Goal: Information Seeking & Learning: Understand process/instructions

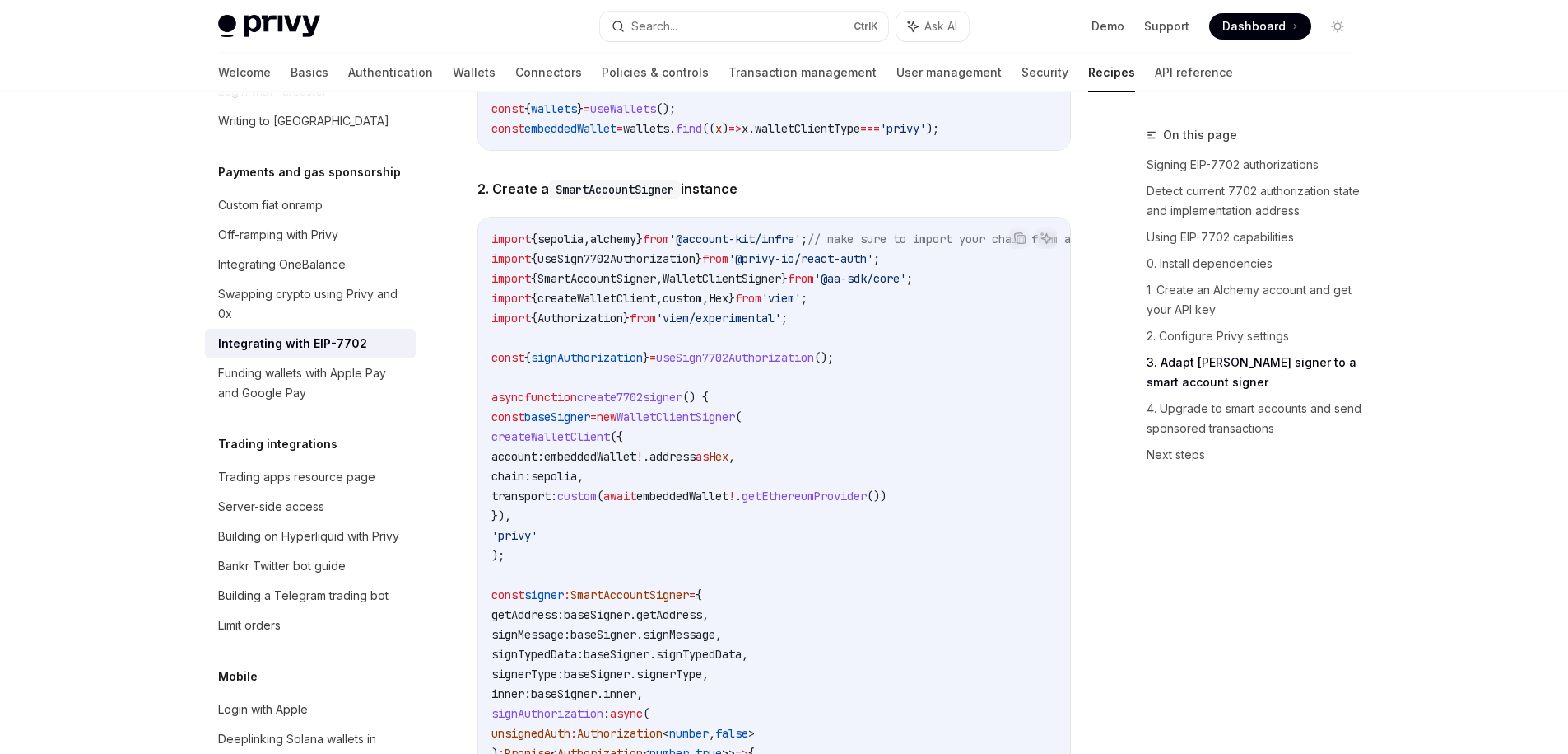
scroll to position [2817, 0]
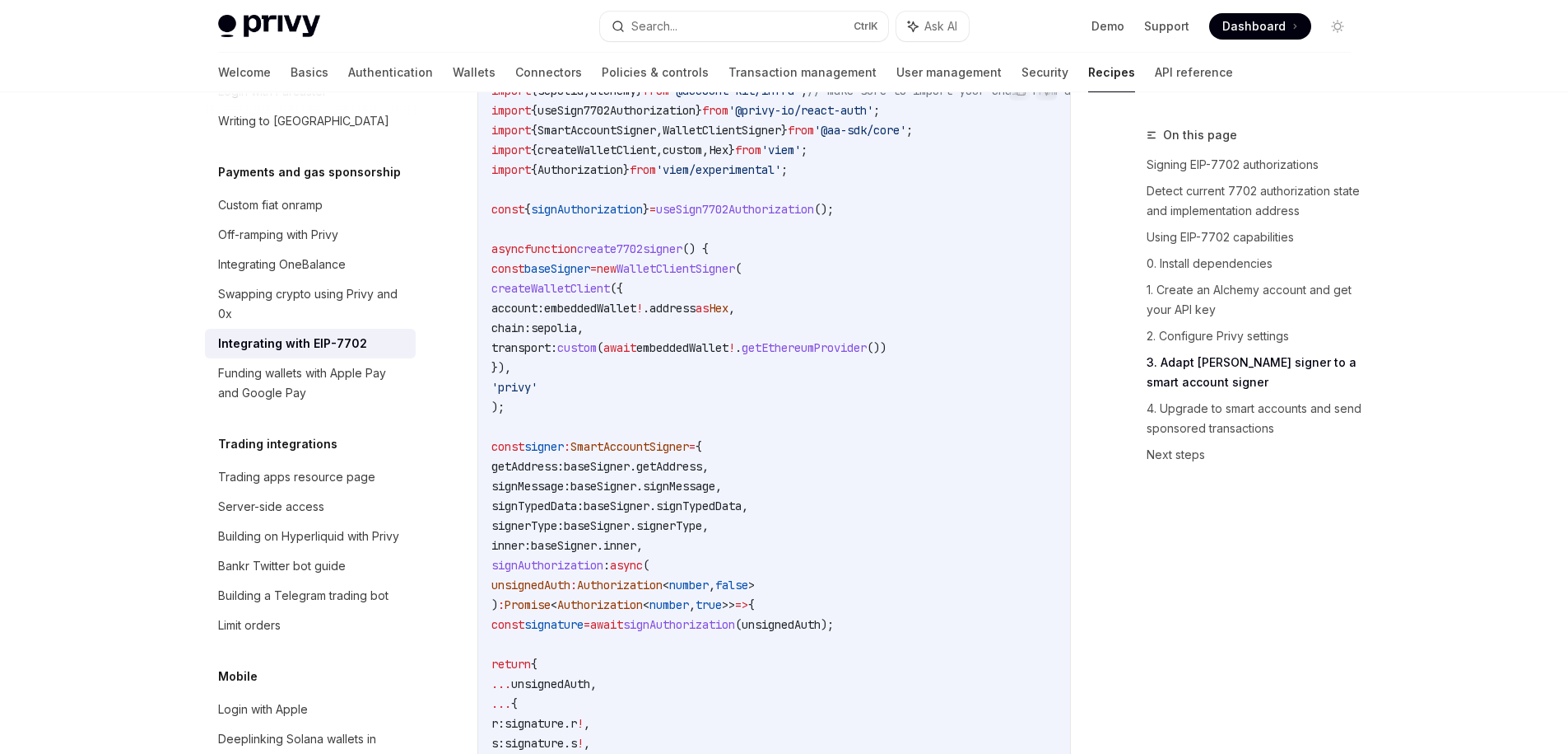
click at [664, 256] on span "create7702signer" at bounding box center [629, 248] width 105 height 15
click at [580, 276] on span "baseSigner" at bounding box center [556, 268] width 65 height 15
click at [597, 296] on span "createWalletClient" at bounding box center [550, 288] width 119 height 15
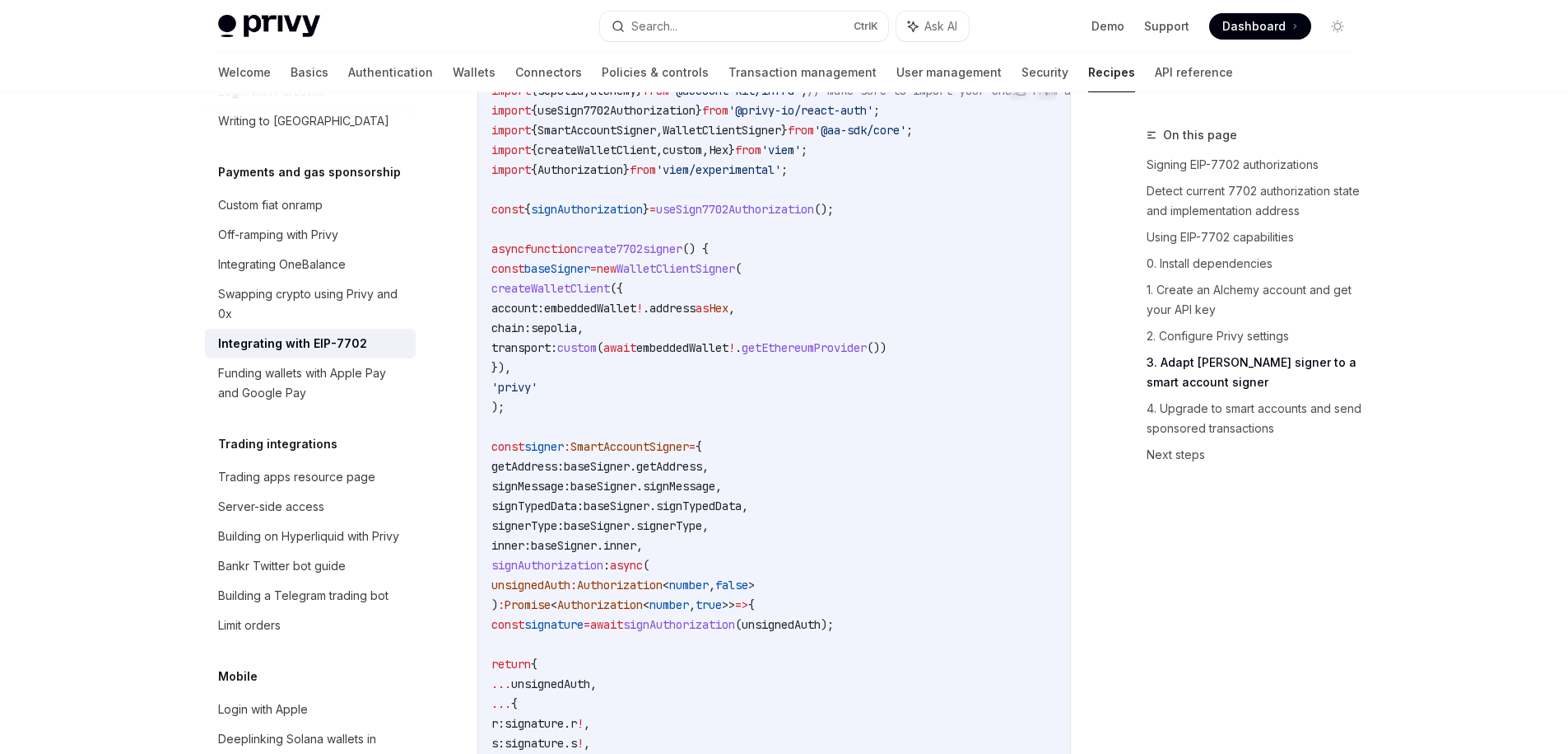
click at [597, 296] on span "createWalletClient" at bounding box center [550, 288] width 119 height 15
click at [709, 346] on code "import { sepolia , alchemy } from '@account-kit/infra' ; // make sure to import…" at bounding box center [866, 495] width 751 height 830
click at [577, 335] on span "sepolia" at bounding box center [554, 328] width 46 height 15
click at [548, 355] on span "transport:" at bounding box center [523, 348] width 65 height 15
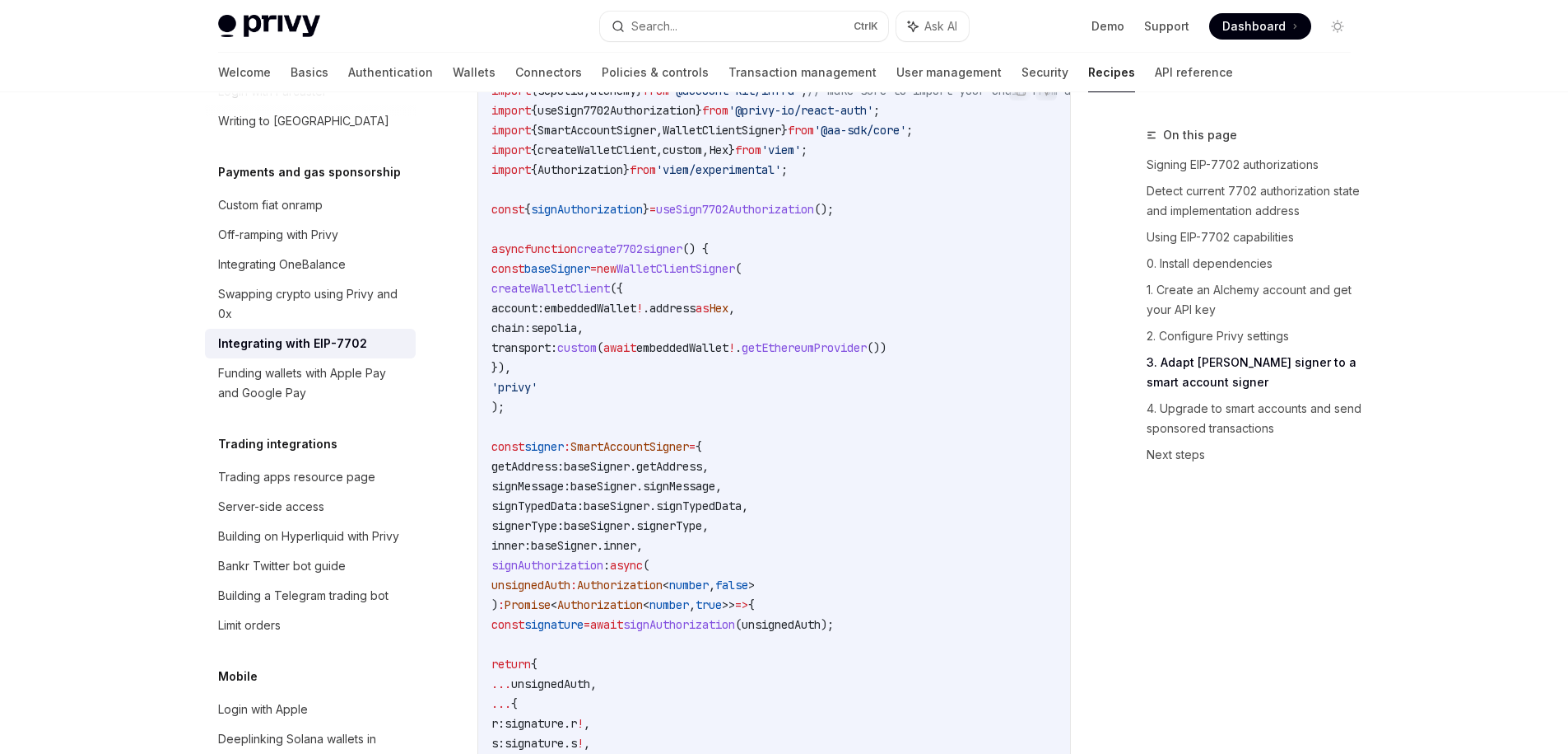
click at [586, 296] on span "createWalletClient" at bounding box center [550, 288] width 119 height 15
click at [729, 316] on span "Hex" at bounding box center [719, 308] width 20 height 15
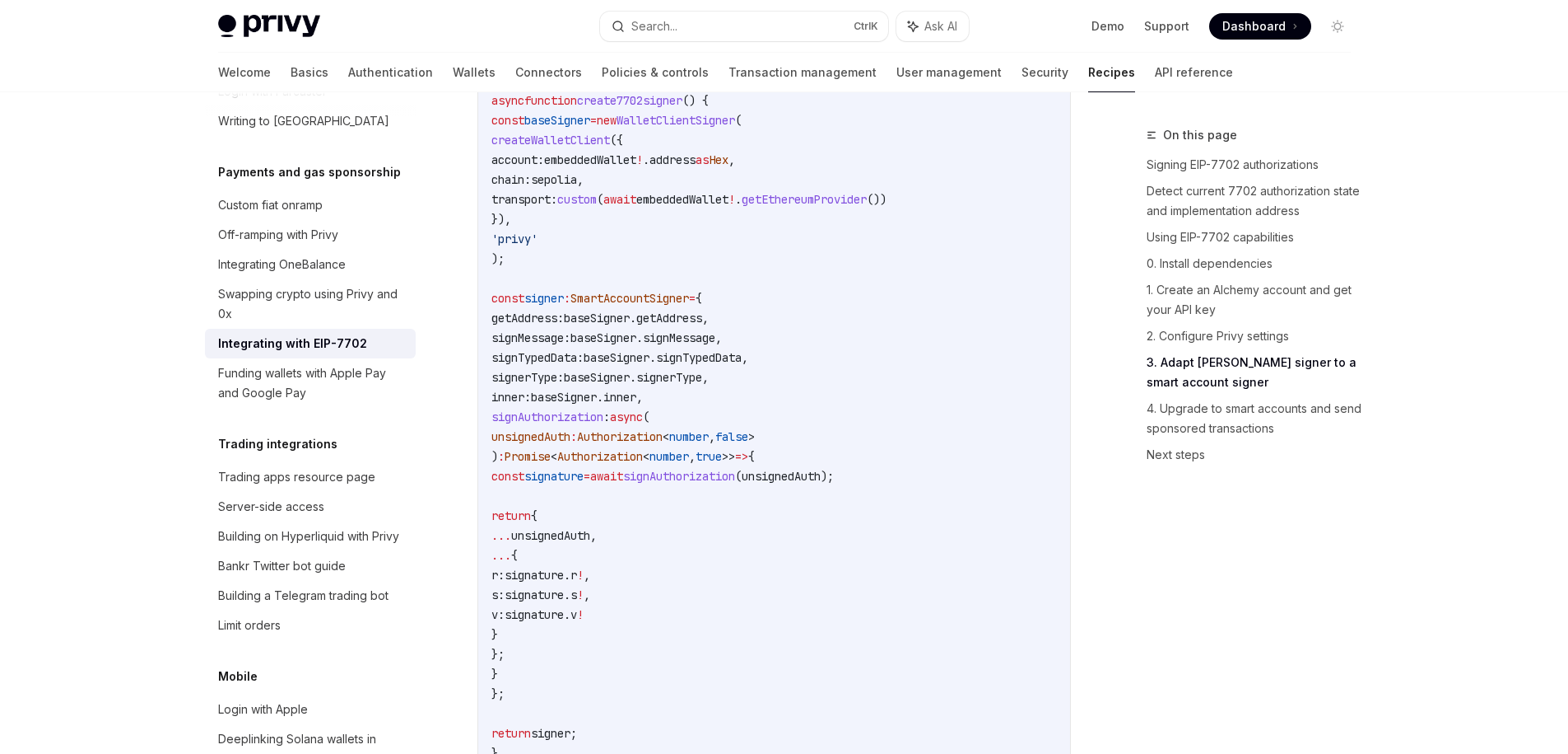
click at [664, 305] on span "SmartAccountSigner" at bounding box center [629, 299] width 119 height 15
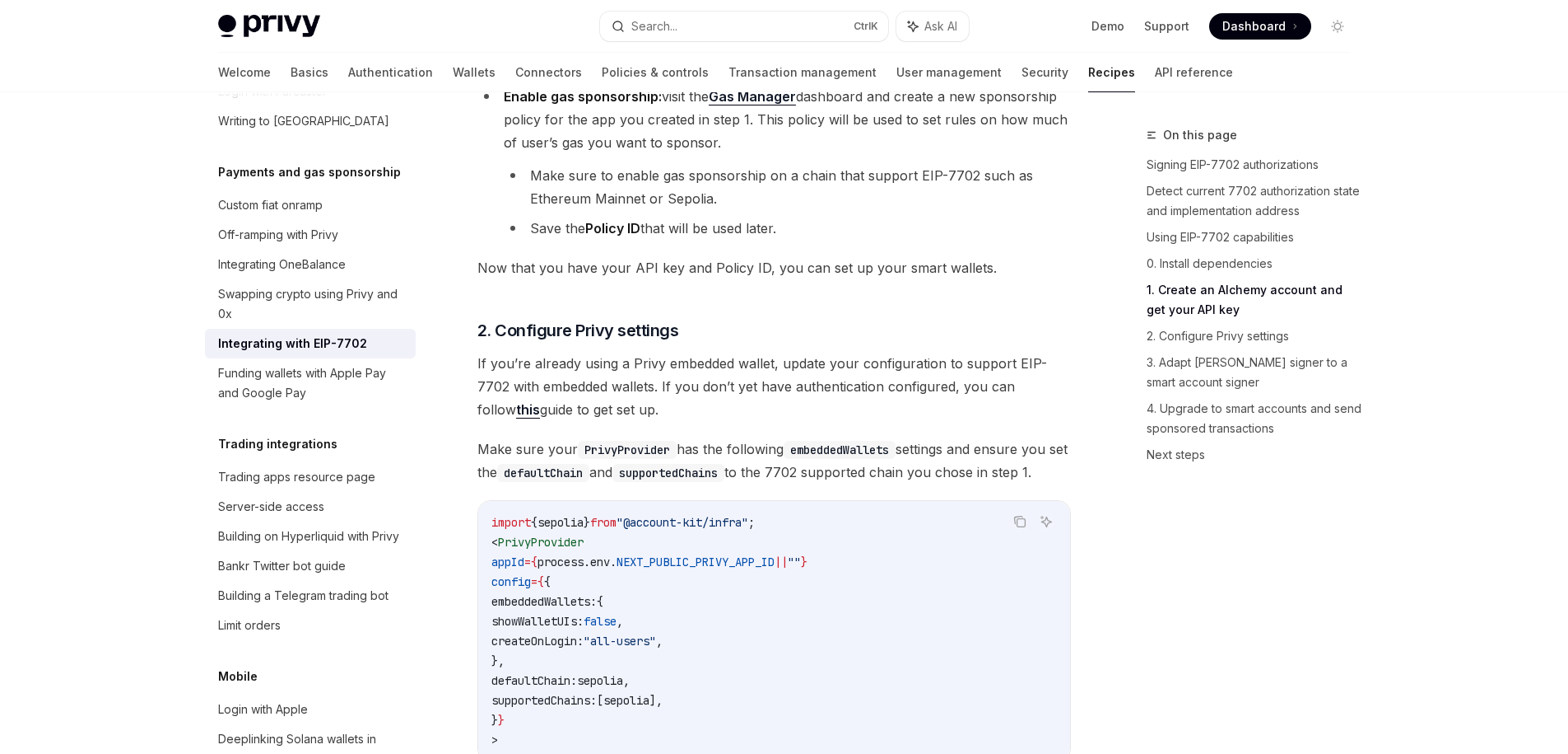
scroll to position [1927, 0]
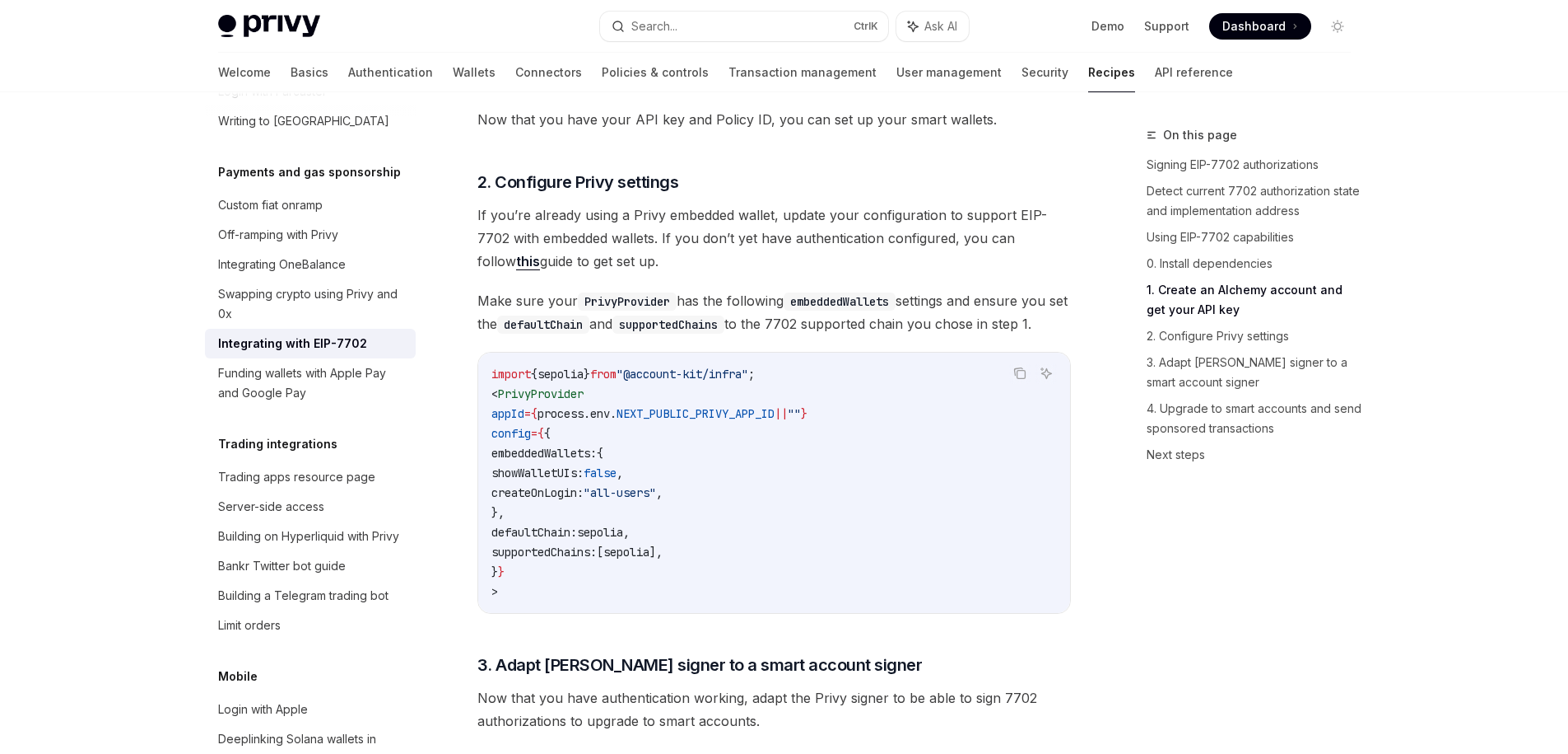
click at [578, 460] on span "embeddedWallets:" at bounding box center [543, 453] width 105 height 15
click at [545, 474] on code "import { sepolia } from "@account-kit/infra" ; < PrivyProvider appId = { proces…" at bounding box center [774, 483] width 566 height 237
click at [531, 441] on span "config" at bounding box center [511, 433] width 40 height 15
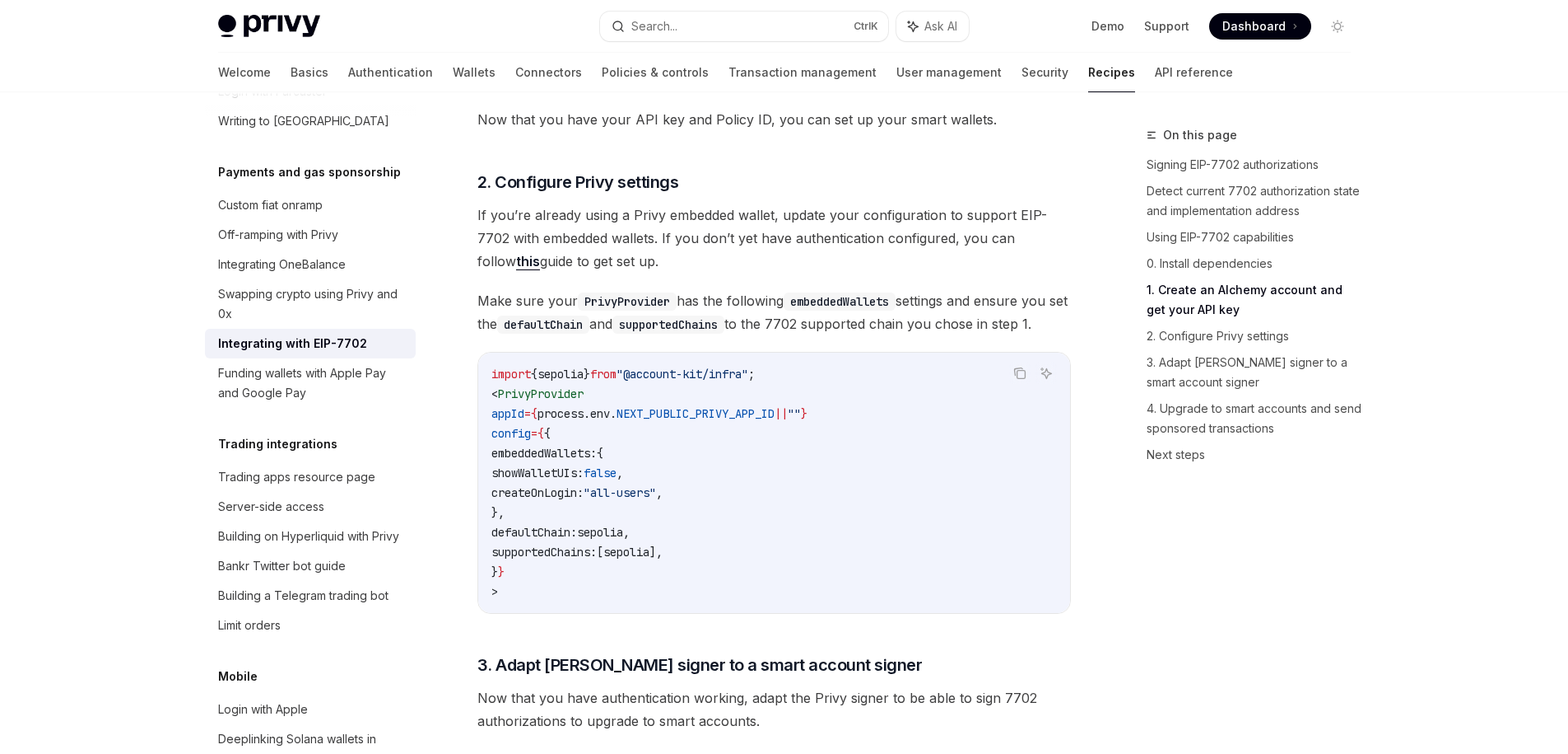
click at [584, 480] on span "showWalletUIs:" at bounding box center [537, 473] width 92 height 15
click at [584, 500] on span "createOnLogin:" at bounding box center [537, 493] width 92 height 15
click at [601, 554] on code "import { sepolia } from "@account-kit/infra" ; < PrivyProvider appId = { proces…" at bounding box center [774, 483] width 566 height 237
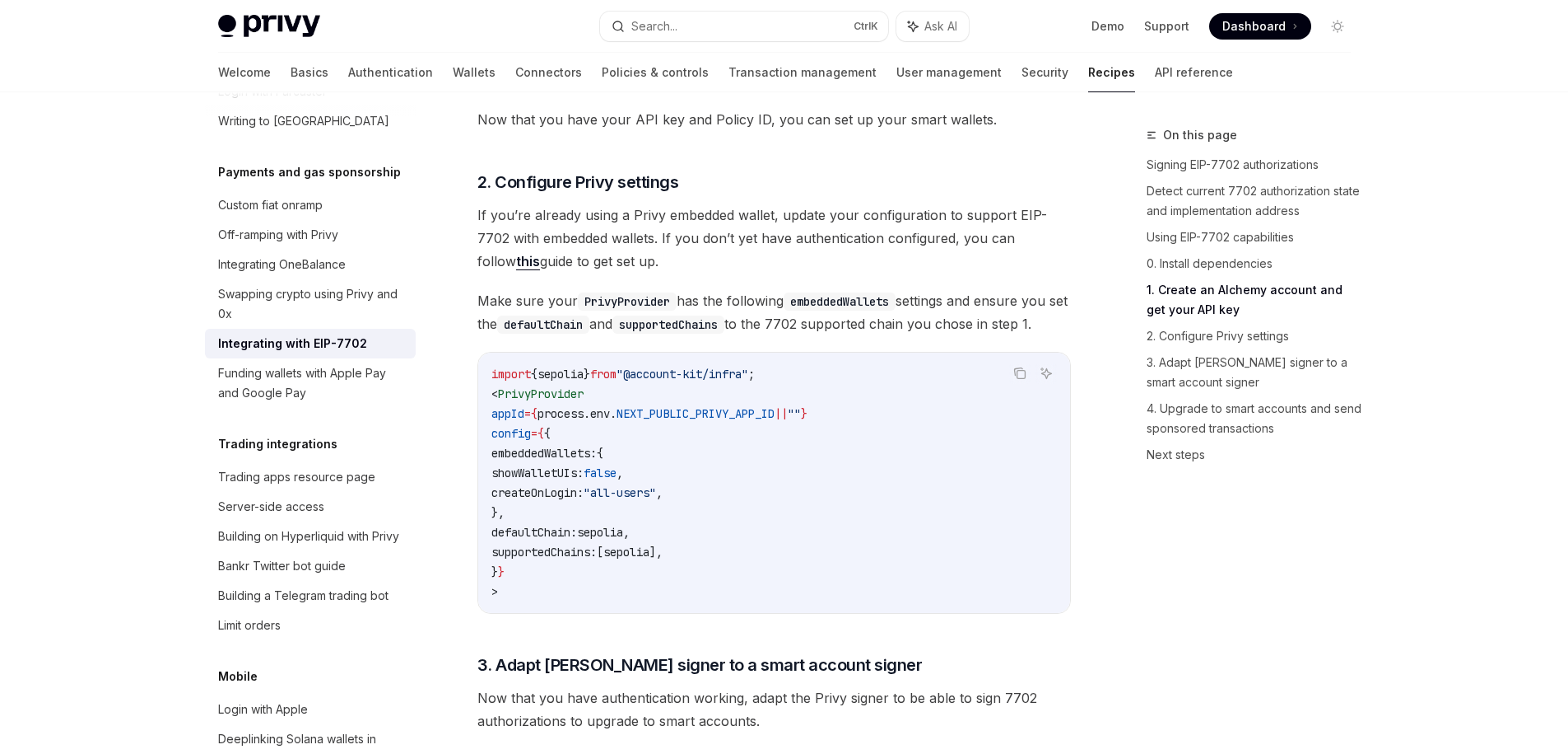
click at [601, 554] on code "import { sepolia } from "@account-kit/infra" ; < PrivyProvider appId = { proces…" at bounding box center [774, 483] width 566 height 237
click at [599, 570] on code "import { sepolia } from "@account-kit/infra" ; < PrivyProvider appId = { proces…" at bounding box center [774, 483] width 566 height 237
click at [524, 593] on code "import { sepolia } from "@account-kit/infra" ; < PrivyProvider appId = { proces…" at bounding box center [774, 483] width 566 height 237
click at [546, 589] on code "import { sepolia } from "@account-kit/infra" ; < PrivyProvider appId = { proces…" at bounding box center [774, 483] width 566 height 237
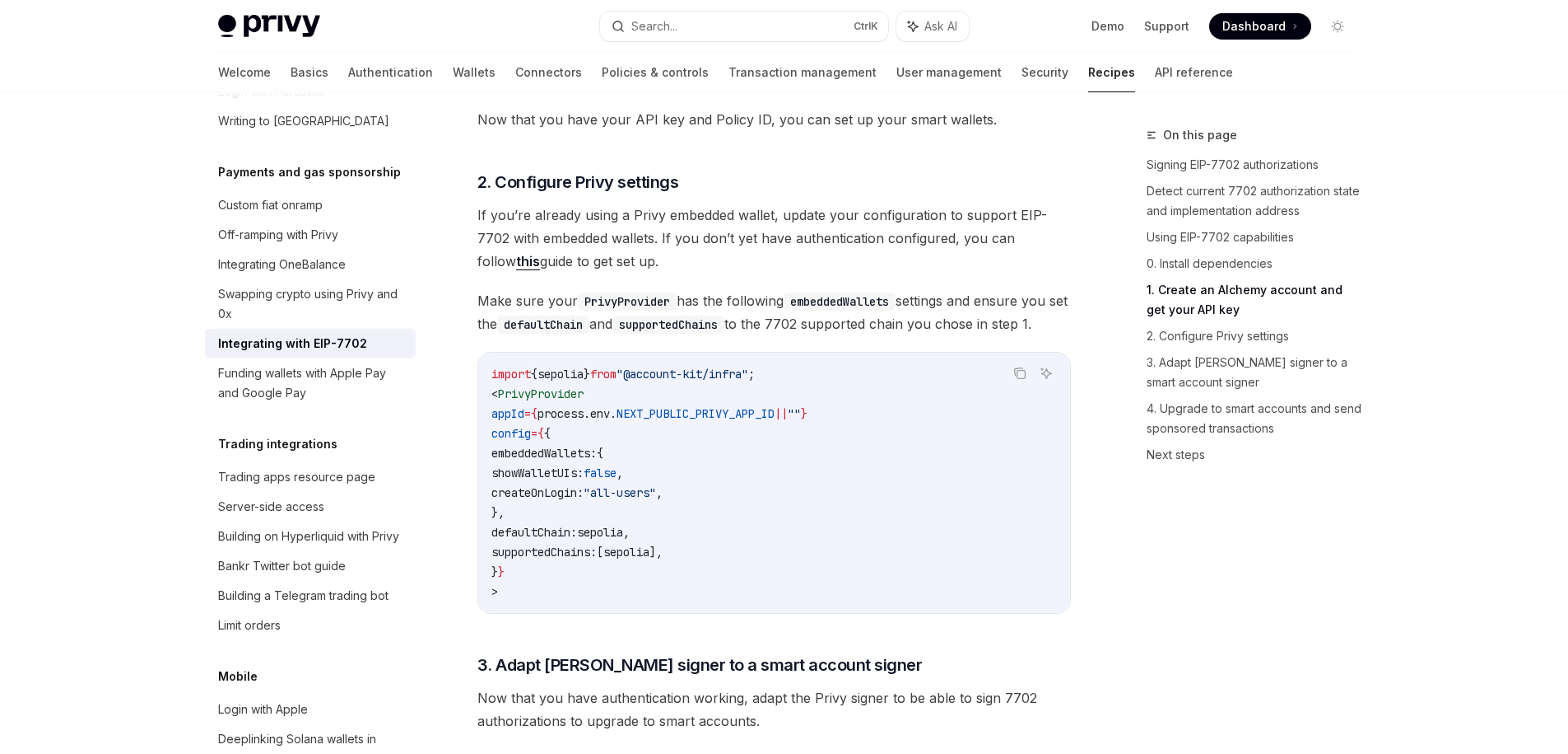
click at [620, 310] on code "PrivyProvider" at bounding box center [628, 301] width 99 height 18
click at [818, 310] on code "embeddedWallets" at bounding box center [840, 301] width 112 height 18
click at [922, 318] on span "Make sure your PrivyProvider has the following embeddedWallets settings and ens…" at bounding box center [775, 312] width 593 height 46
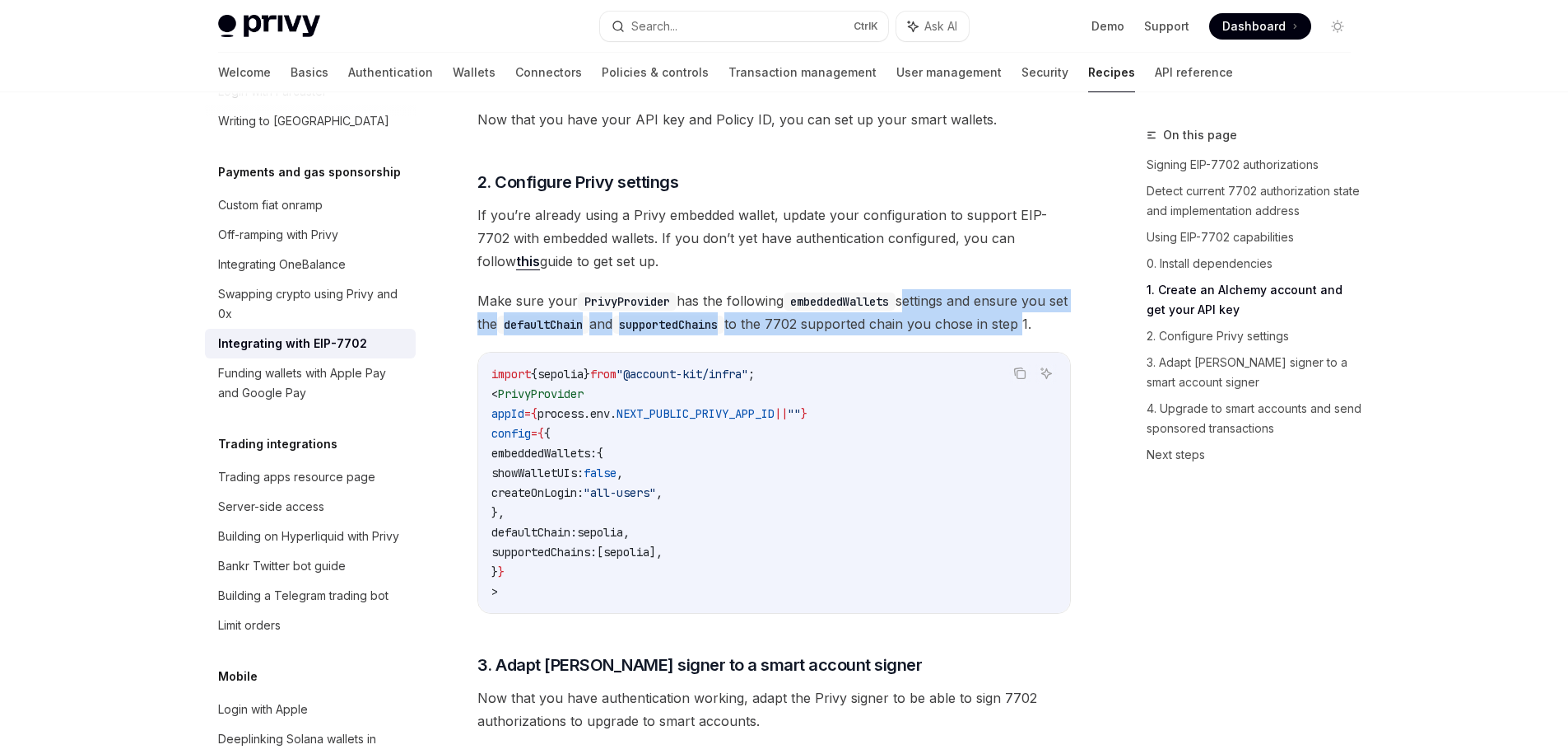
drag, startPoint x: 921, startPoint y: 318, endPoint x: 1051, endPoint y: 319, distance: 130.0
click at [1051, 319] on span "Make sure your PrivyProvider has the following embeddedWallets settings and ens…" at bounding box center [775, 312] width 593 height 46
drag, startPoint x: 619, startPoint y: 263, endPoint x: 783, endPoint y: 214, distance: 171.2
click at [783, 214] on span "If you’re already using a Privy embedded wallet, update your configuration to s…" at bounding box center [775, 238] width 593 height 69
click at [773, 191] on div at bounding box center [773, 191] width 0 height 0
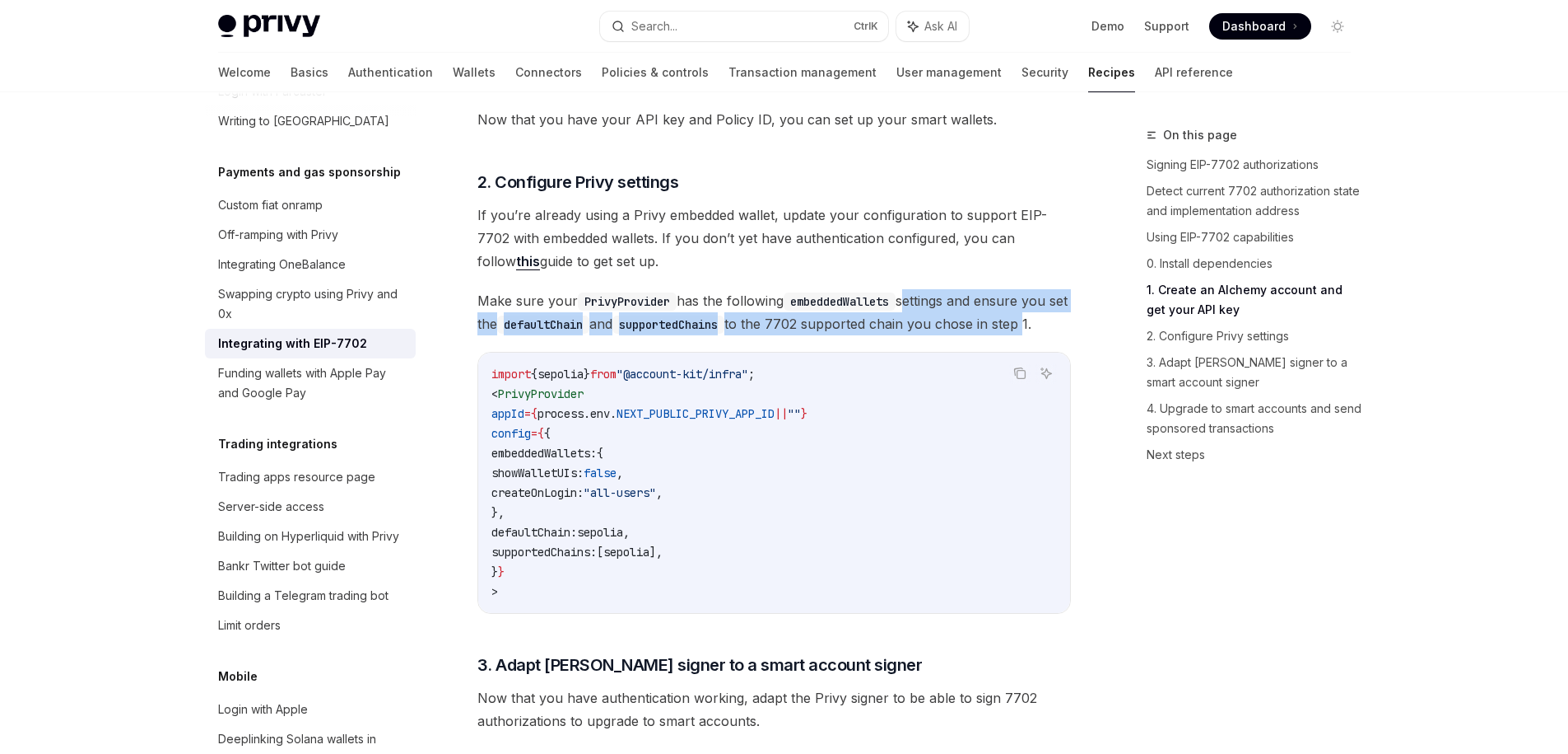
click at [635, 241] on span "If you’re already using a Privy embedded wallet, update your configuration to s…" at bounding box center [775, 238] width 593 height 69
drag, startPoint x: 626, startPoint y: 240, endPoint x: 645, endPoint y: 275, distance: 39.8
click at [645, 272] on span "If you’re already using a Privy embedded wallet, update your configuration to s…" at bounding box center [775, 238] width 593 height 69
click at [634, 277] on div at bounding box center [634, 277] width 0 height 0
click at [637, 265] on span "If you’re already using a Privy embedded wallet, update your configuration to s…" at bounding box center [775, 238] width 593 height 69
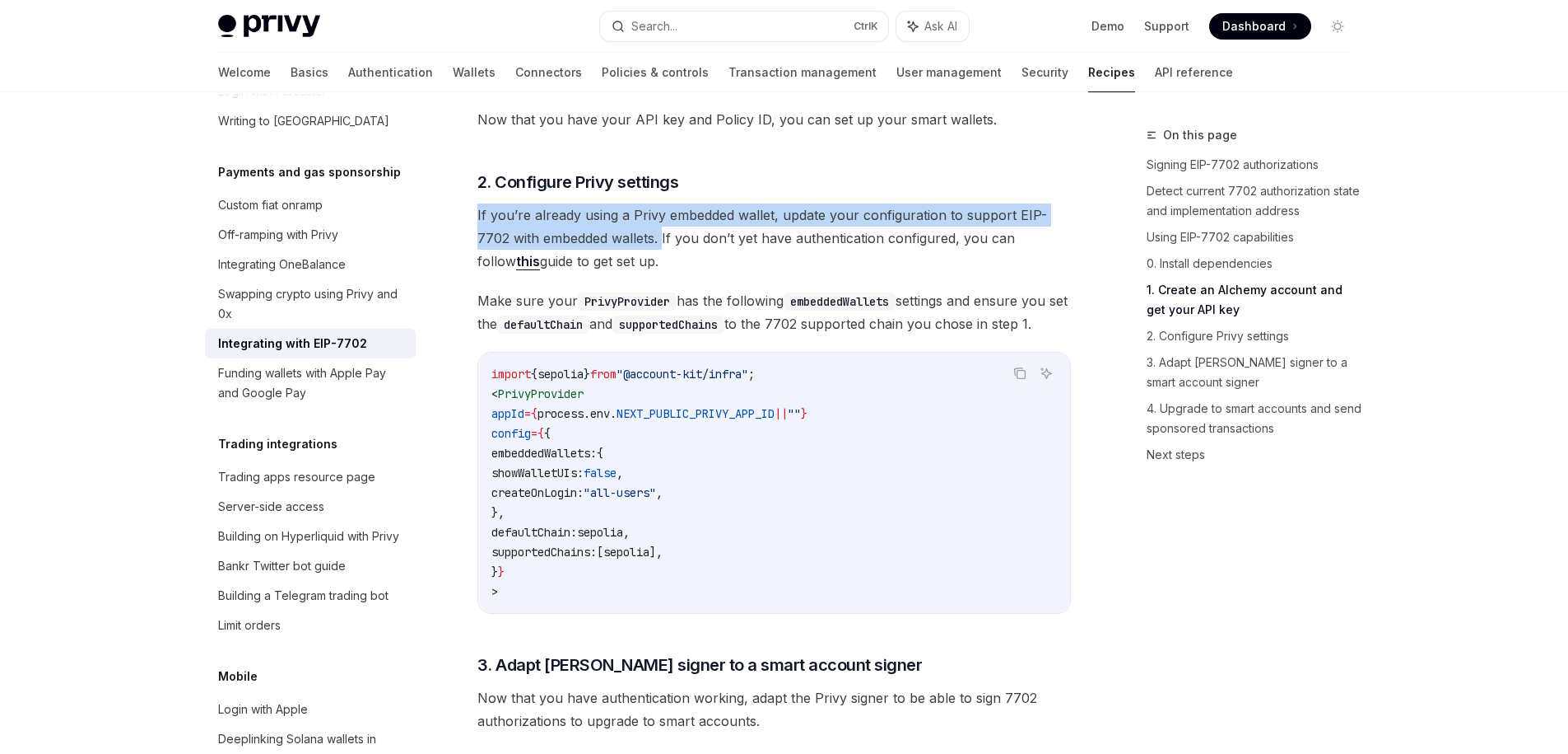
drag, startPoint x: 629, startPoint y: 245, endPoint x: 461, endPoint y: 211, distance: 171.4
click at [461, 211] on div "Payments and gas sponsorship Integrating with EIP-7702 OpenAI Open in ChatGPT O…" at bounding box center [620, 355] width 909 height 4314
click at [450, 191] on div at bounding box center [450, 191] width 0 height 0
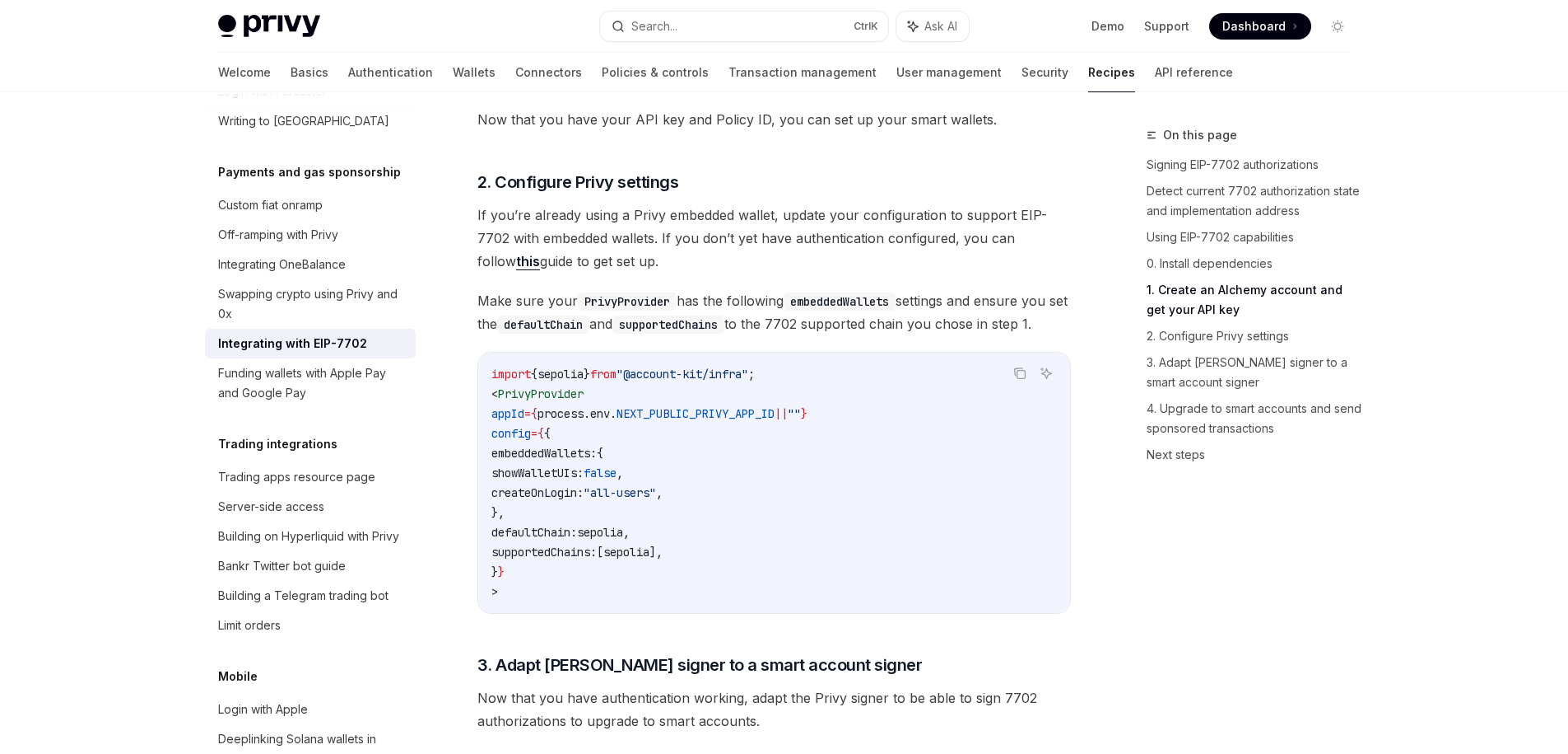
click at [534, 262] on span "If you’re already using a Privy embedded wallet, update your configuration to s…" at bounding box center [775, 238] width 593 height 69
click at [540, 253] on link "this" at bounding box center [528, 262] width 24 height 17
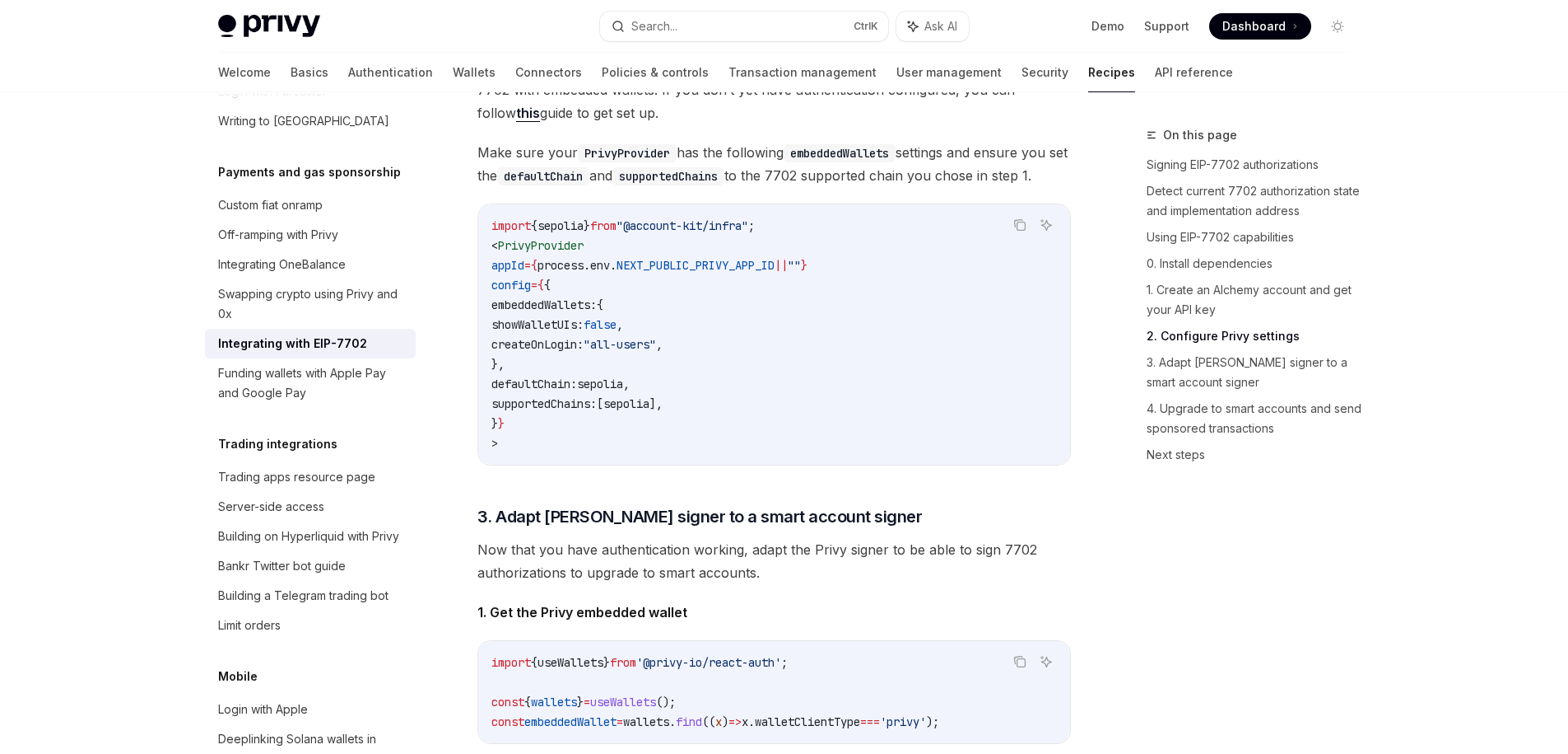
scroll to position [2224, 0]
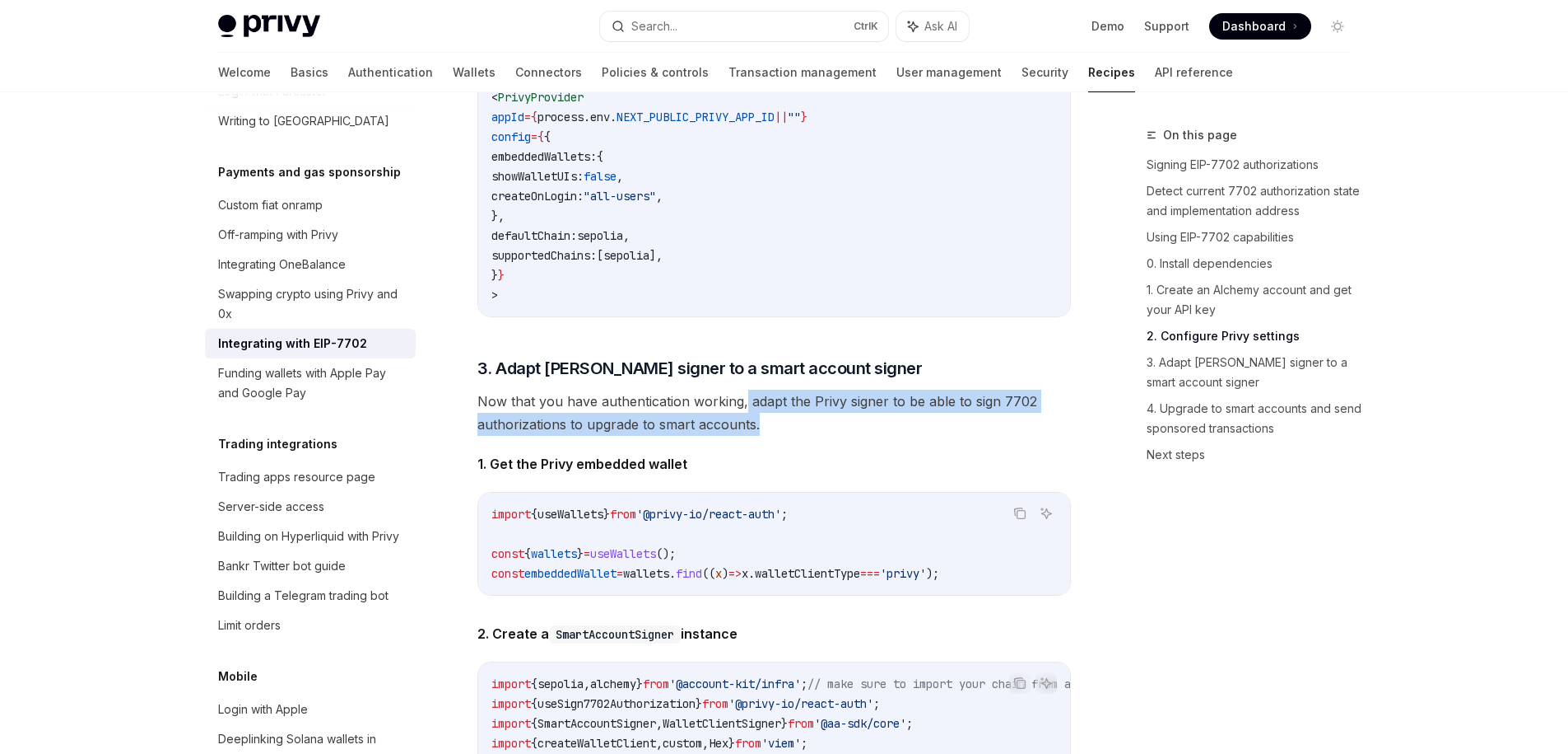
drag, startPoint x: 797, startPoint y: 460, endPoint x: 742, endPoint y: 432, distance: 61.7
click at [742, 432] on span "Now that you have authentication working, adapt the Privy signer to be able to …" at bounding box center [775, 413] width 593 height 46
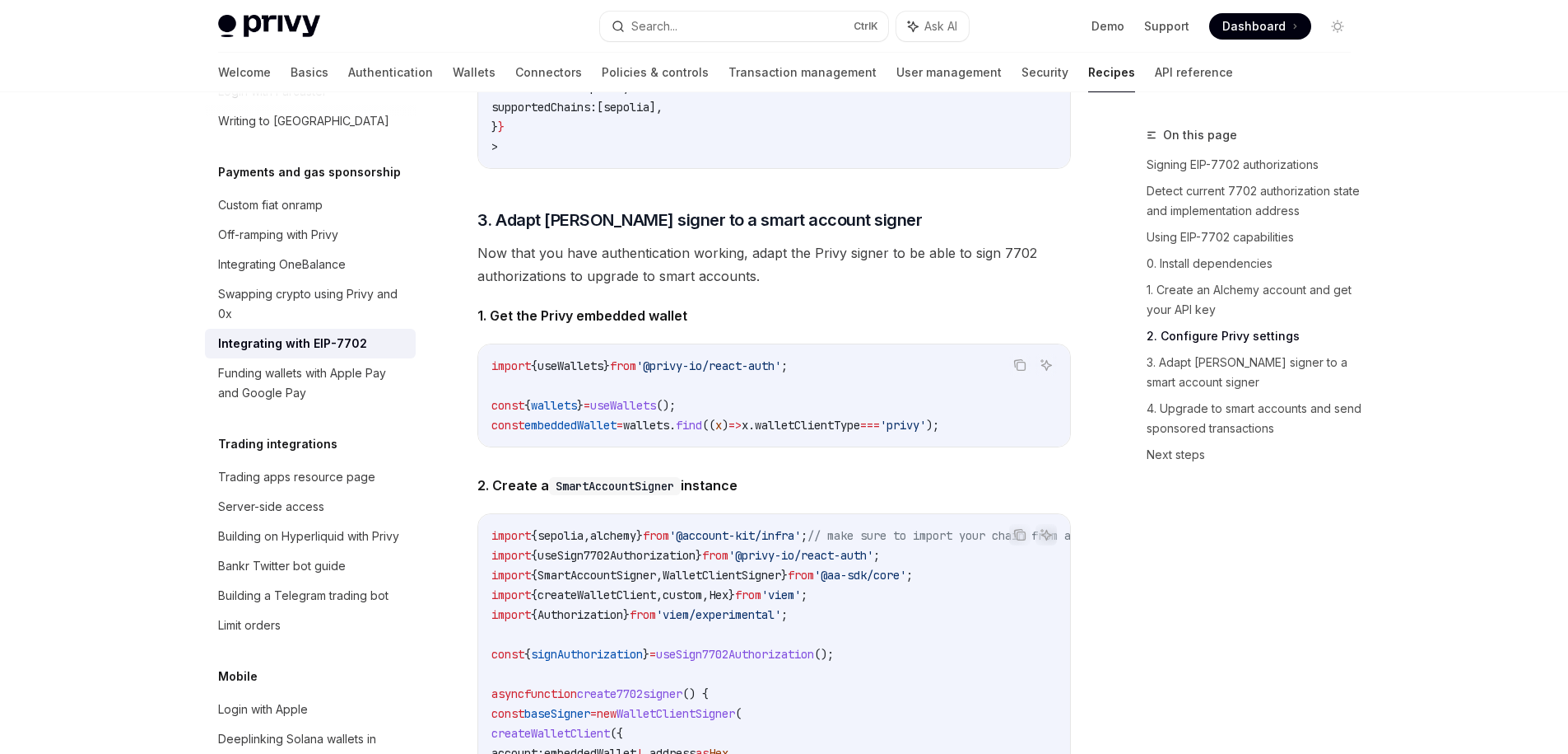
click at [597, 432] on span "embeddedWallet" at bounding box center [570, 425] width 92 height 15
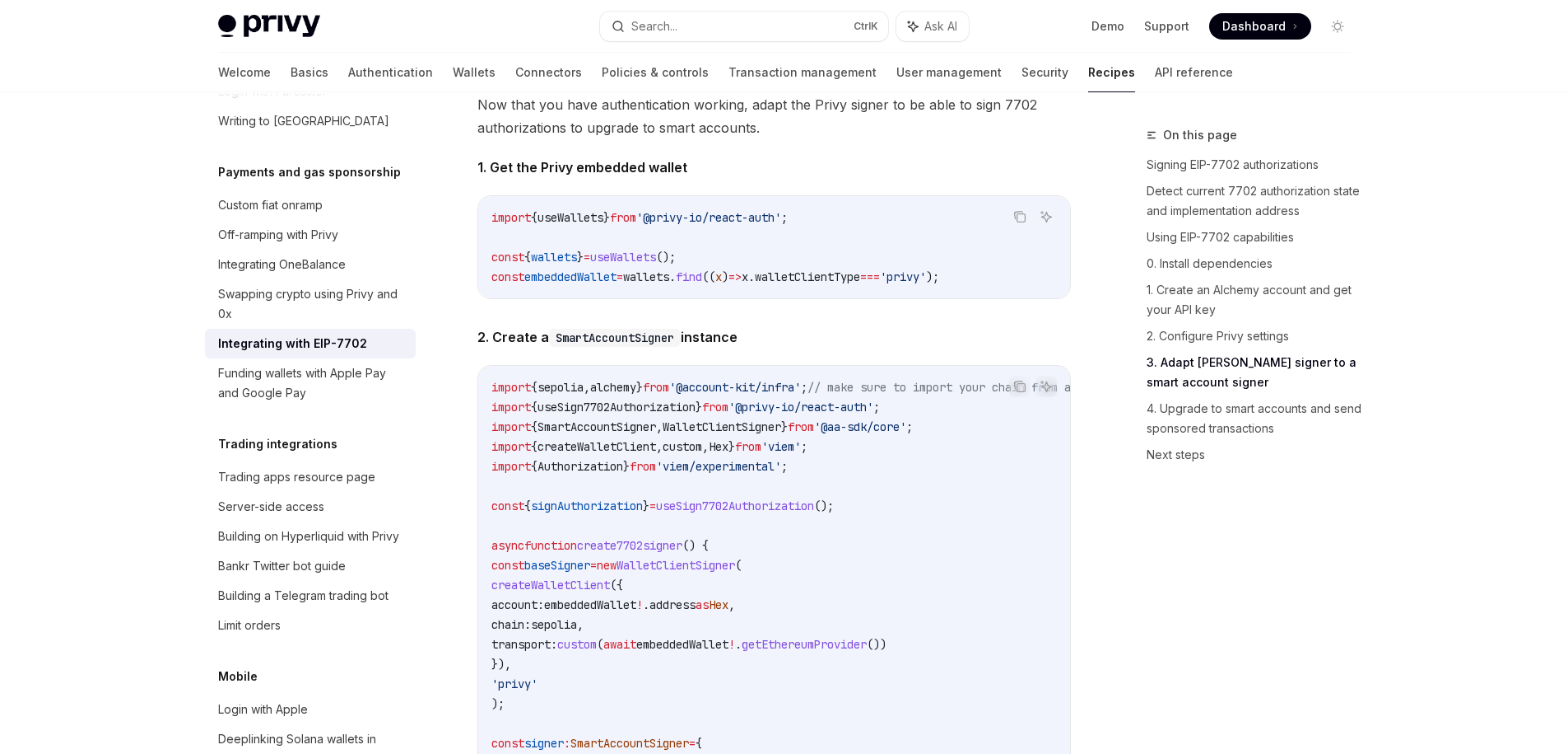
click at [664, 414] on span "useSign7702Authorization" at bounding box center [616, 407] width 158 height 15
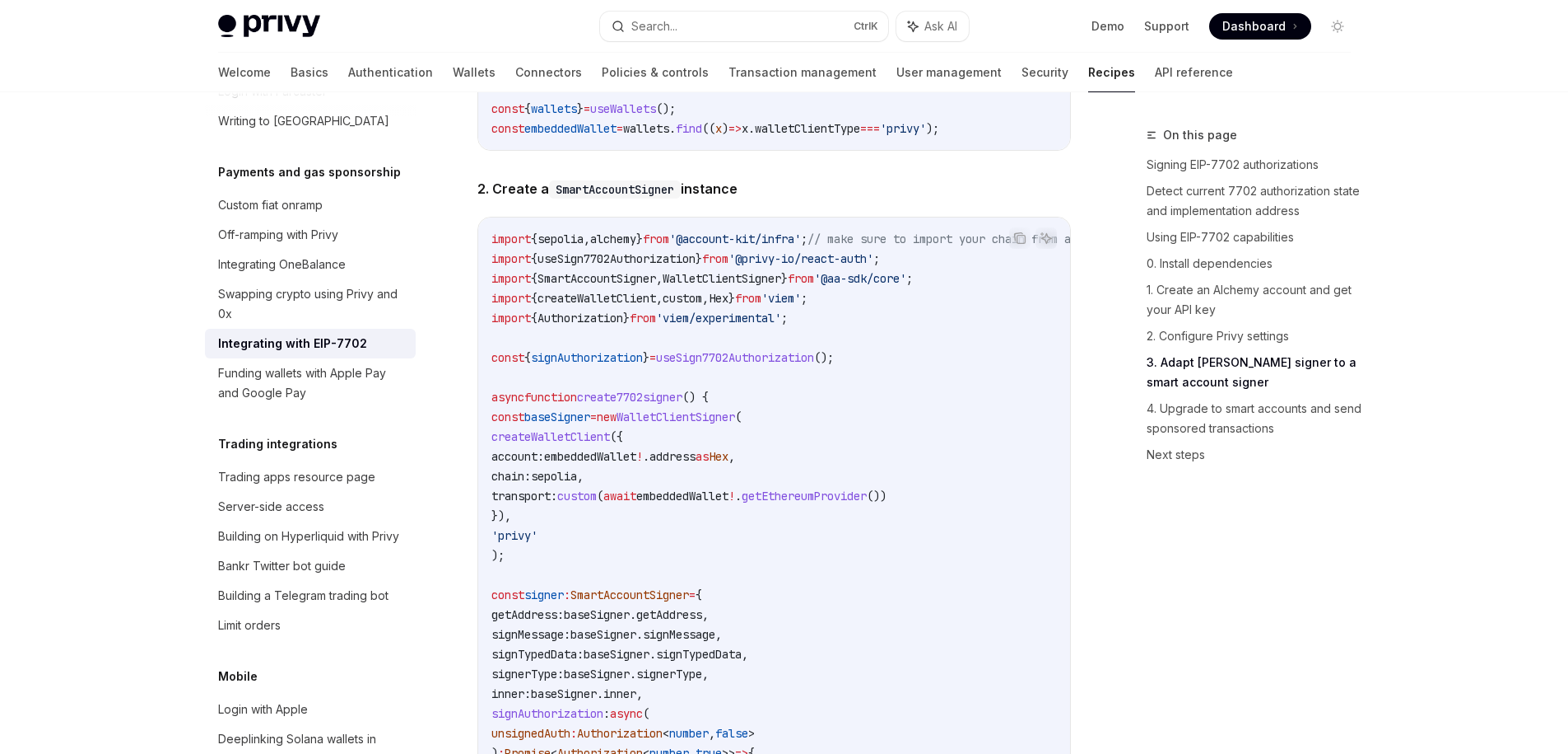
click at [633, 198] on code "SmartAccountSigner" at bounding box center [614, 189] width 132 height 18
click at [579, 247] on span "sepolia" at bounding box center [560, 239] width 46 height 15
click at [571, 325] on span "Authorization" at bounding box center [580, 318] width 85 height 15
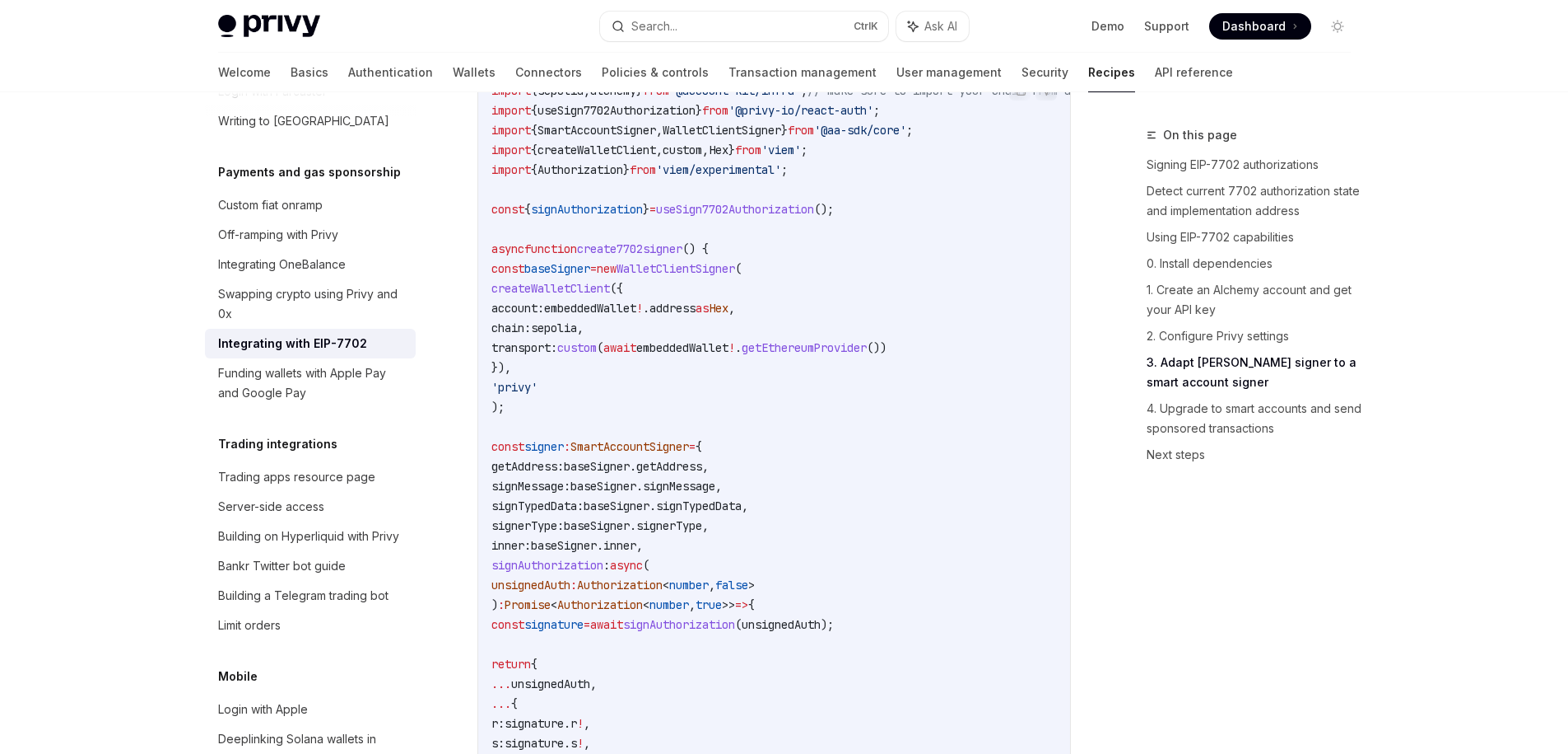
click at [719, 276] on span "WalletClientSigner" at bounding box center [675, 268] width 119 height 15
click at [762, 216] on span "useSign7702Authorization" at bounding box center [735, 210] width 158 height 15
click at [616, 216] on span "signAuthorization" at bounding box center [587, 210] width 112 height 15
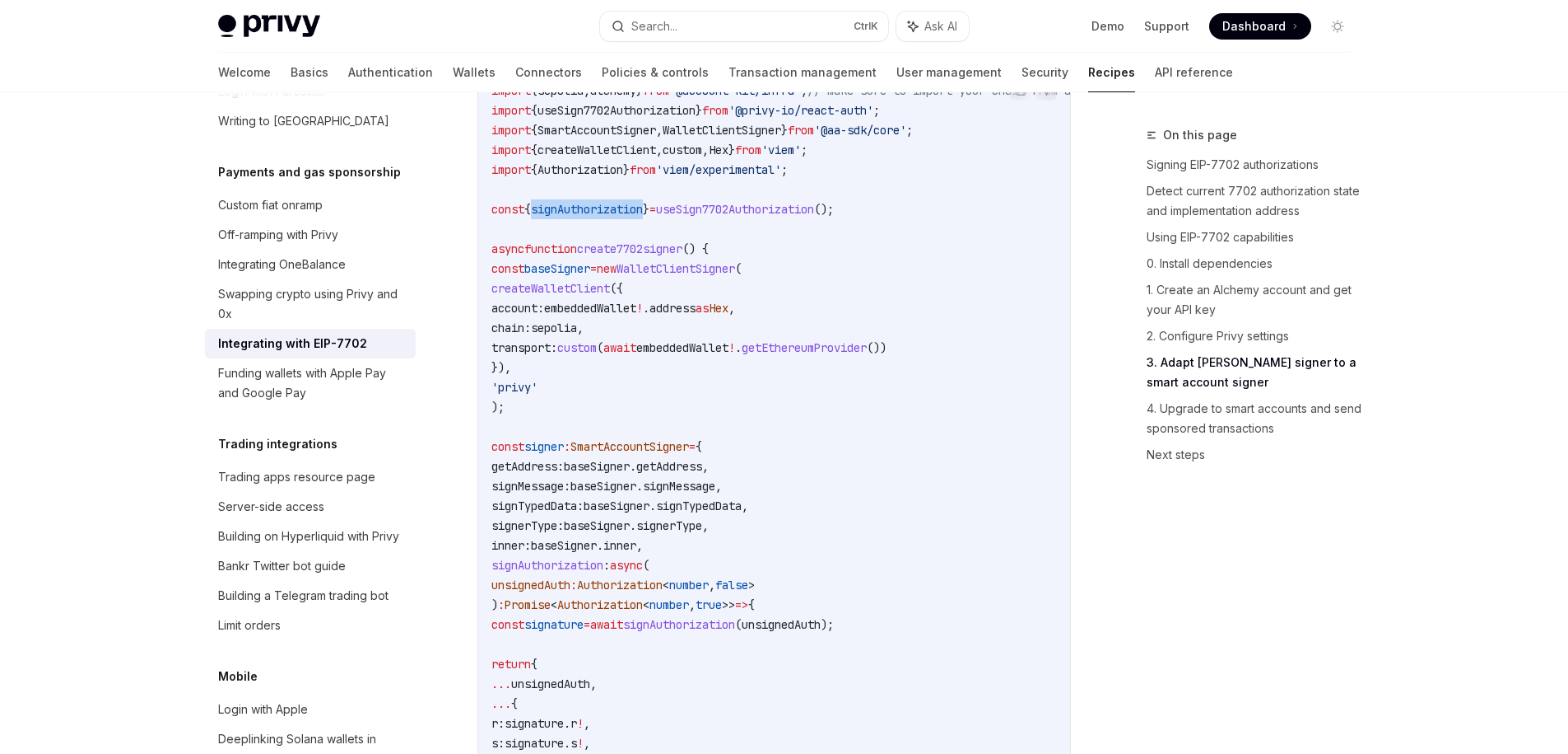
click at [616, 216] on span "signAuthorization" at bounding box center [587, 210] width 112 height 15
click at [631, 256] on span "create7702signer" at bounding box center [629, 248] width 105 height 15
click at [604, 305] on code "import { sepolia , alchemy } from '@account-kit/infra' ; // make sure to import…" at bounding box center [866, 495] width 751 height 830
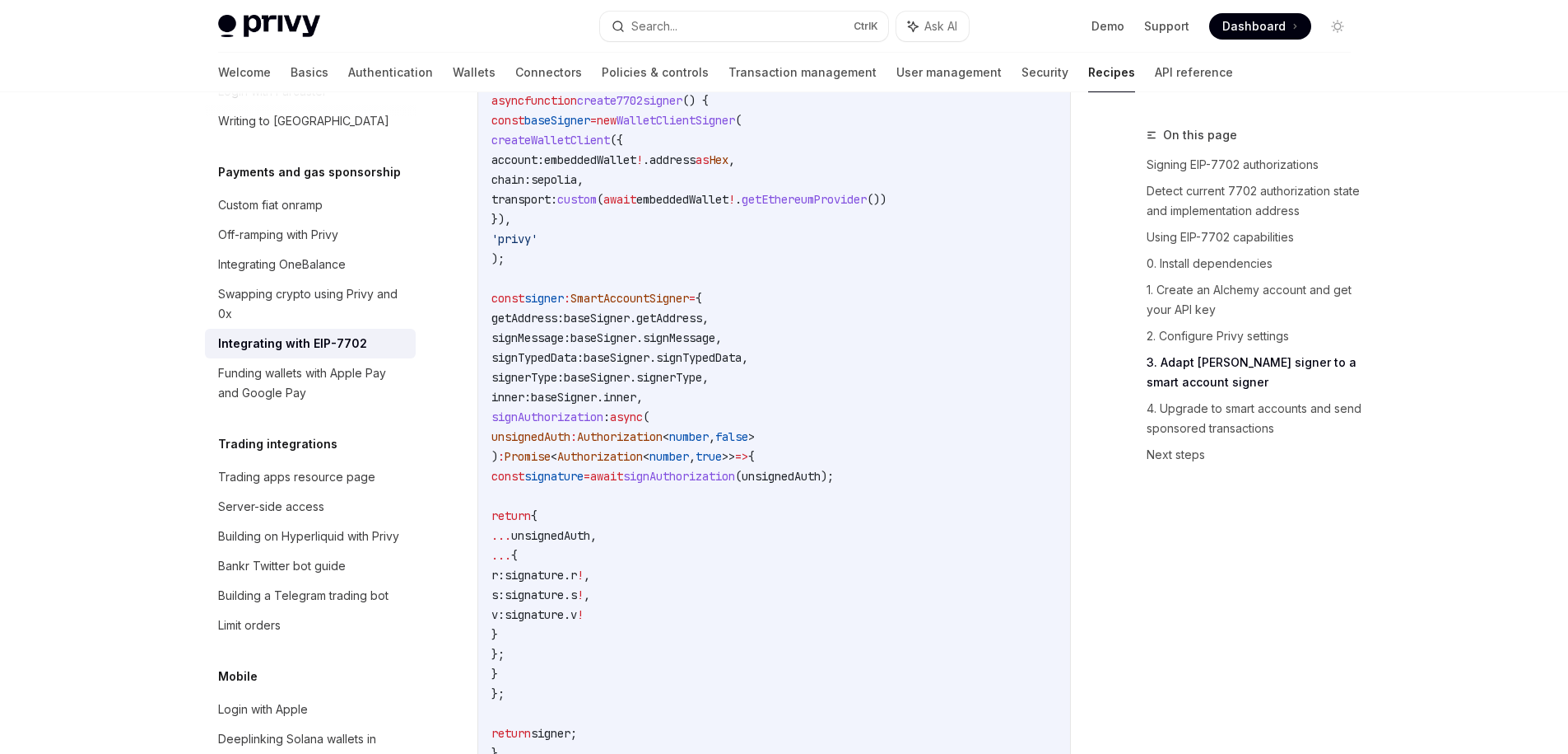
click at [630, 365] on span "baseSigner" at bounding box center [616, 358] width 65 height 15
click at [597, 417] on code "import { sepolia , alchemy } from '@account-kit/infra' ; // make sure to import…" at bounding box center [866, 347] width 751 height 830
click at [597, 404] on span "baseSigner" at bounding box center [563, 397] width 65 height 15
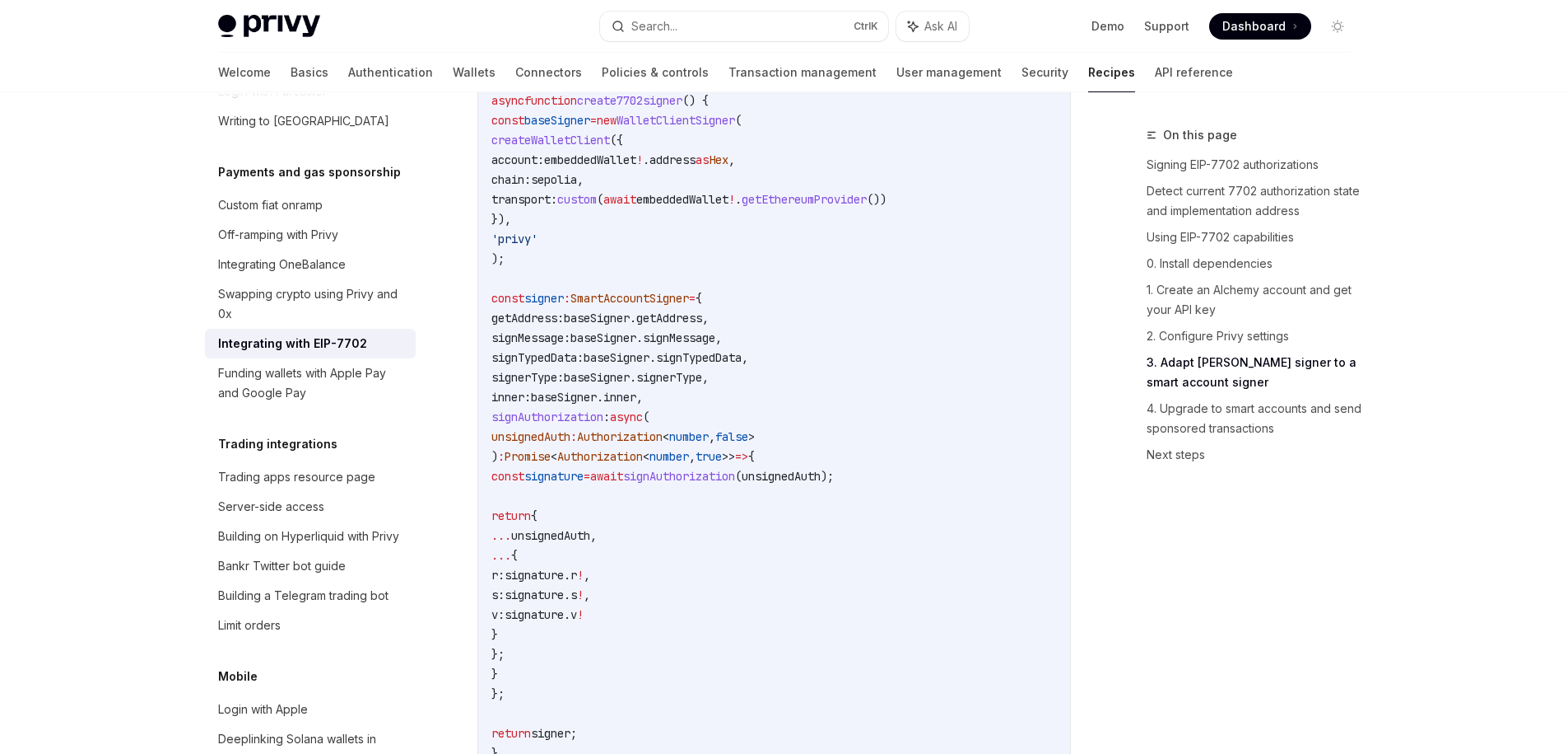
click at [636, 404] on span "inner" at bounding box center [620, 397] width 33 height 15
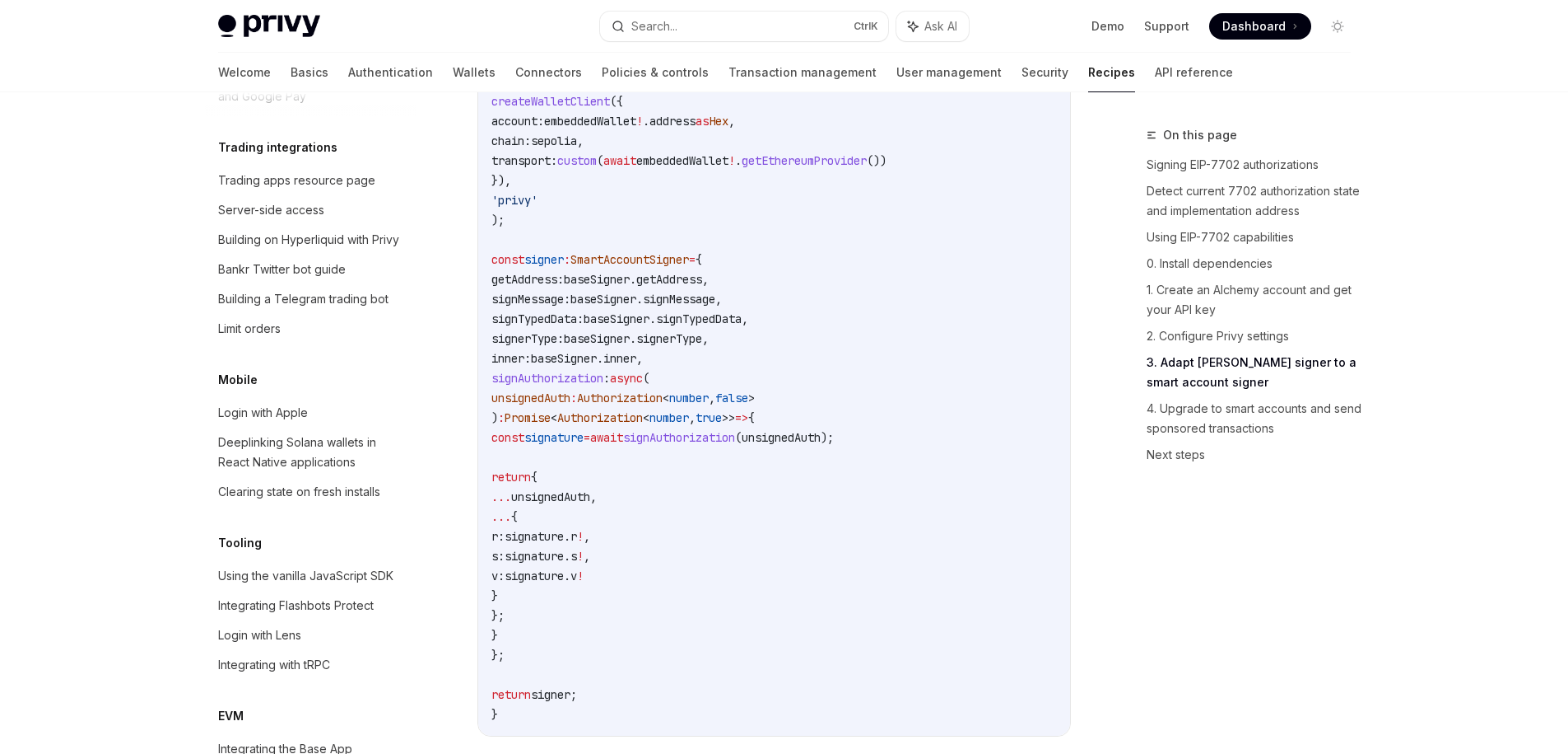
scroll to position [2411, 0]
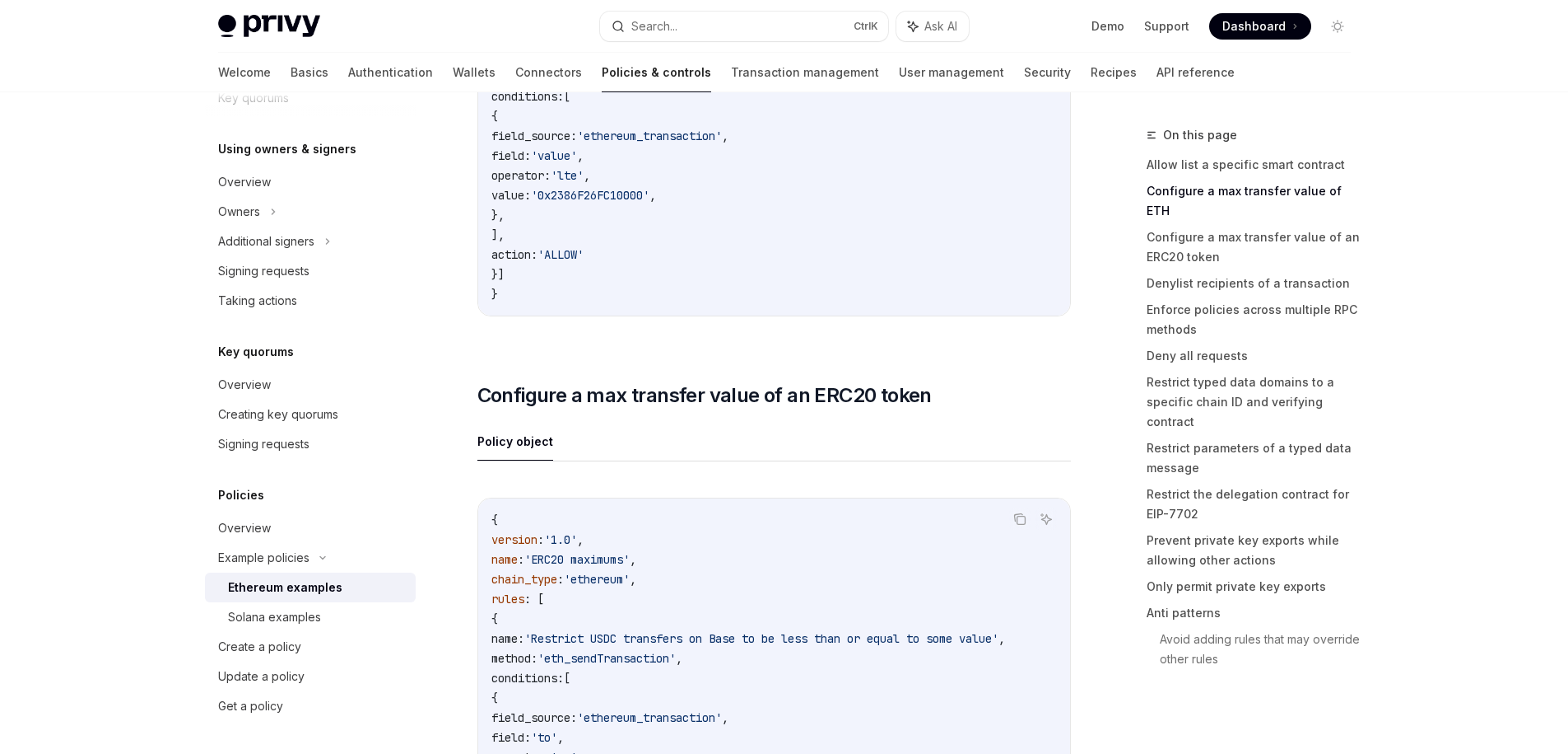
scroll to position [948, 0]
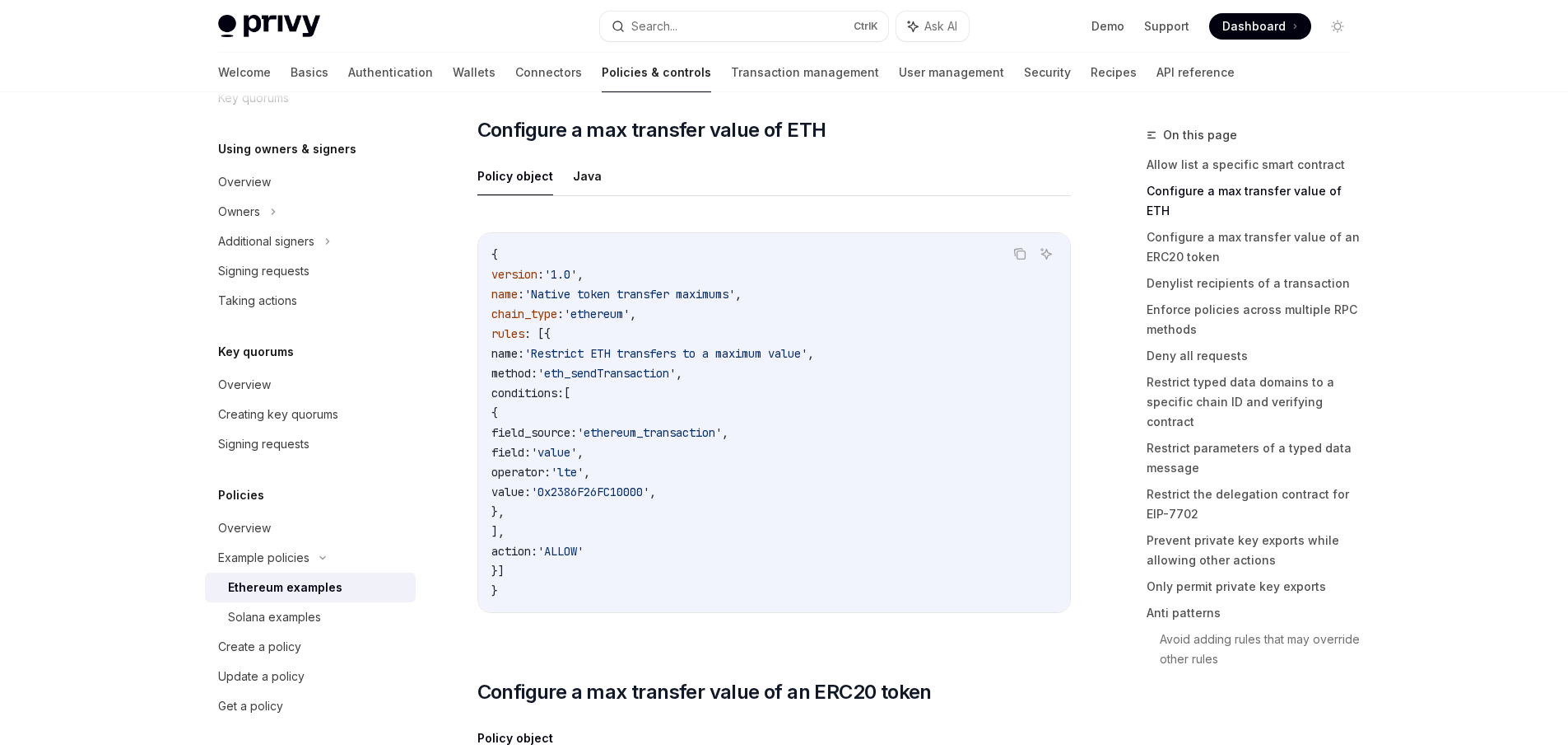
click at [649, 351] on span "'Restrict ETH transfers to a maximum value'" at bounding box center [665, 354] width 283 height 15
click at [676, 366] on span "'eth_sendTransaction'" at bounding box center [607, 374] width 138 height 15
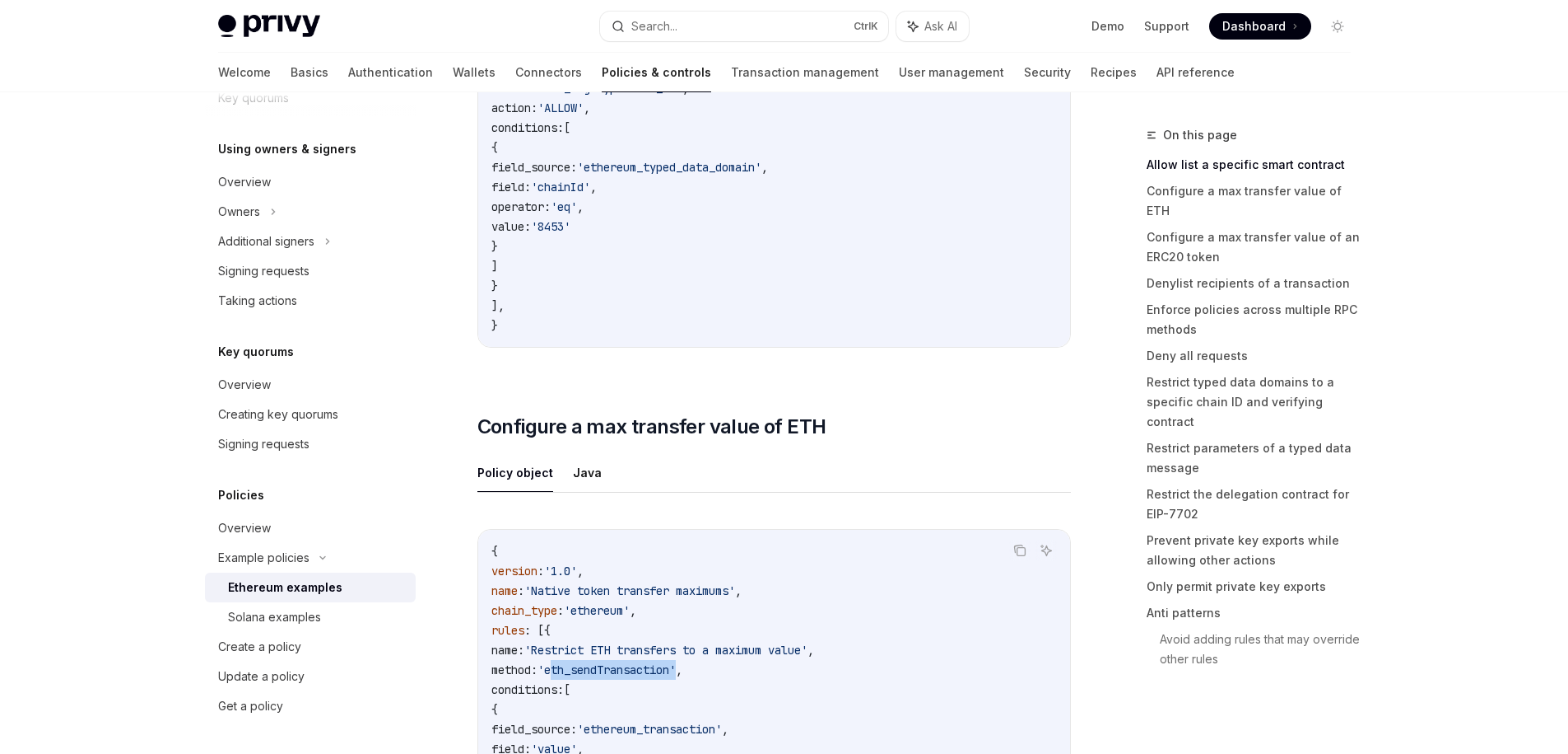
scroll to position [504, 0]
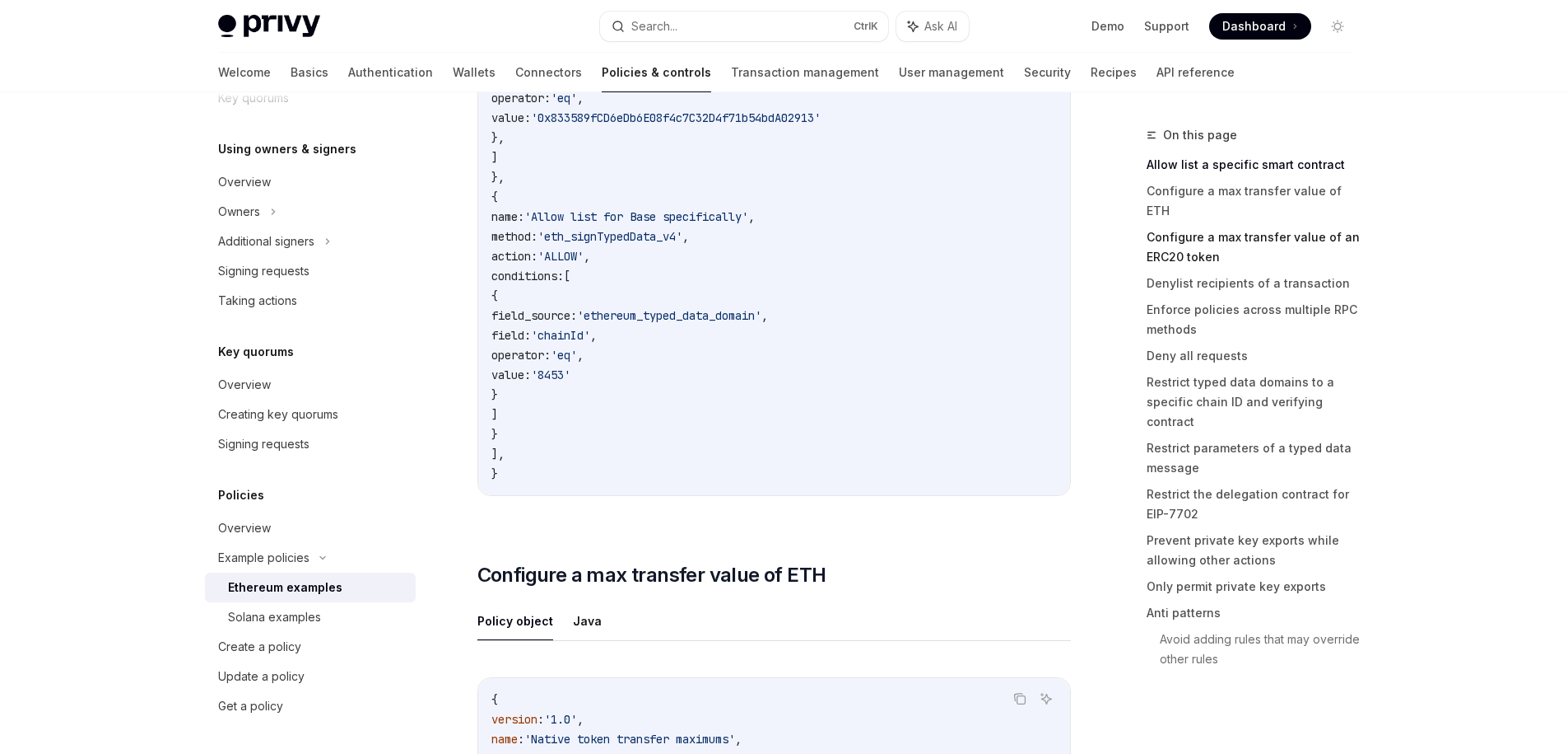
click at [1212, 229] on link "Configure a max transfer value of an ERC20 token" at bounding box center [1255, 247] width 217 height 46
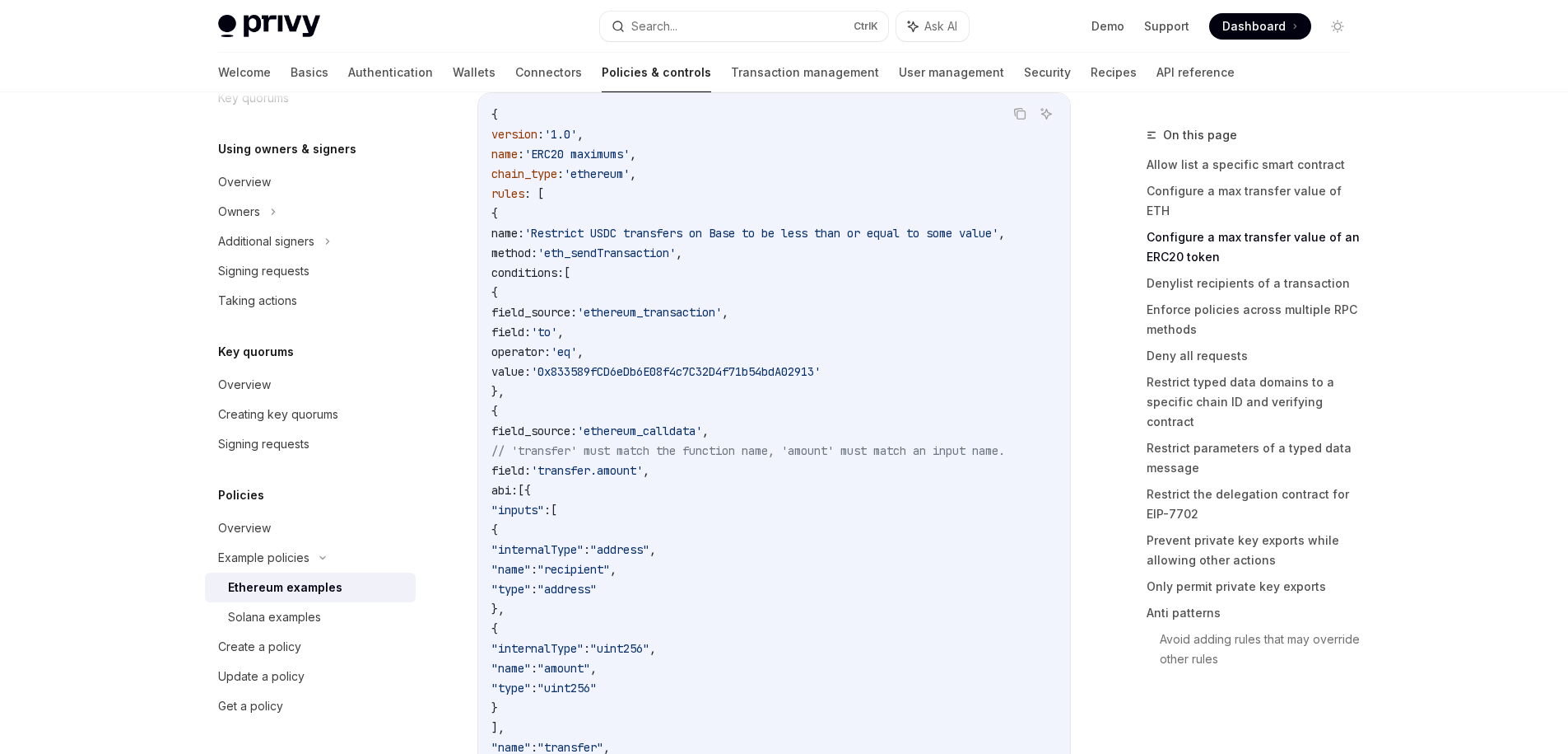
scroll to position [1799, 0]
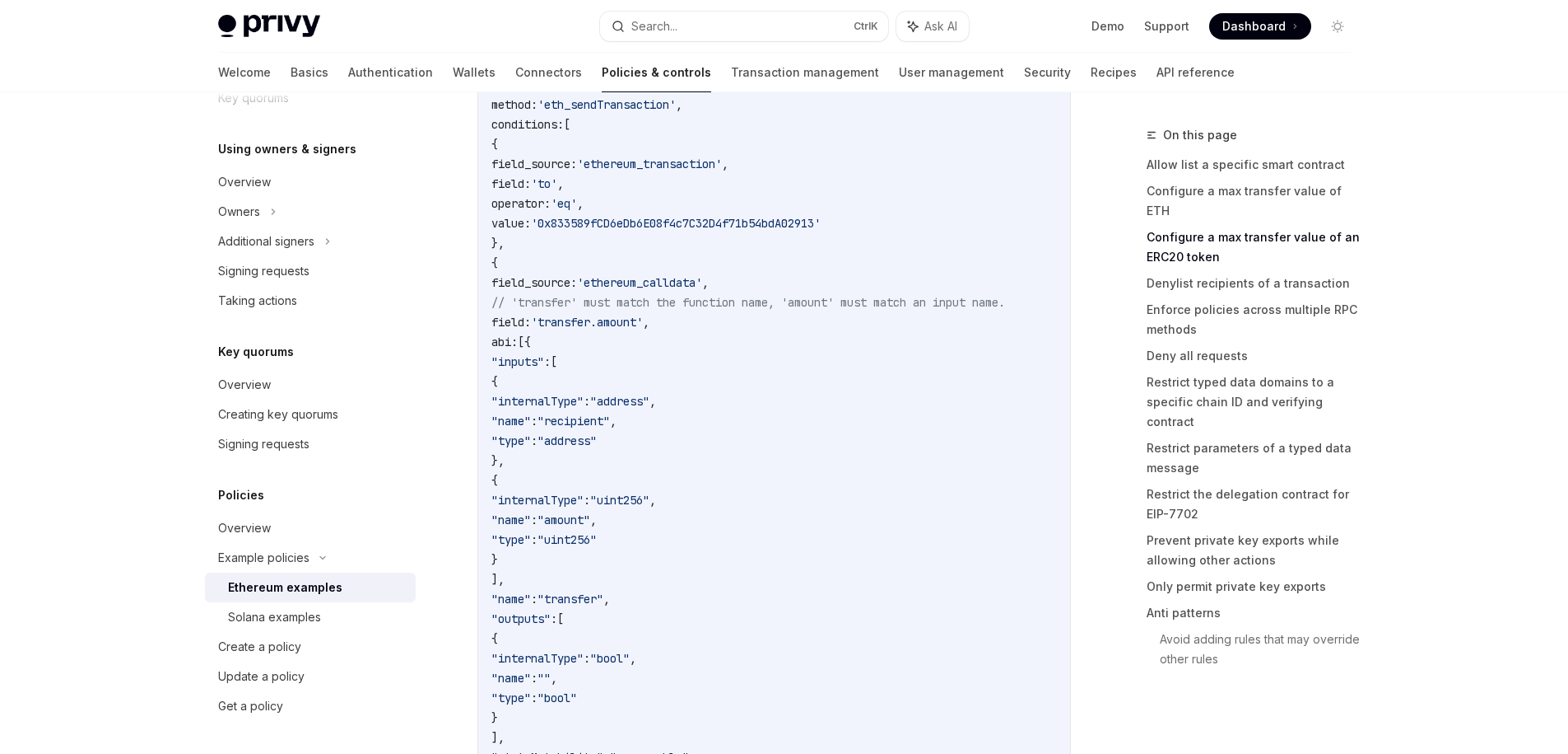
click at [837, 231] on code "{ version : '1.0' , name : 'ERC20 maximums' , chain_type : 'ethereum' , rules :…" at bounding box center [774, 569] width 566 height 1225
click at [821, 228] on span "'0x833589fCD6eDb6E08f4c7C32D4f71b54bdA02913'" at bounding box center [676, 224] width 290 height 15
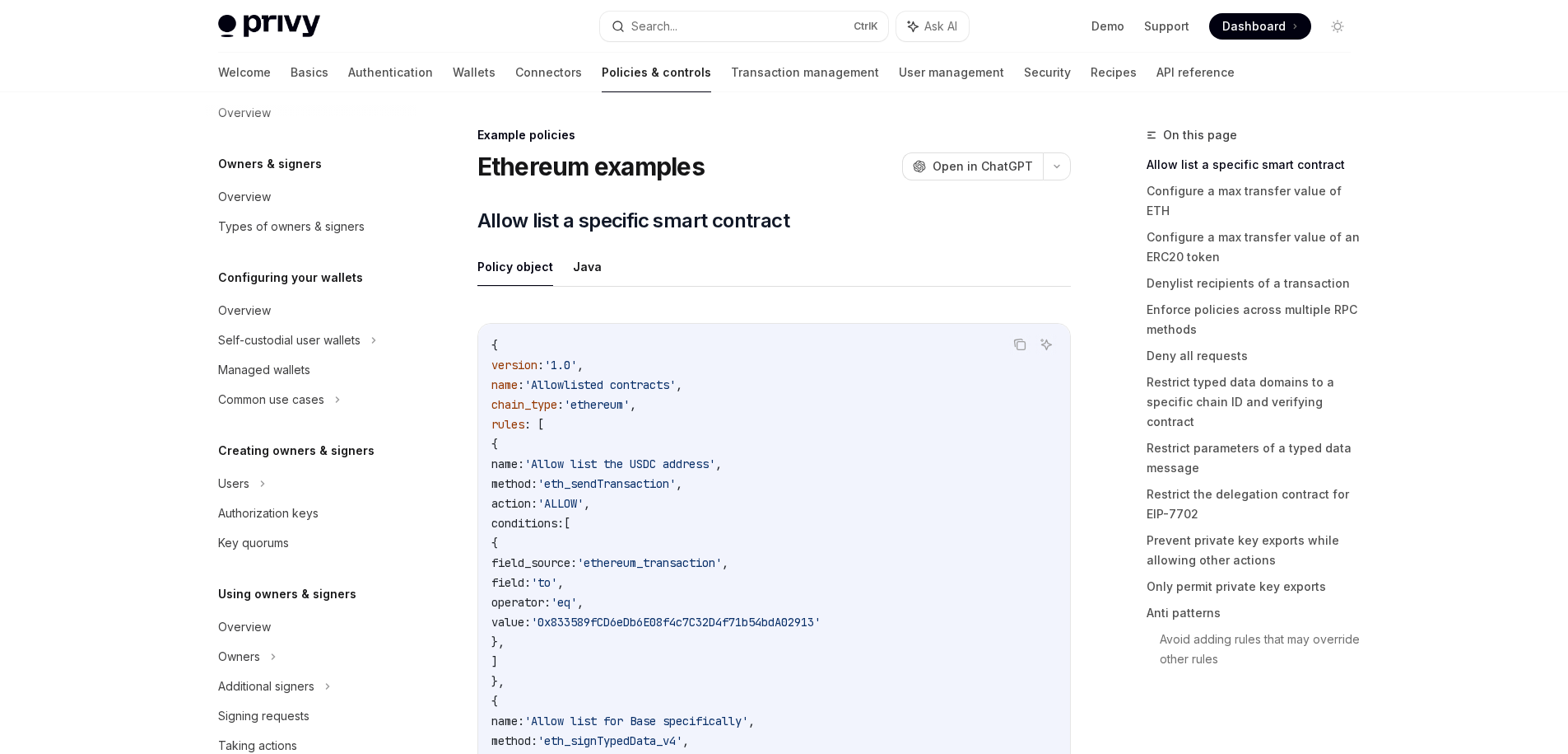
scroll to position [0, 0]
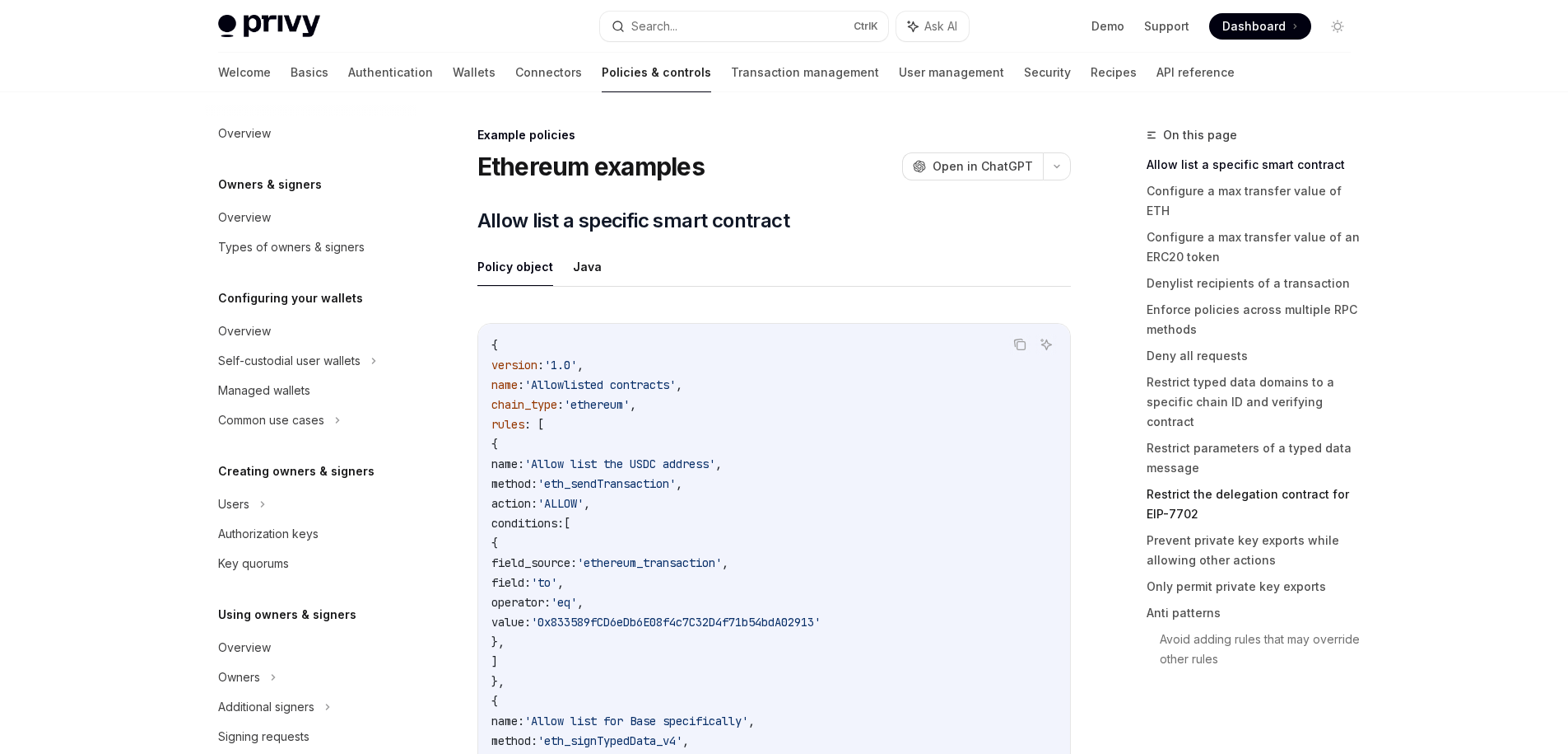
click at [1255, 481] on link "Restrict the delegation contract for EIP-7702" at bounding box center [1255, 504] width 217 height 46
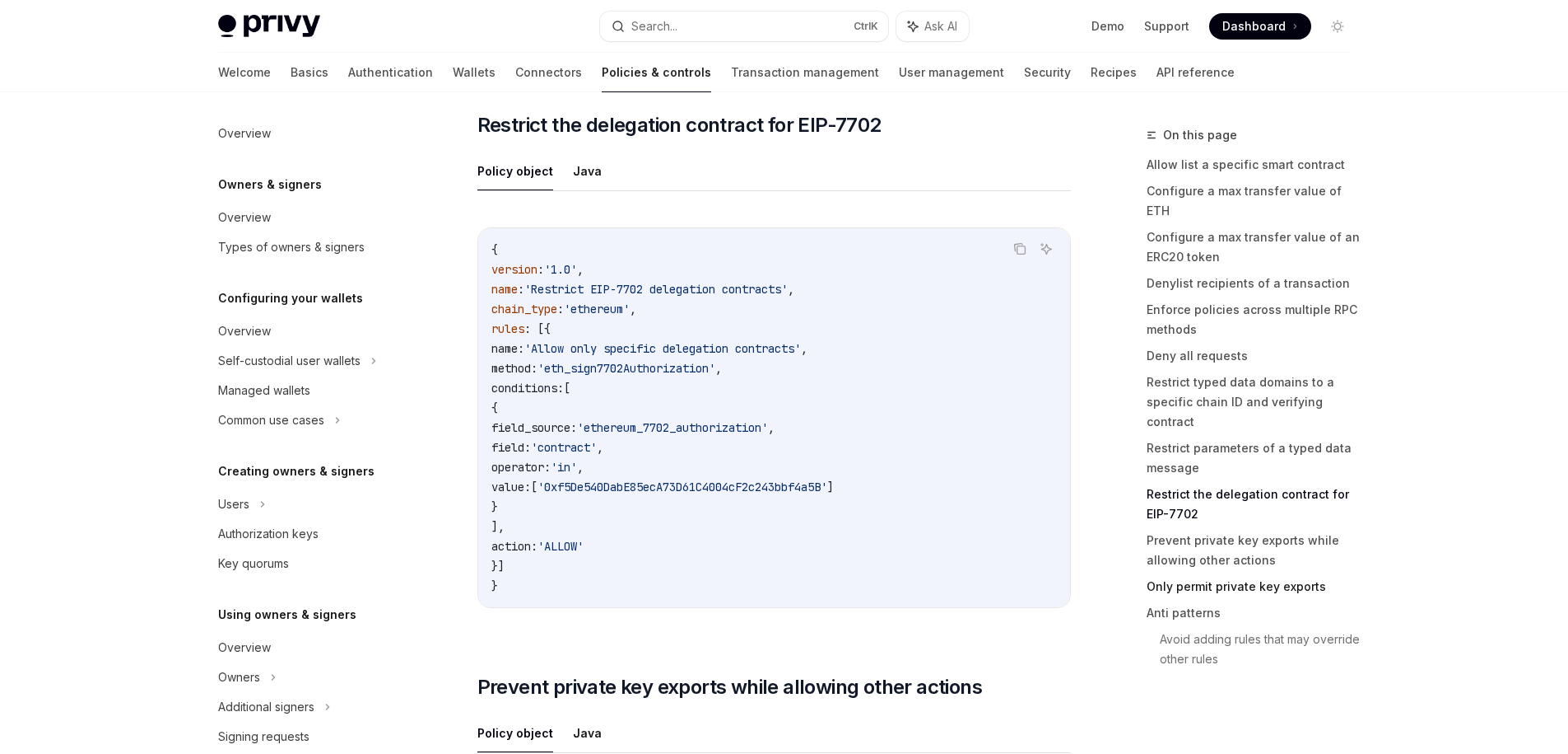
click at [1297, 573] on link "Only permit private key exports" at bounding box center [1255, 586] width 217 height 27
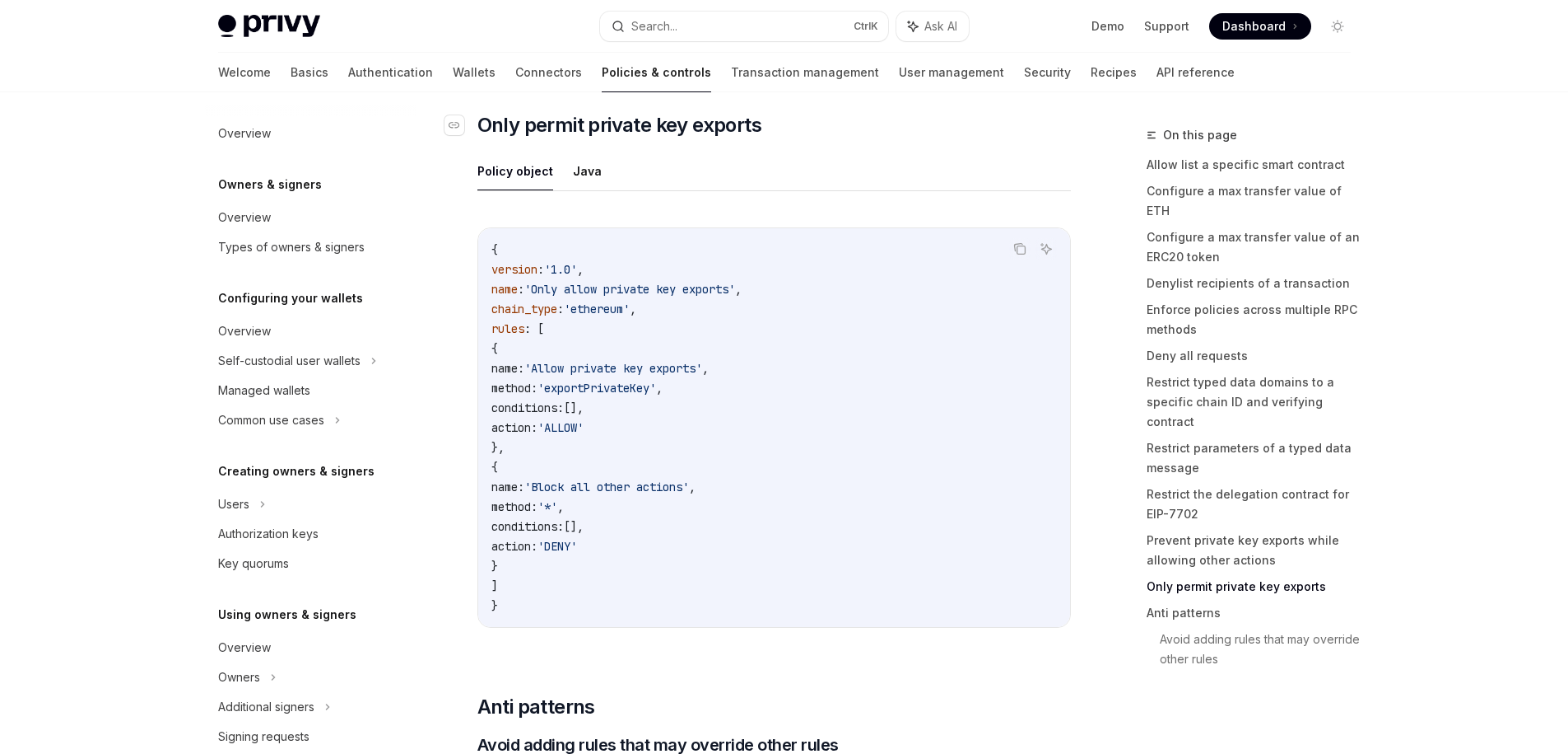
click at [541, 135] on span "Only permit private key exports" at bounding box center [620, 125] width 284 height 27
copy span "permit"
click at [723, 9] on div "Privy Docs home page Search... Ctrl K Ask AI Demo Support Dashboard Dashboard S…" at bounding box center [784, 27] width 1133 height 53
click at [748, 23] on button "Search... Ctrl K" at bounding box center [744, 26] width 288 height 29
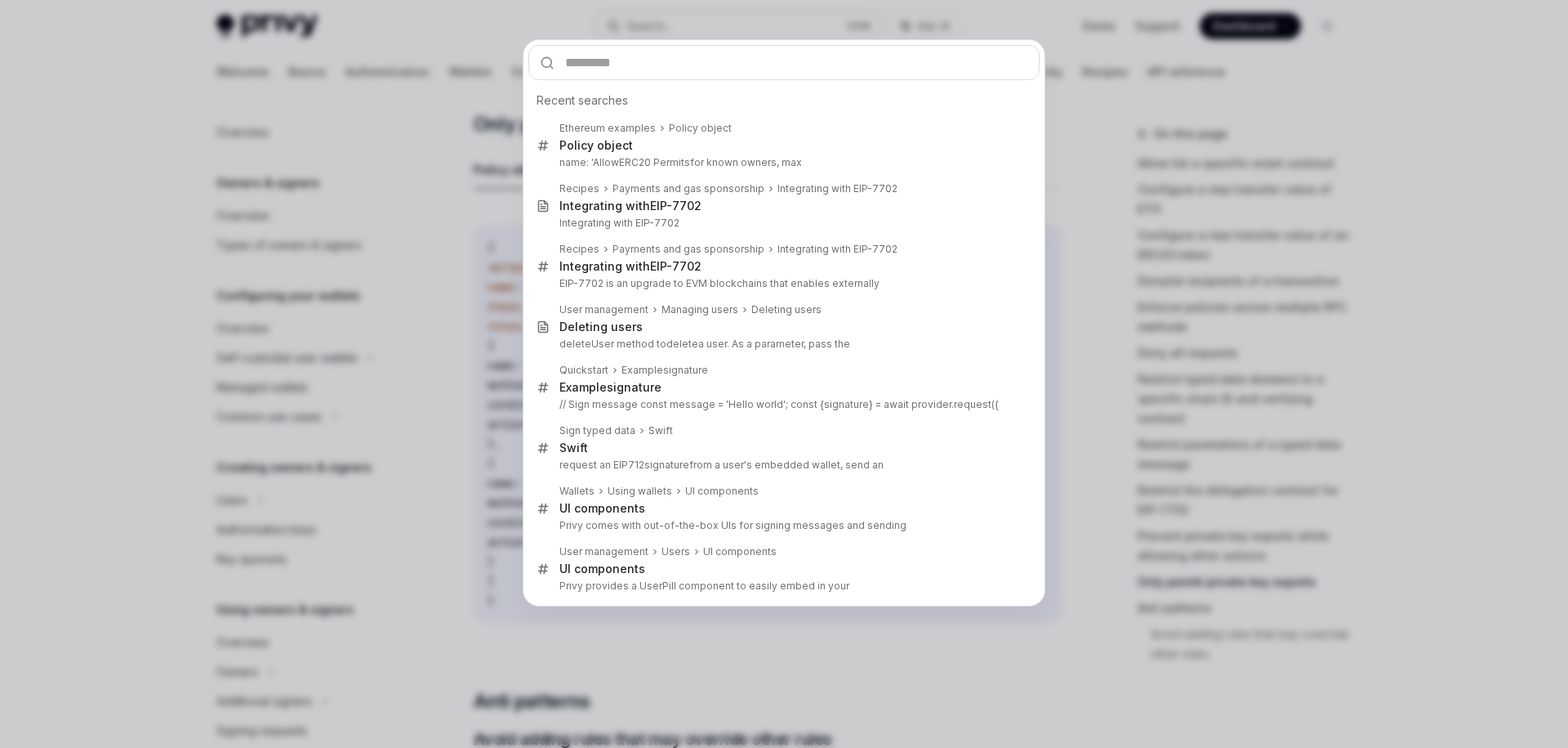
type input "******"
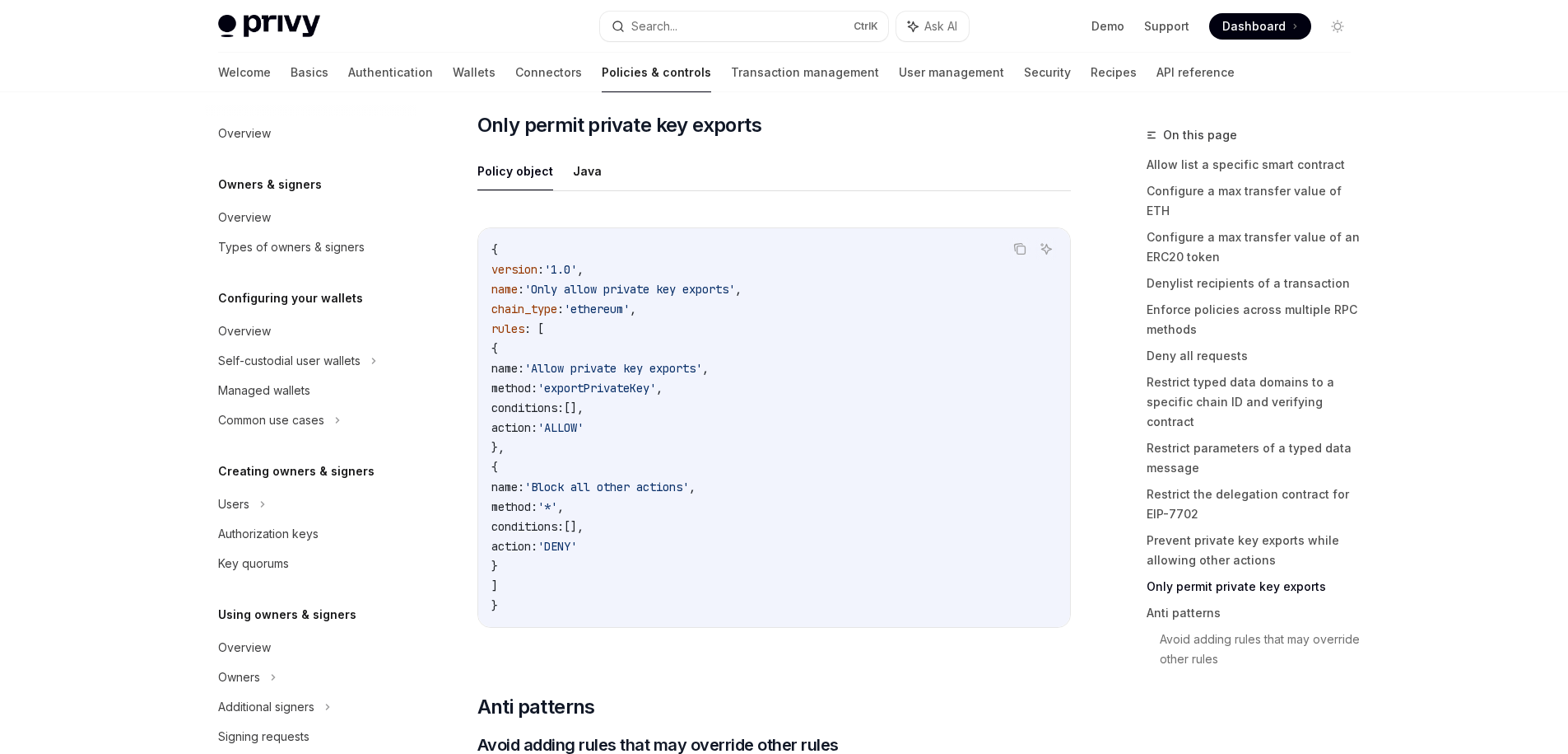
type textarea "*"
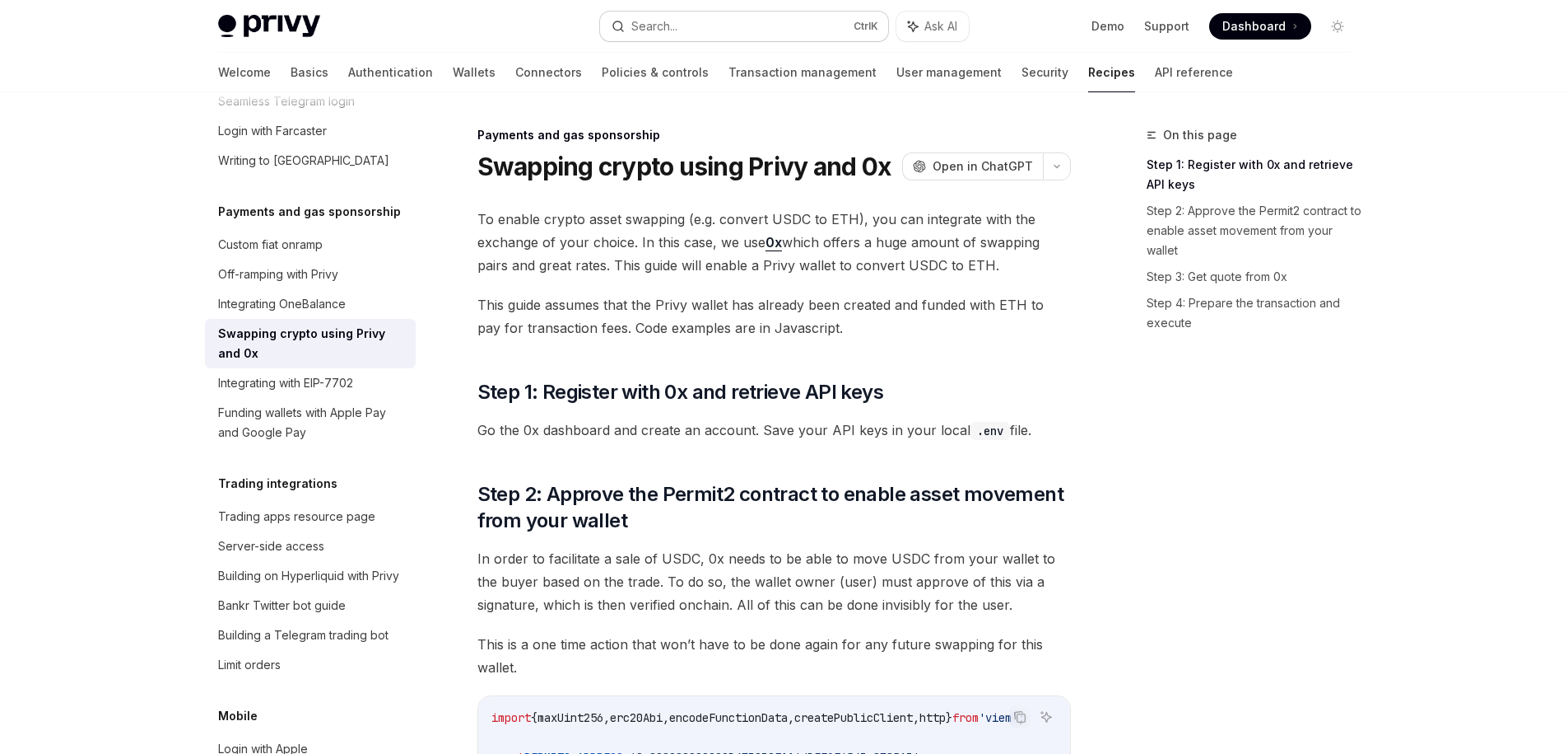
click at [746, 26] on button "Search... Ctrl K" at bounding box center [744, 26] width 288 height 29
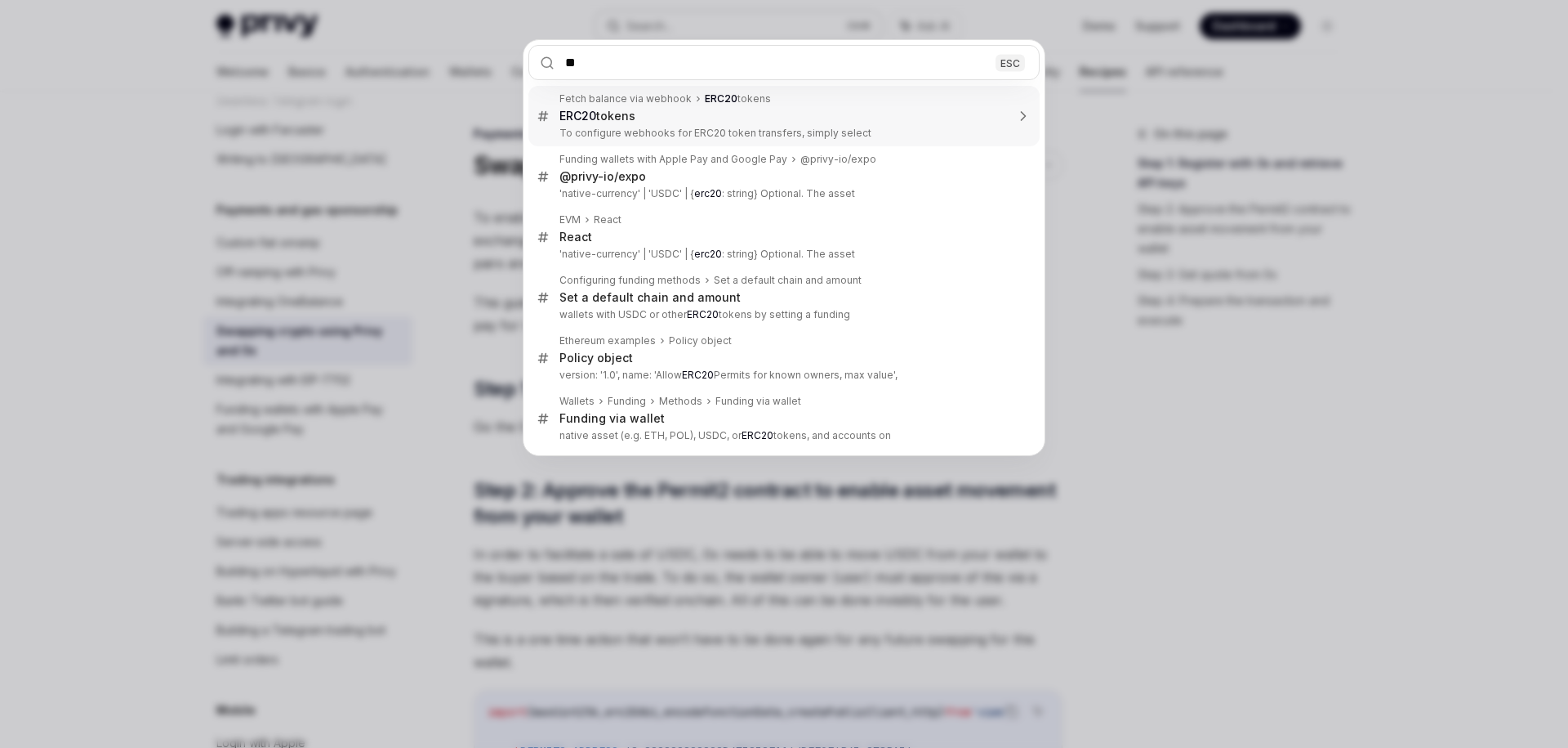
type input "*"
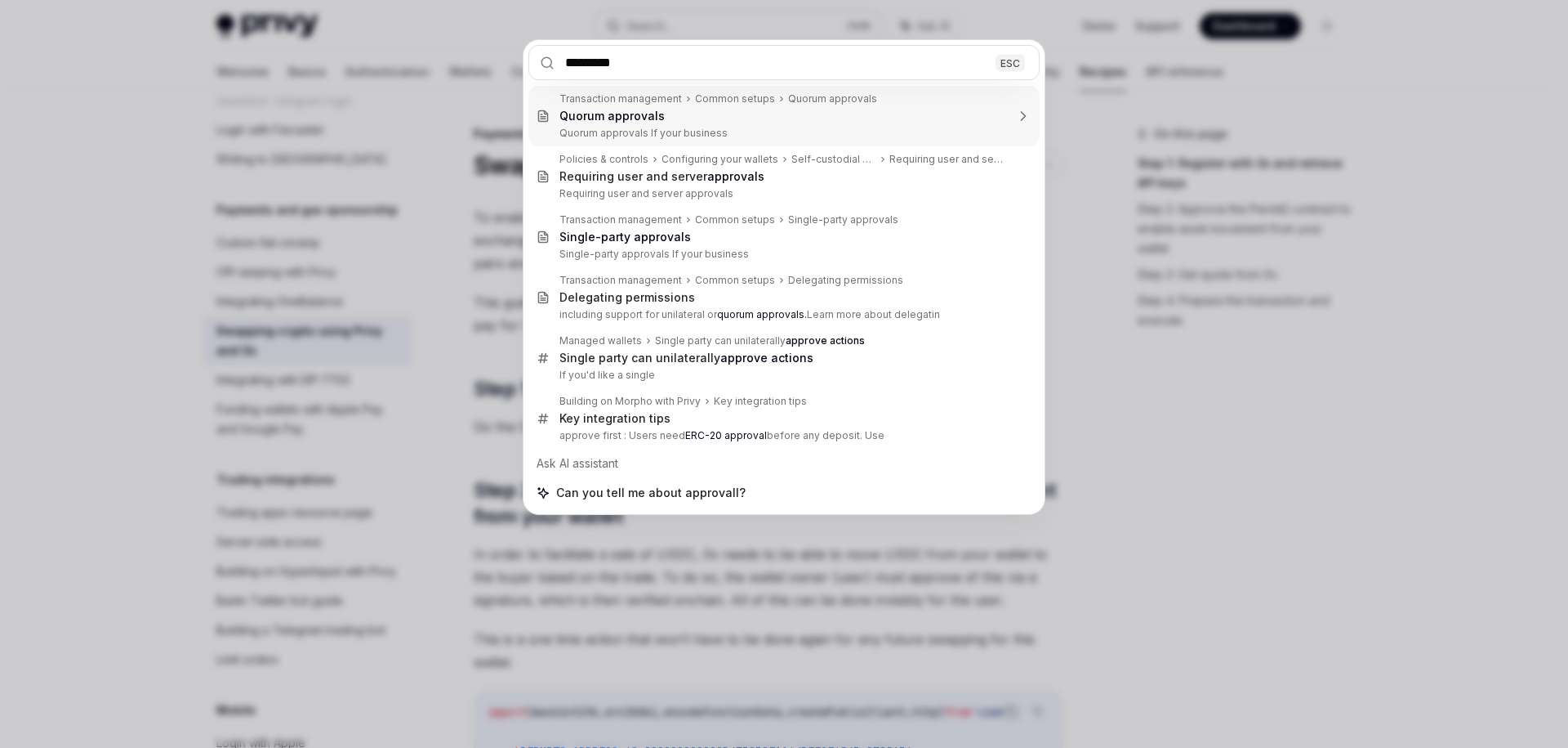
type input "********"
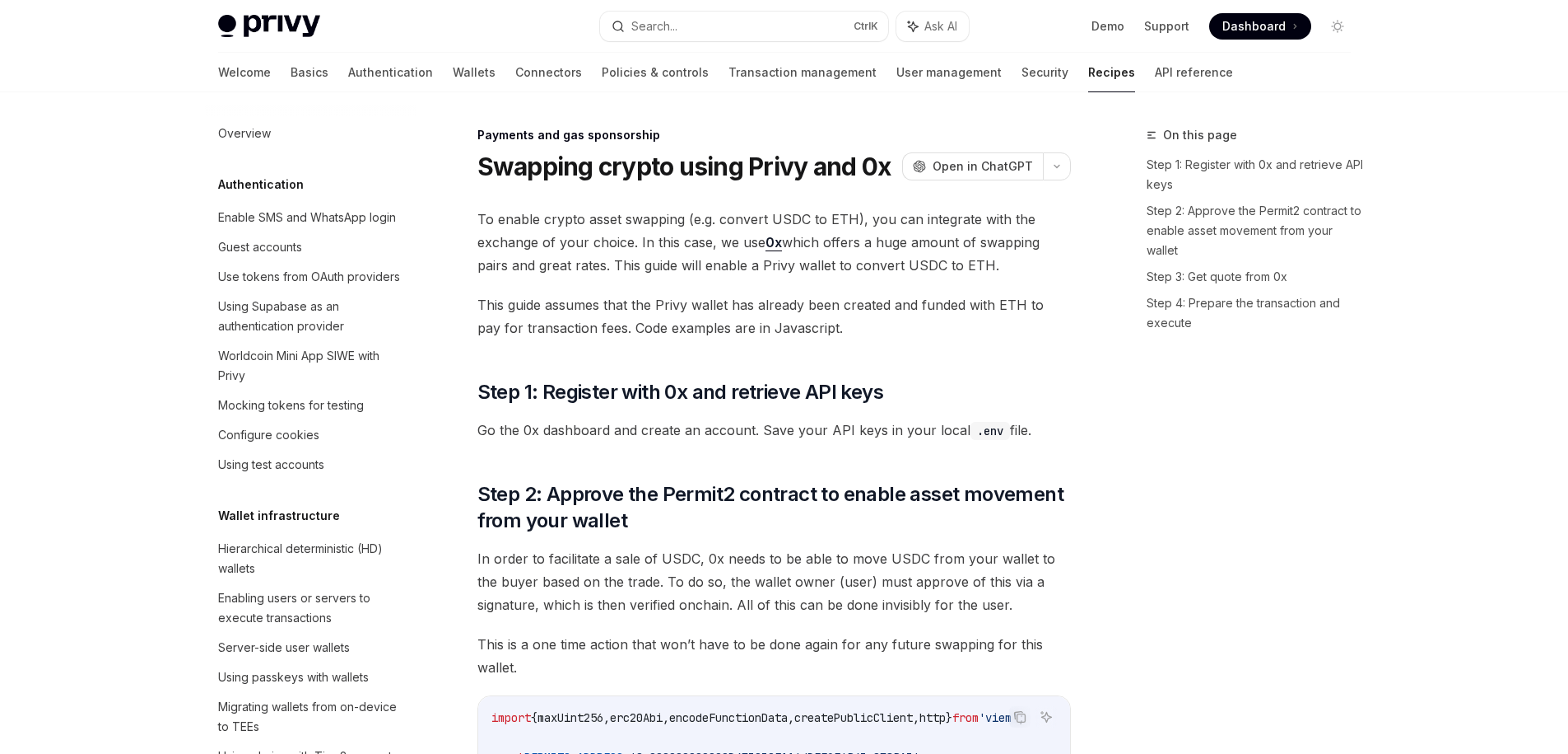
scroll to position [1342, 0]
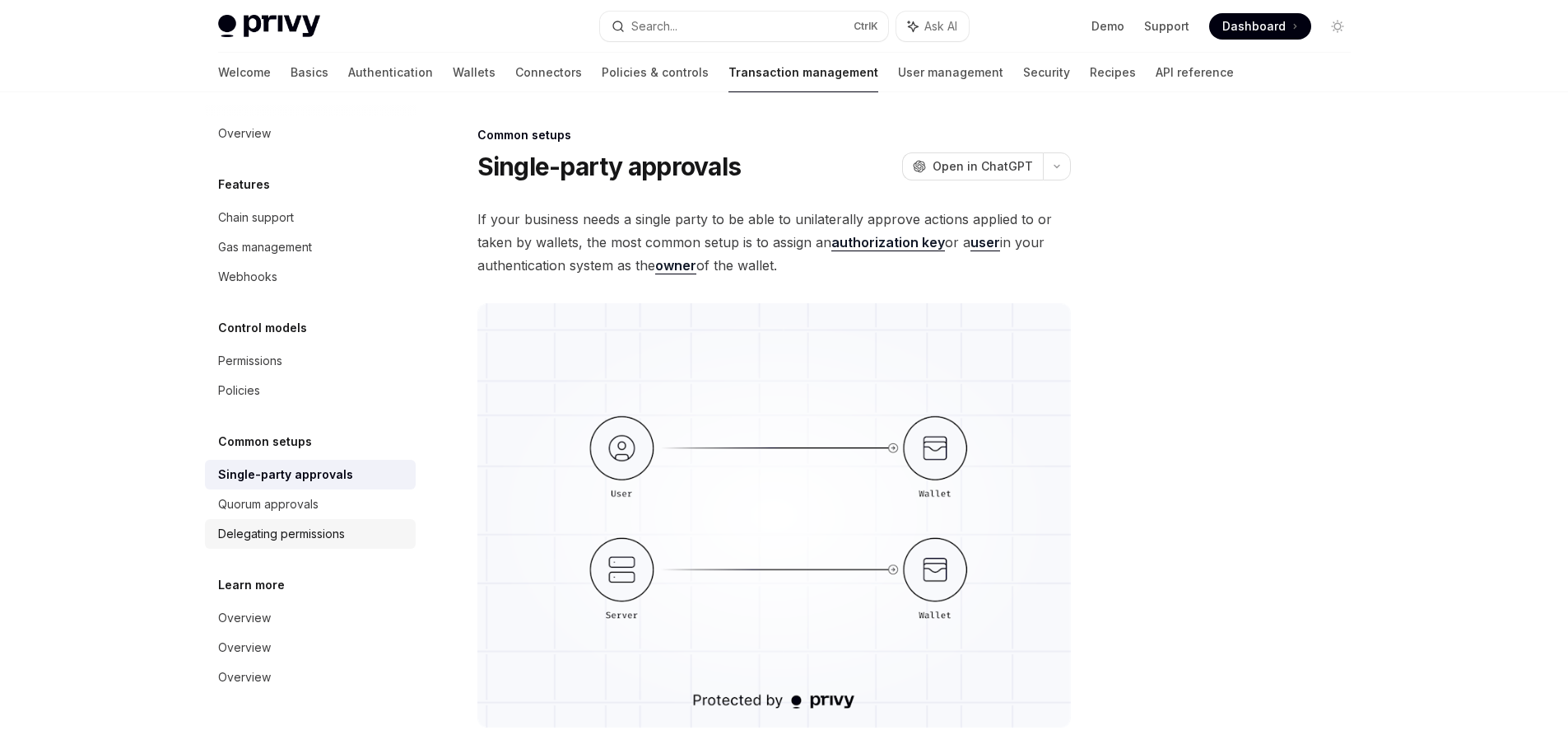
click at [346, 535] on div "Delegating permissions" at bounding box center [312, 533] width 188 height 20
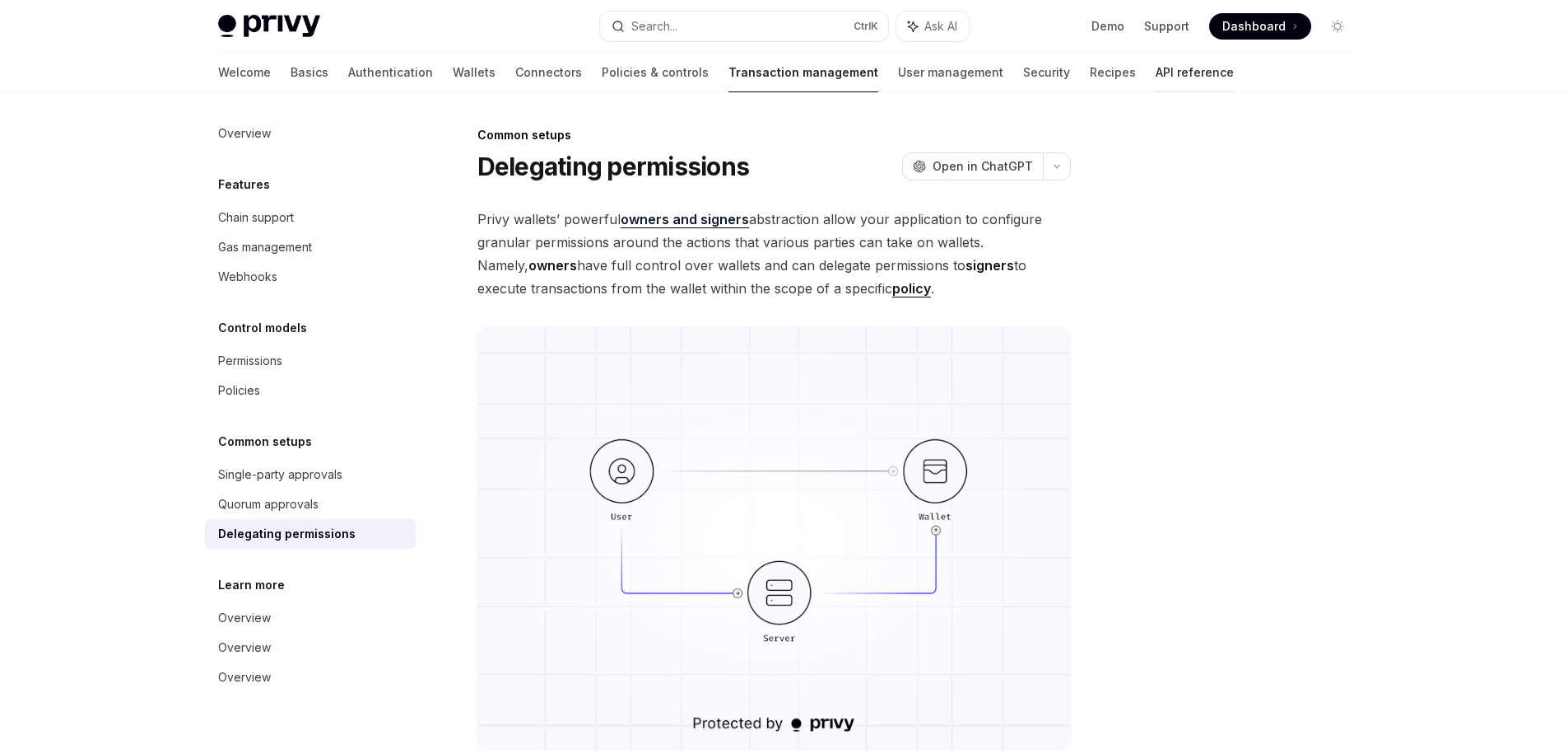
click at [1156, 79] on link "API reference" at bounding box center [1194, 73] width 79 height 40
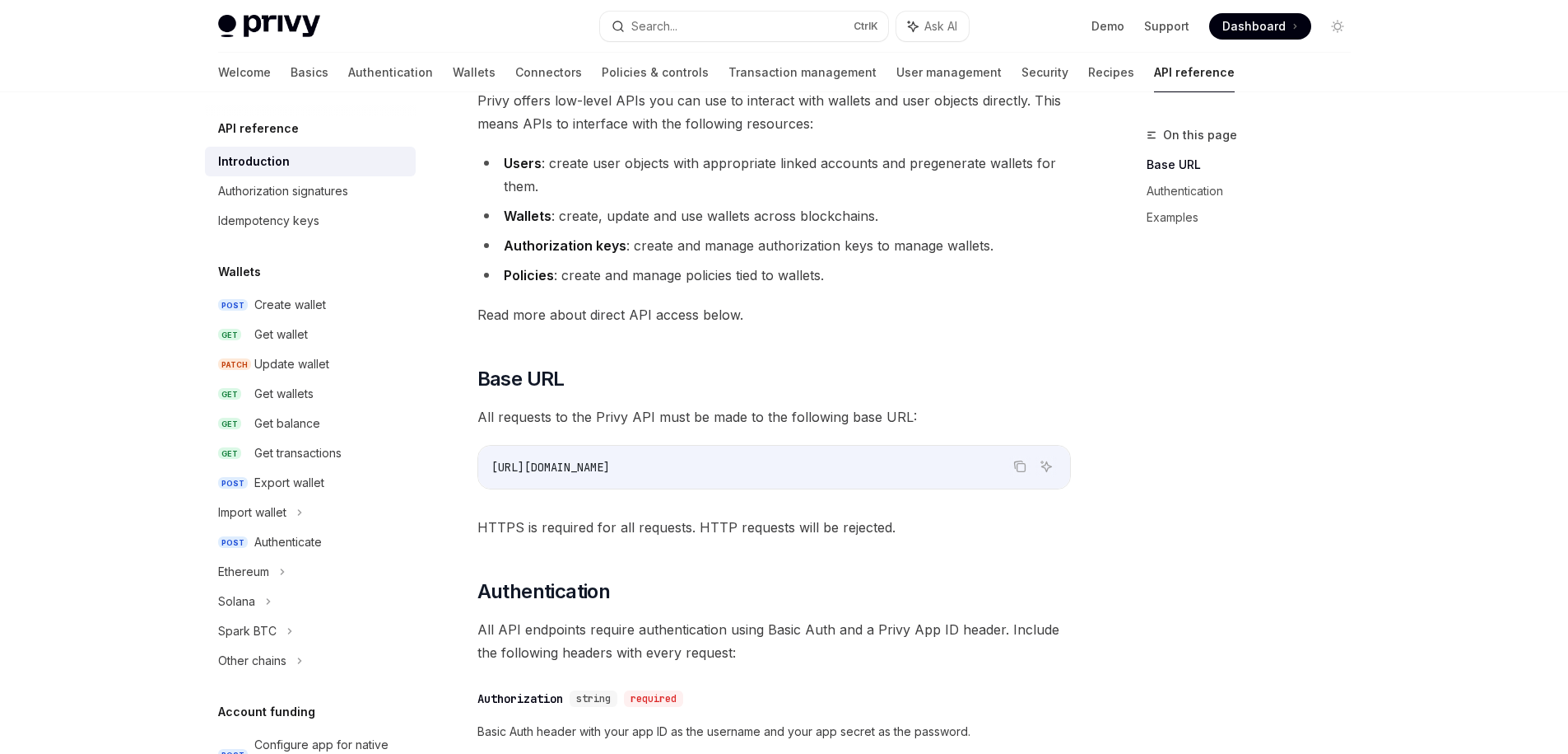
scroll to position [297, 0]
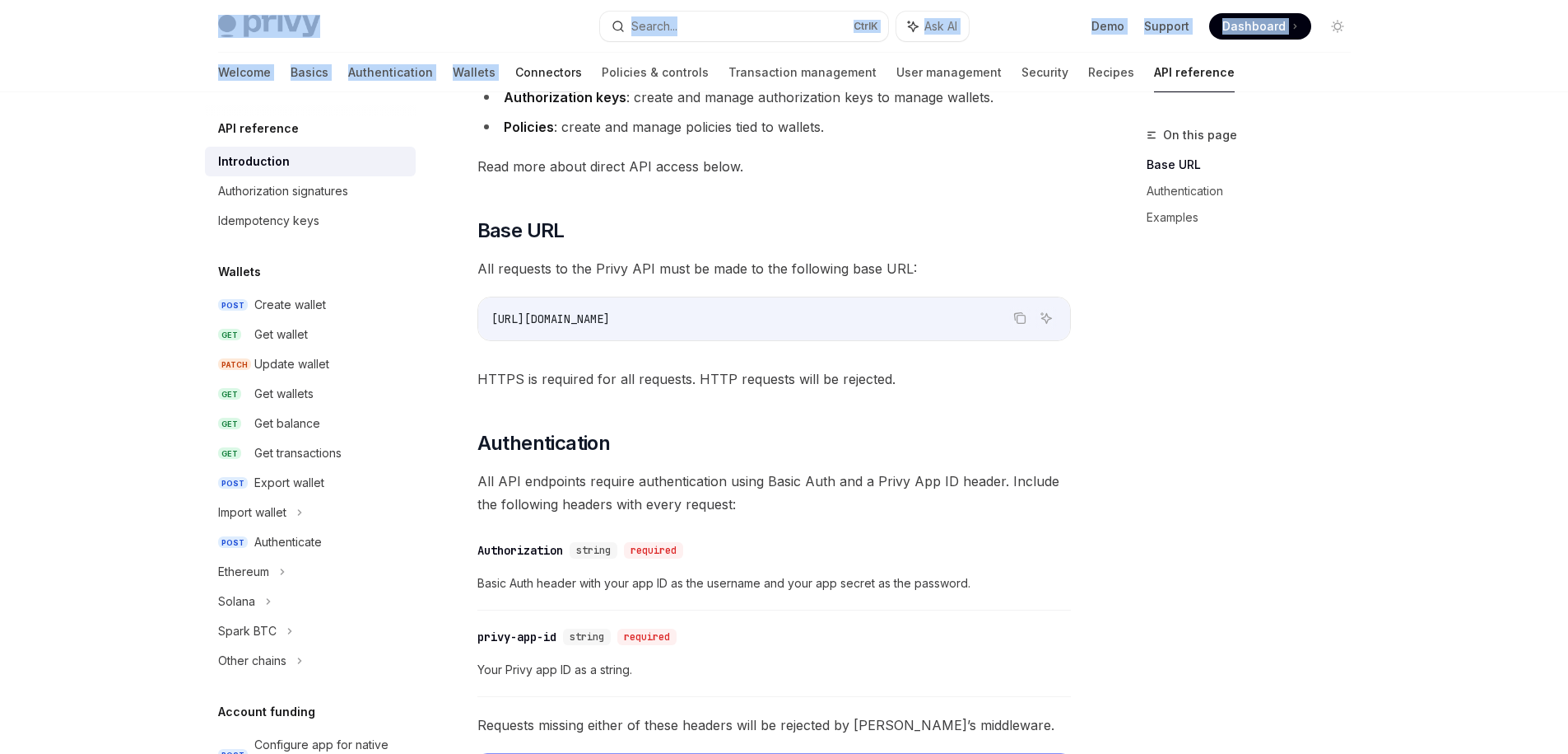
drag, startPoint x: 498, startPoint y: 56, endPoint x: 494, endPoint y: 67, distance: 11.7
click at [494, 66] on div "Privy Docs home page Search... Ctrl K Ask AI Demo Support Dashboard Dashboard S…" at bounding box center [784, 46] width 1212 height 92
click at [516, 69] on link "Connectors" at bounding box center [549, 73] width 66 height 40
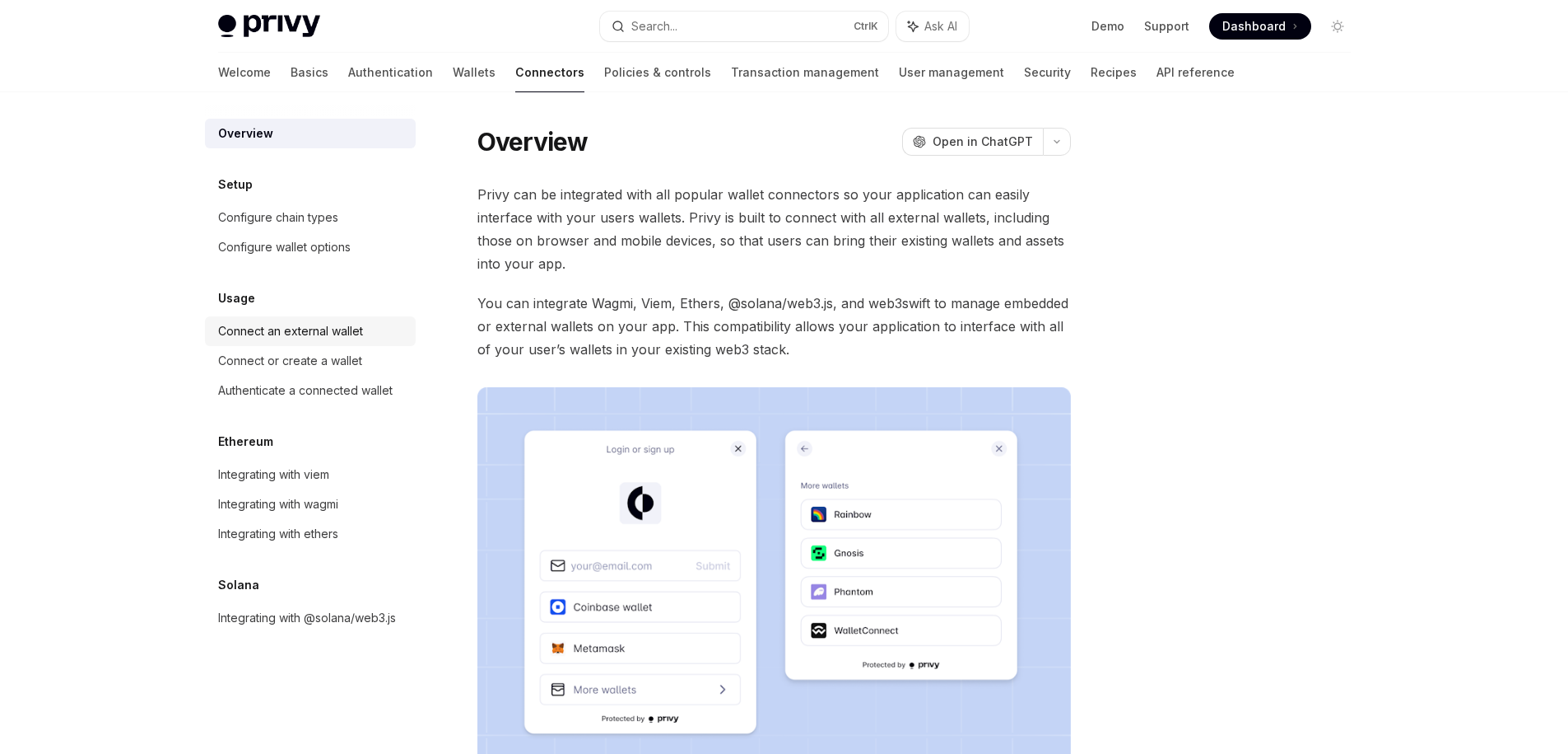
click at [341, 322] on div "Connect an external wallet" at bounding box center [290, 331] width 145 height 20
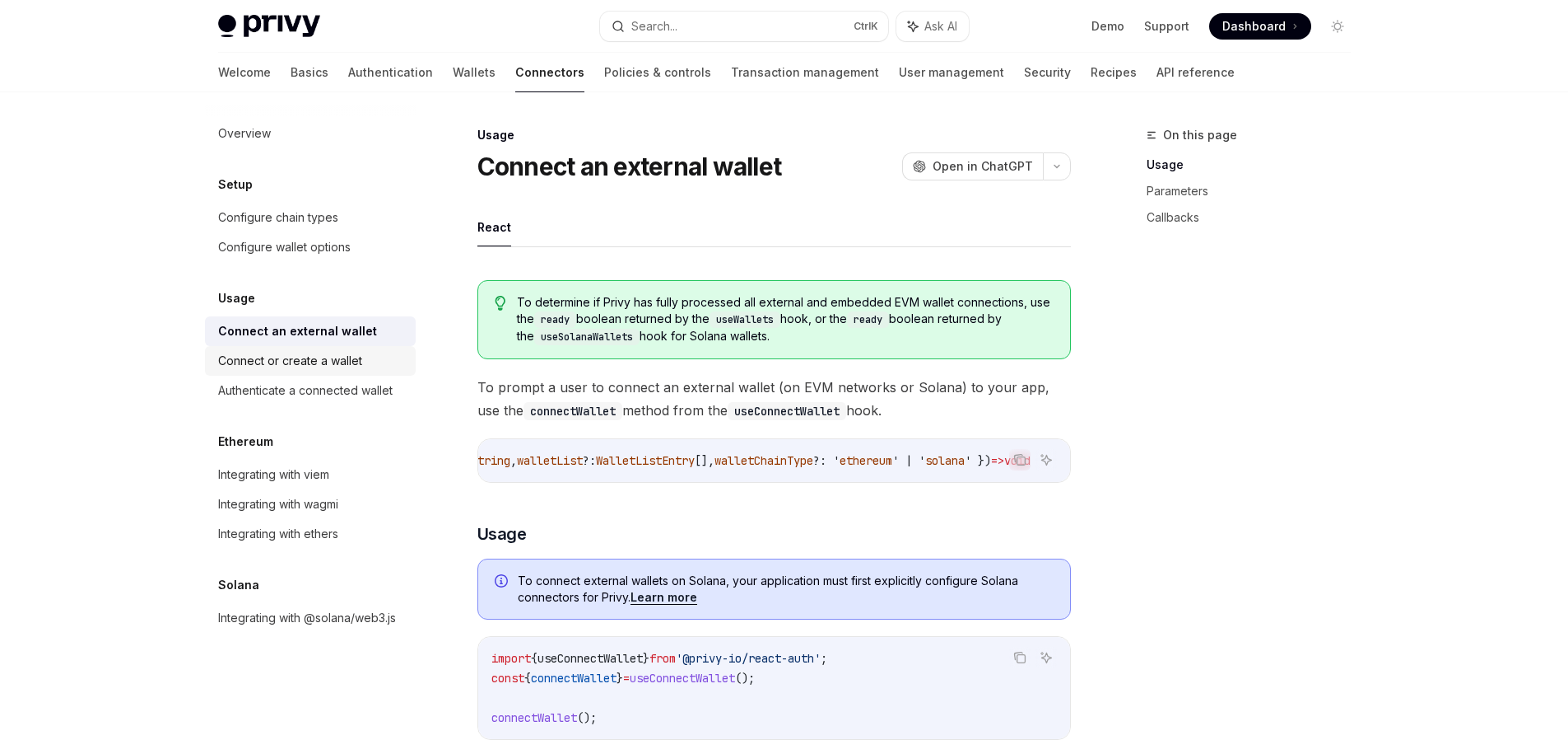
click at [366, 374] on link "Connect or create a wallet" at bounding box center [310, 360] width 210 height 29
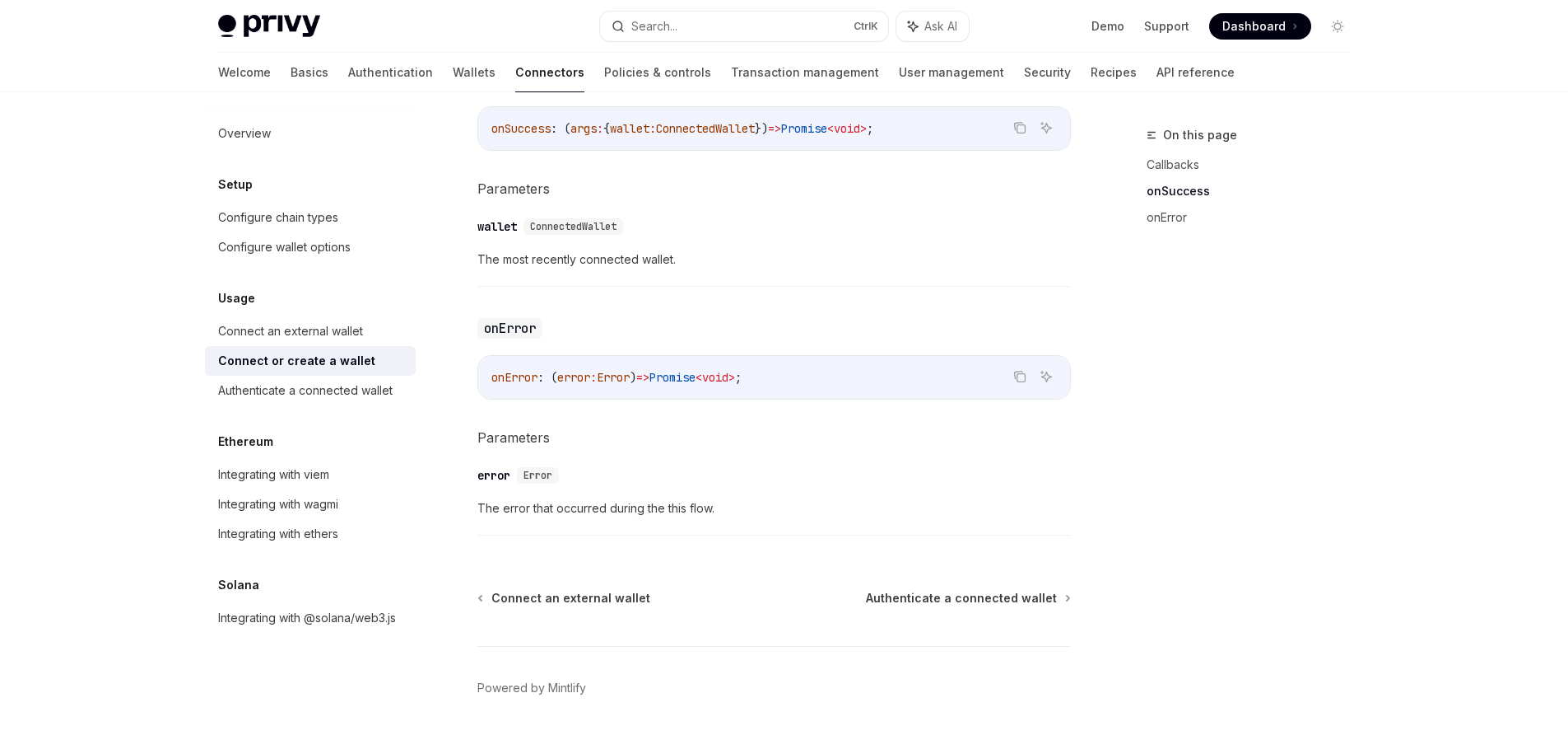
scroll to position [1073, 0]
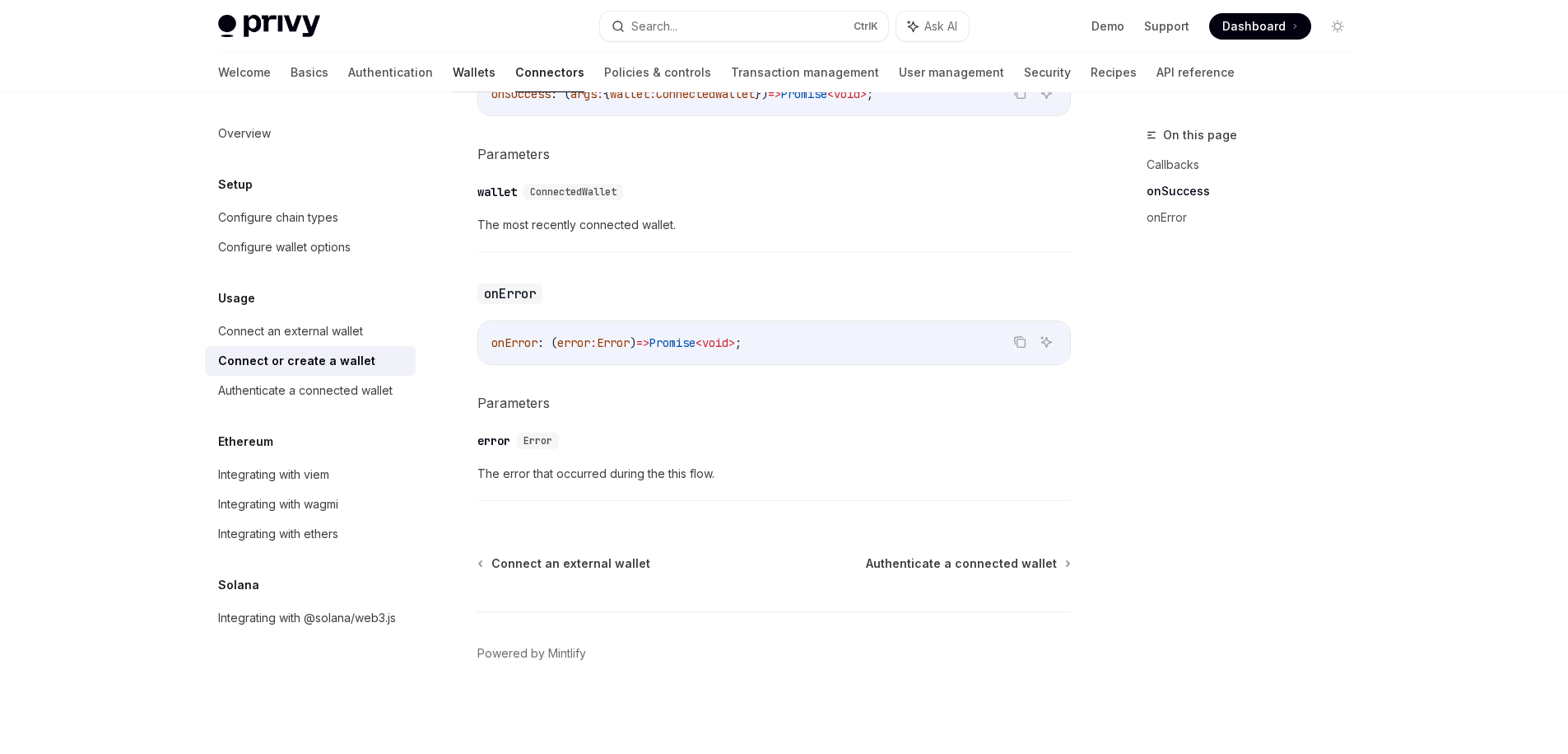
click at [453, 76] on link "Wallets" at bounding box center [474, 73] width 43 height 40
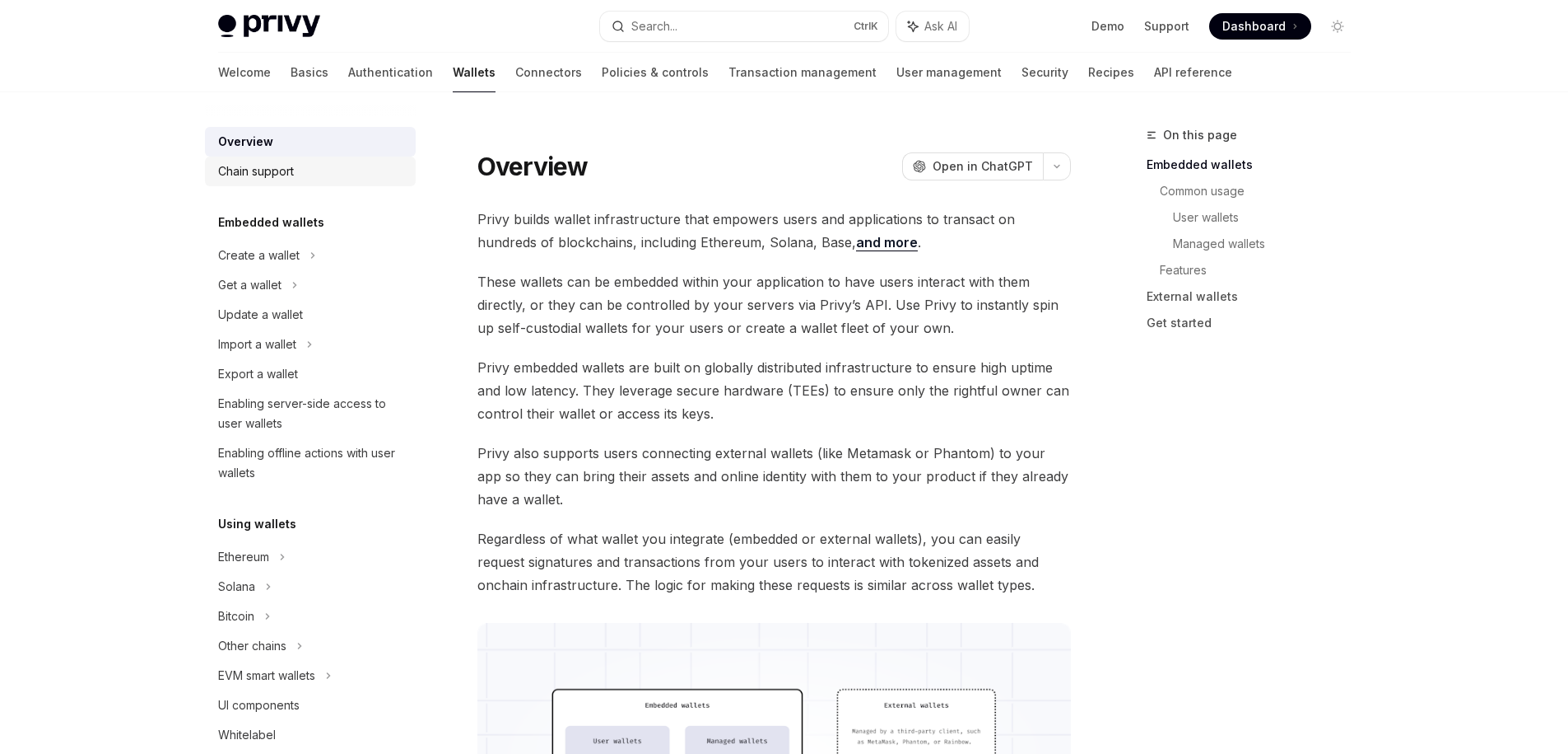
click at [301, 178] on div "Chain support" at bounding box center [312, 171] width 188 height 20
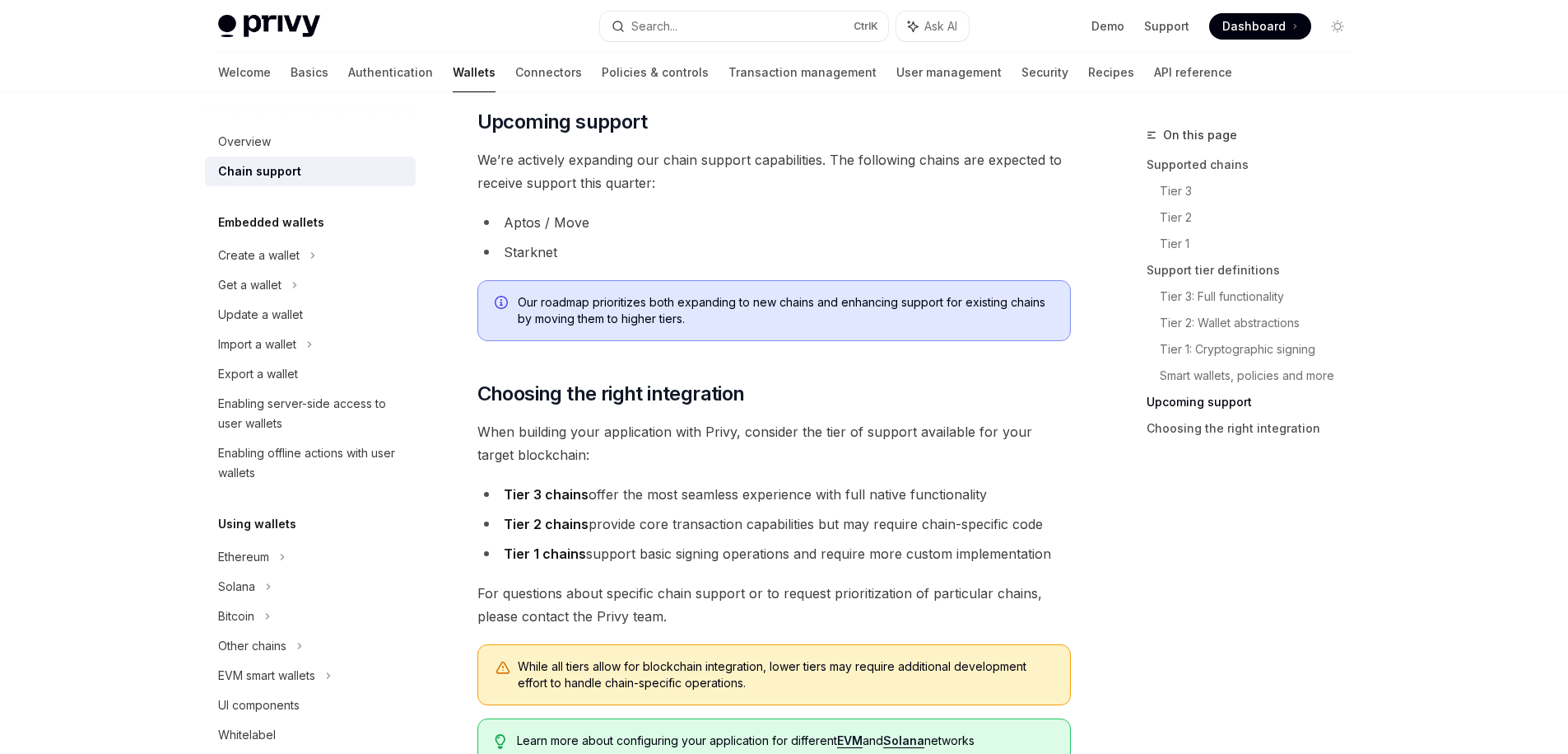
scroll to position [1927, 0]
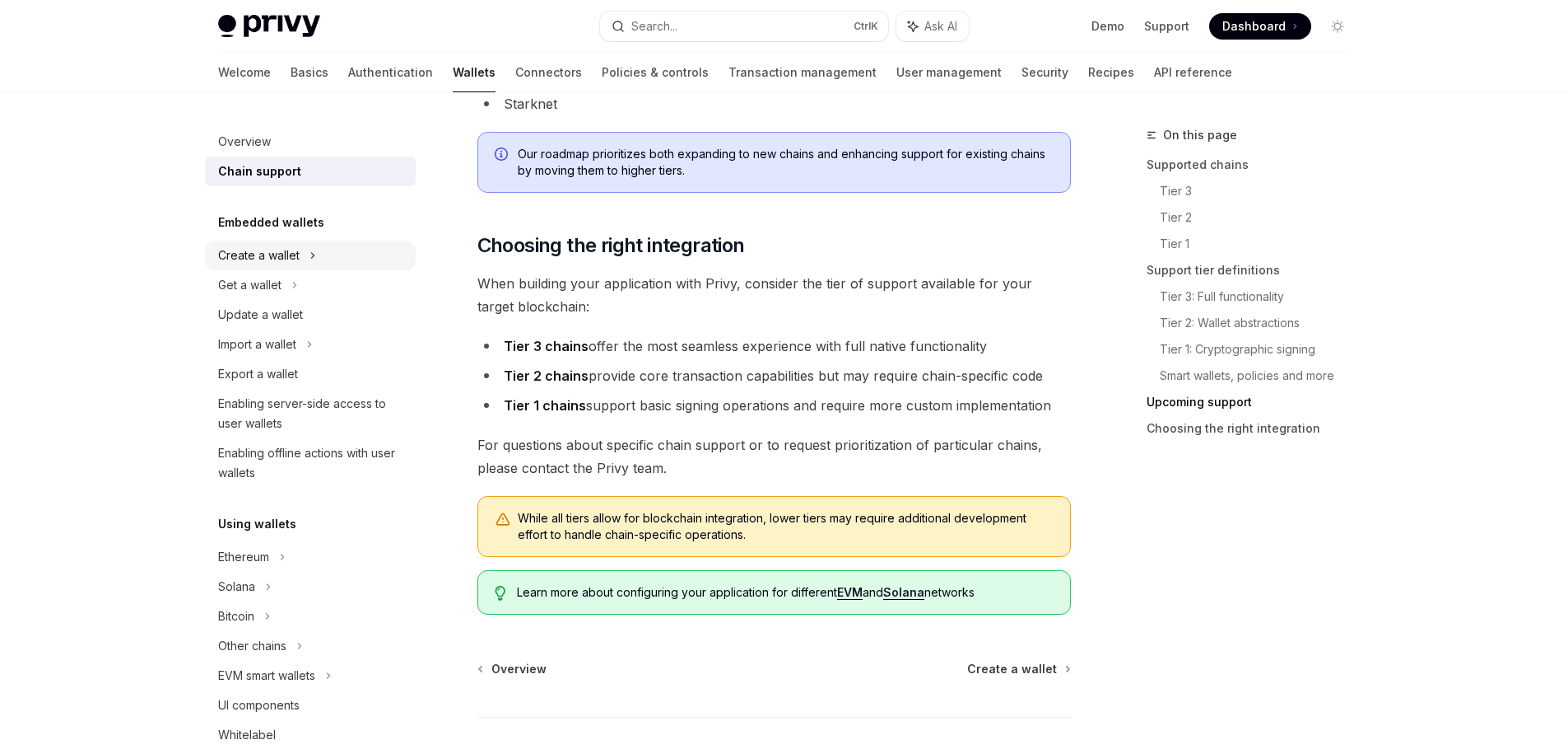
click at [275, 267] on div "Create a wallet" at bounding box center [310, 255] width 210 height 29
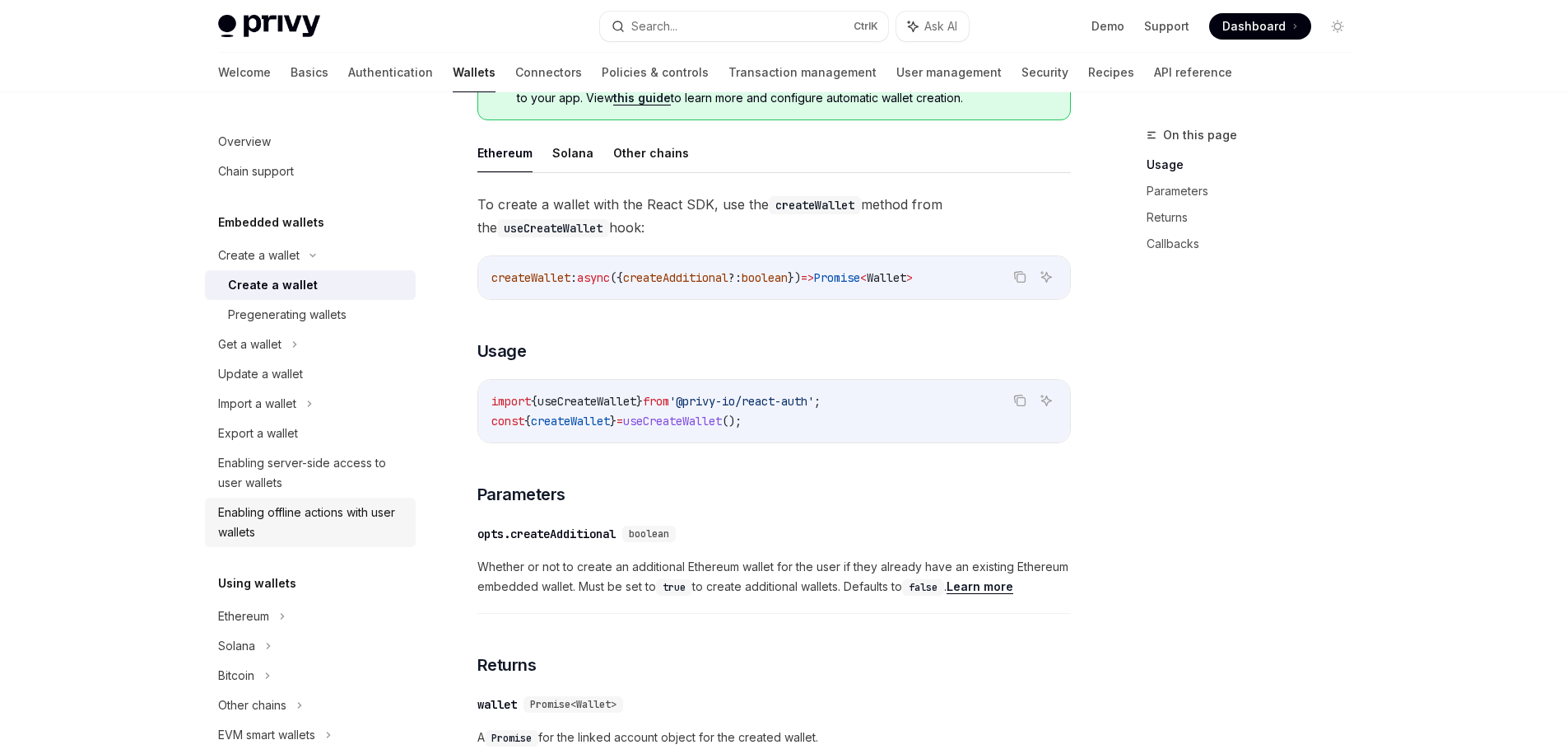
scroll to position [148, 0]
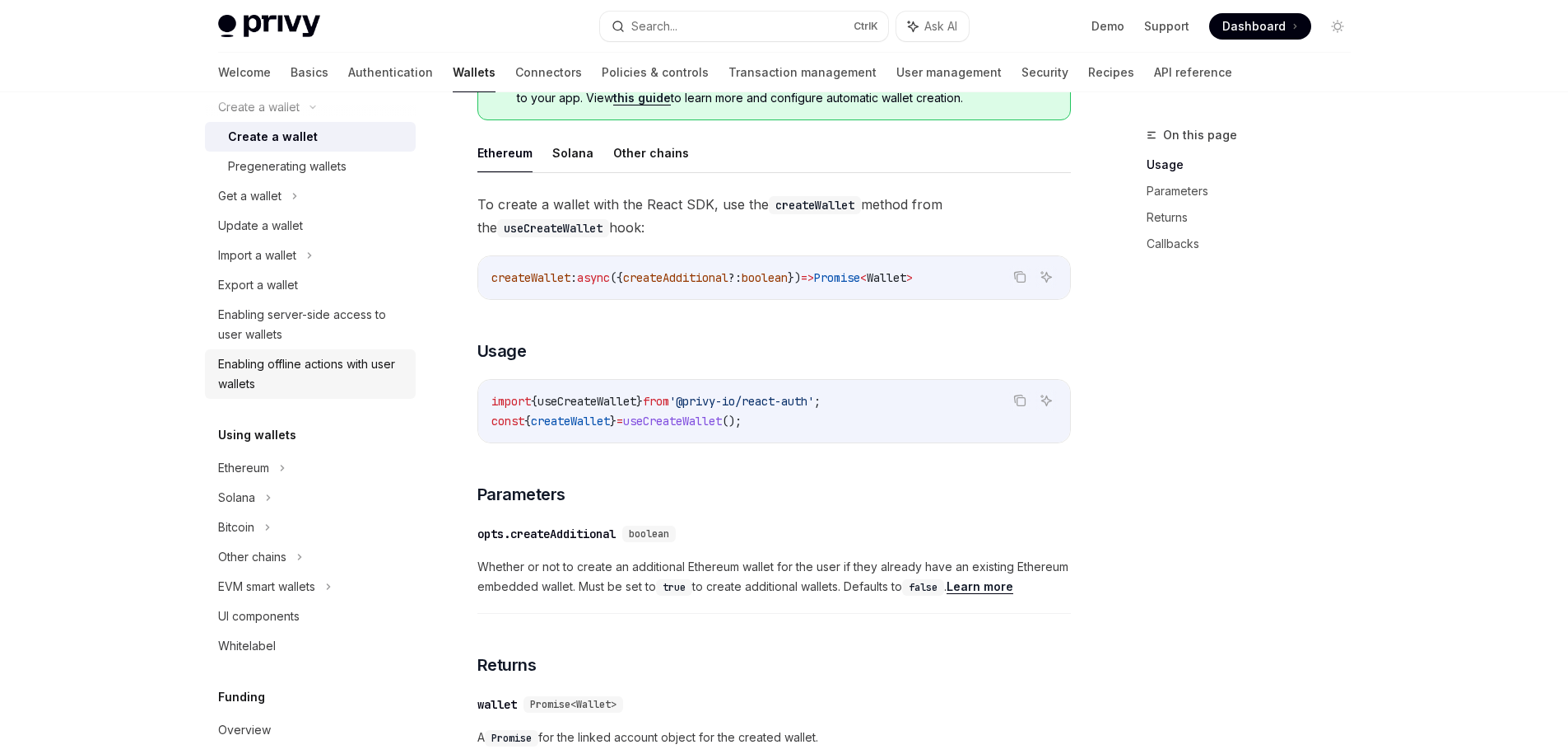
click at [312, 385] on div "Enabling offline actions with user wallets" at bounding box center [312, 374] width 188 height 40
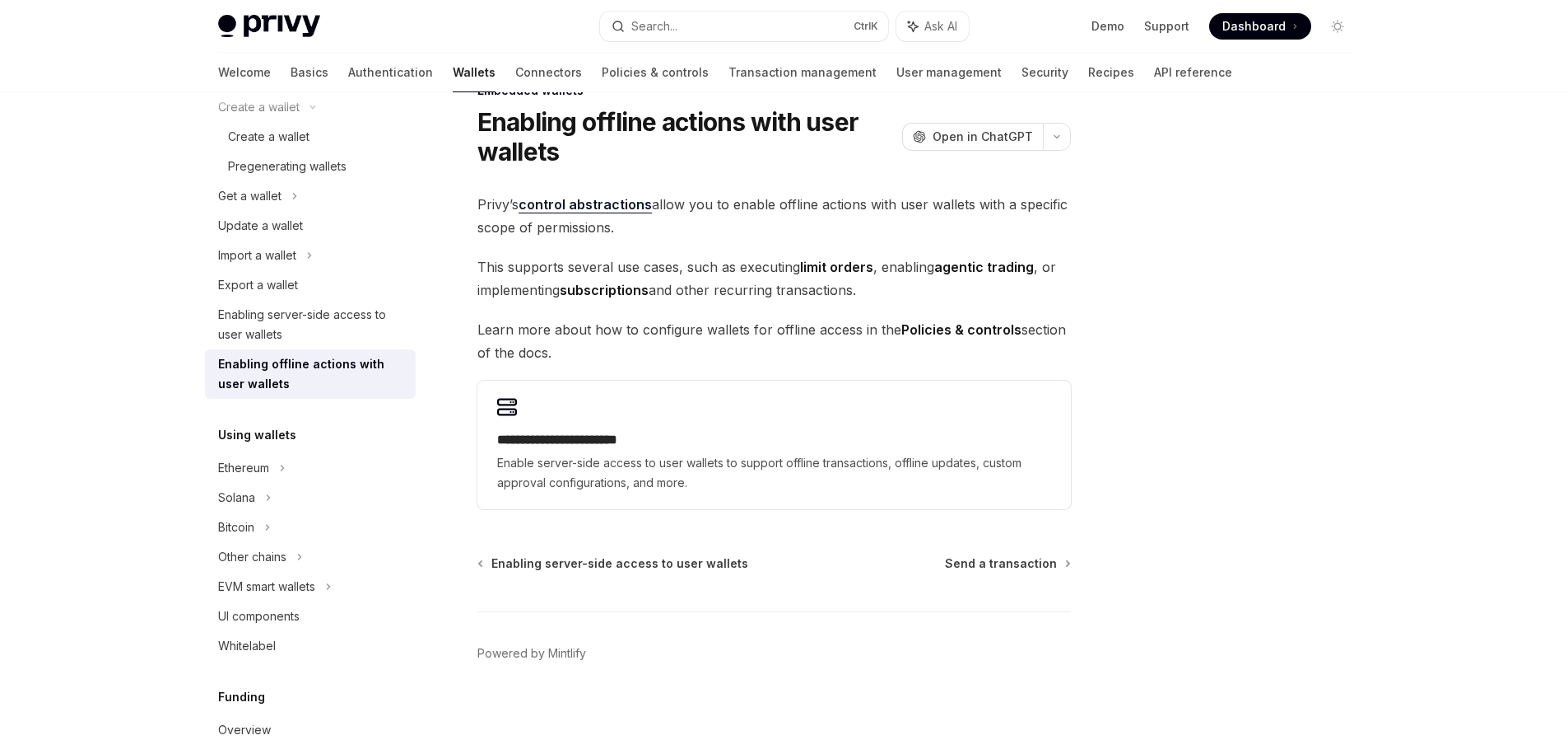
scroll to position [45, 0]
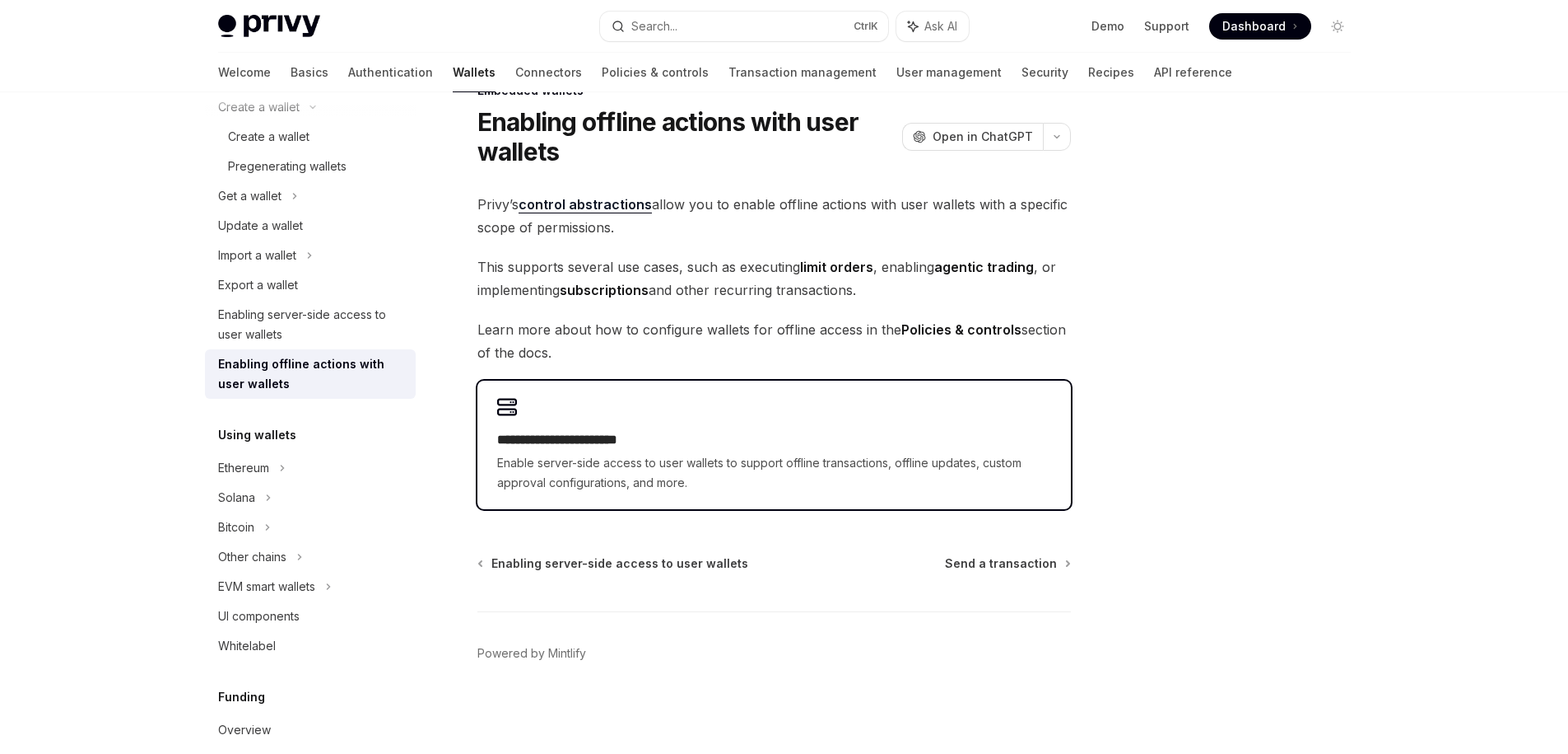
click at [579, 424] on div "**********" at bounding box center [775, 444] width 593 height 128
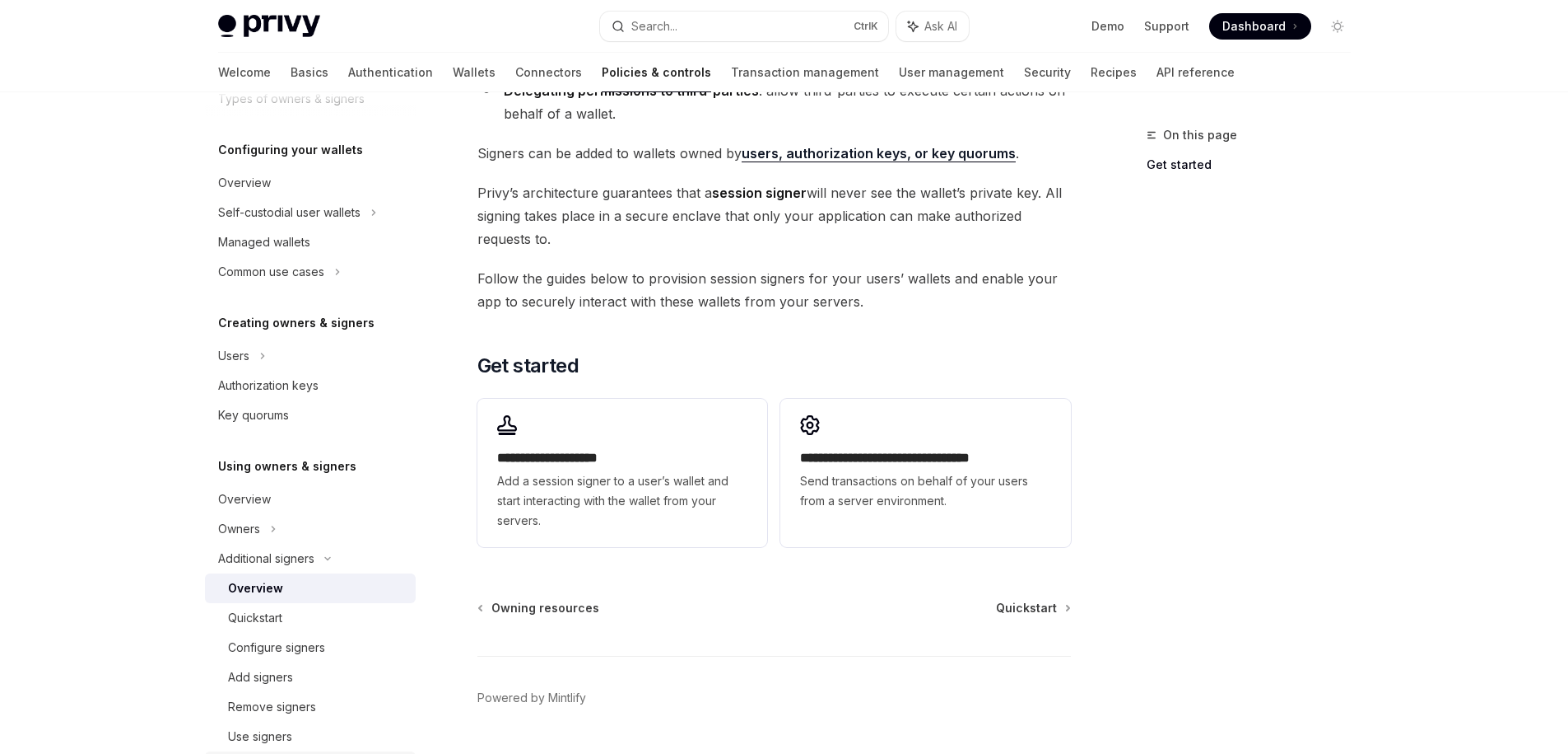
scroll to position [297, 0]
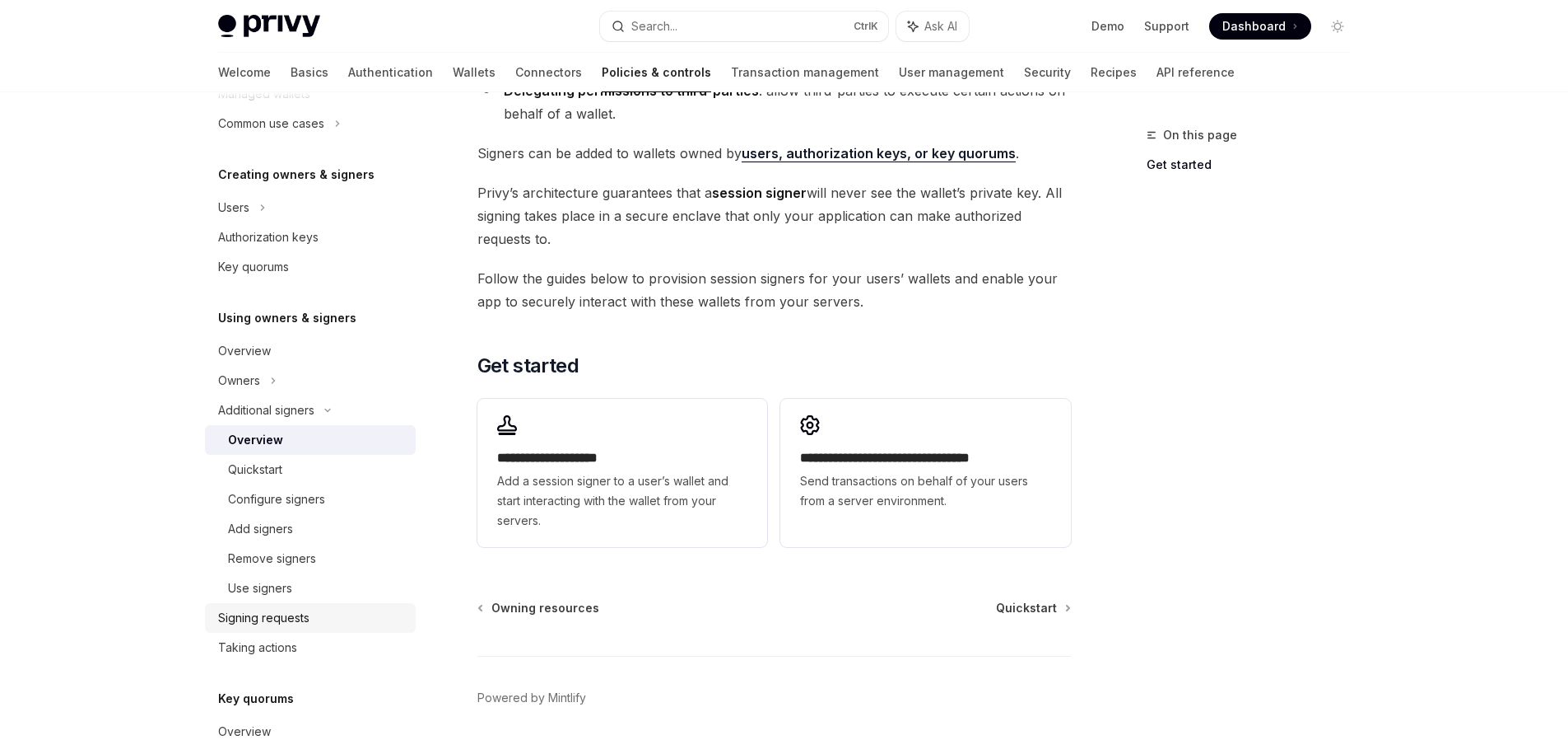
click at [325, 611] on div "Signing requests" at bounding box center [312, 617] width 188 height 20
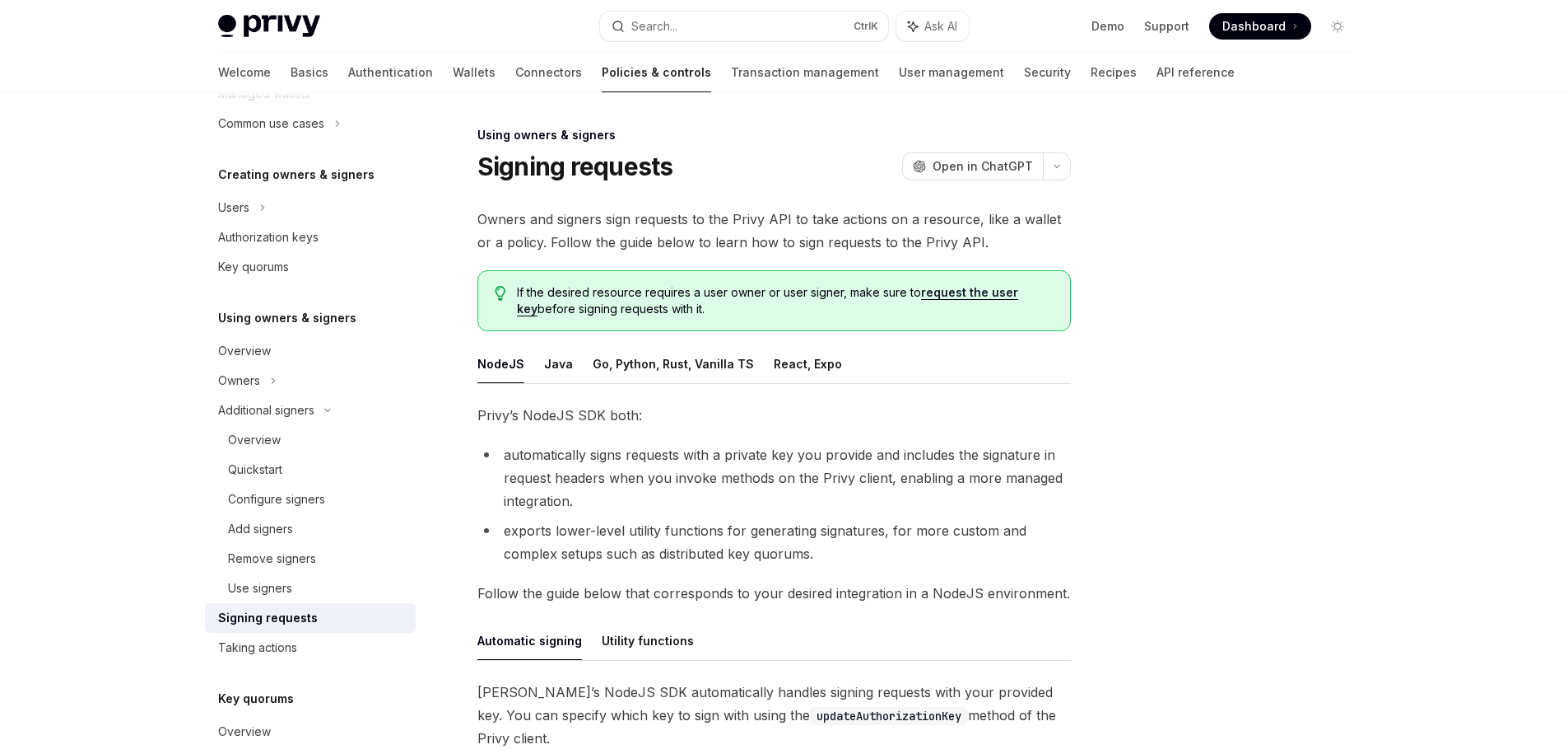
scroll to position [148, 0]
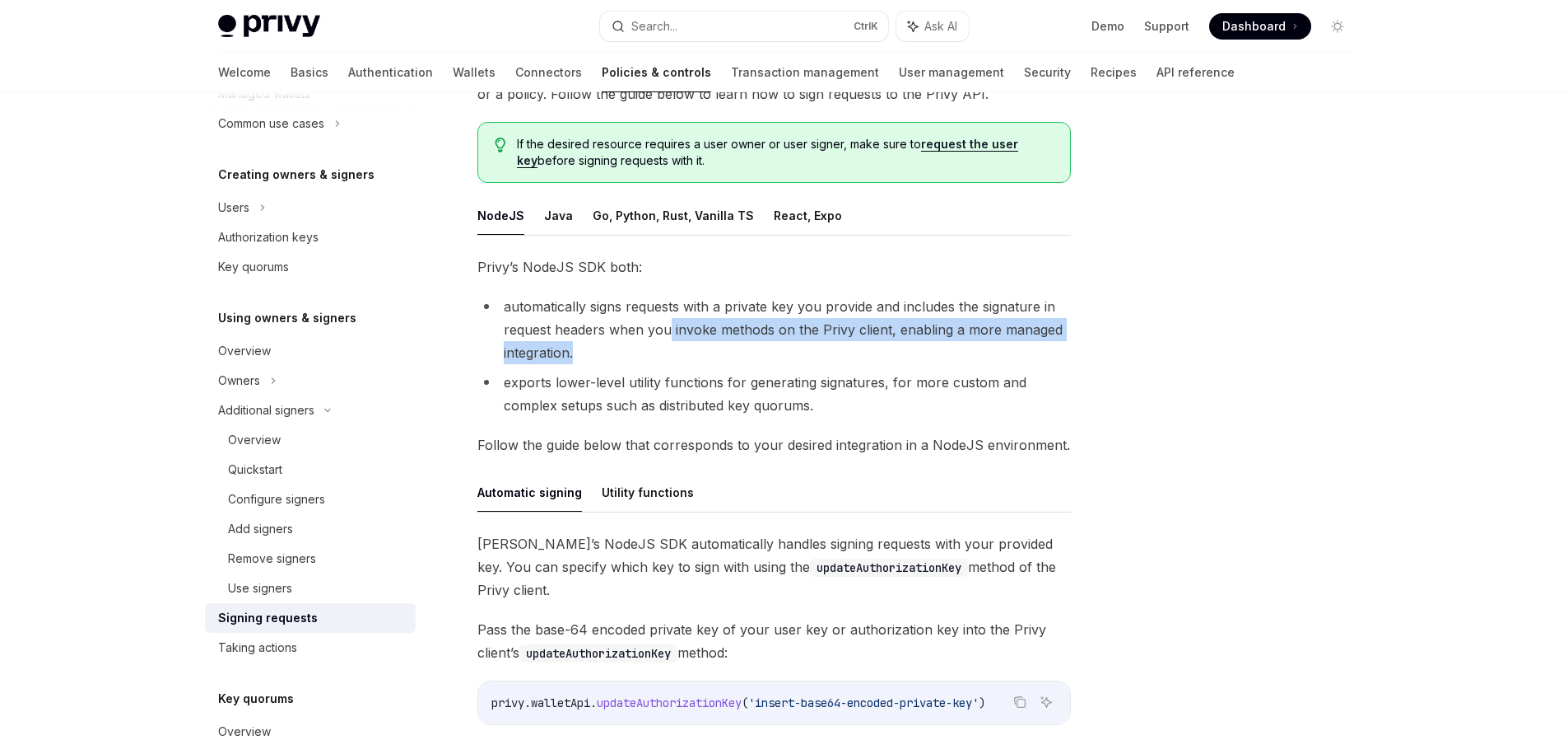
drag, startPoint x: 647, startPoint y: 355, endPoint x: 666, endPoint y: 323, distance: 37.2
click at [666, 323] on li "automatically signs requests with a private key you provide and includes the si…" at bounding box center [775, 329] width 593 height 69
click at [536, 385] on li "exports lower-level utility functions for generating signatures, for more custo…" at bounding box center [775, 394] width 593 height 46
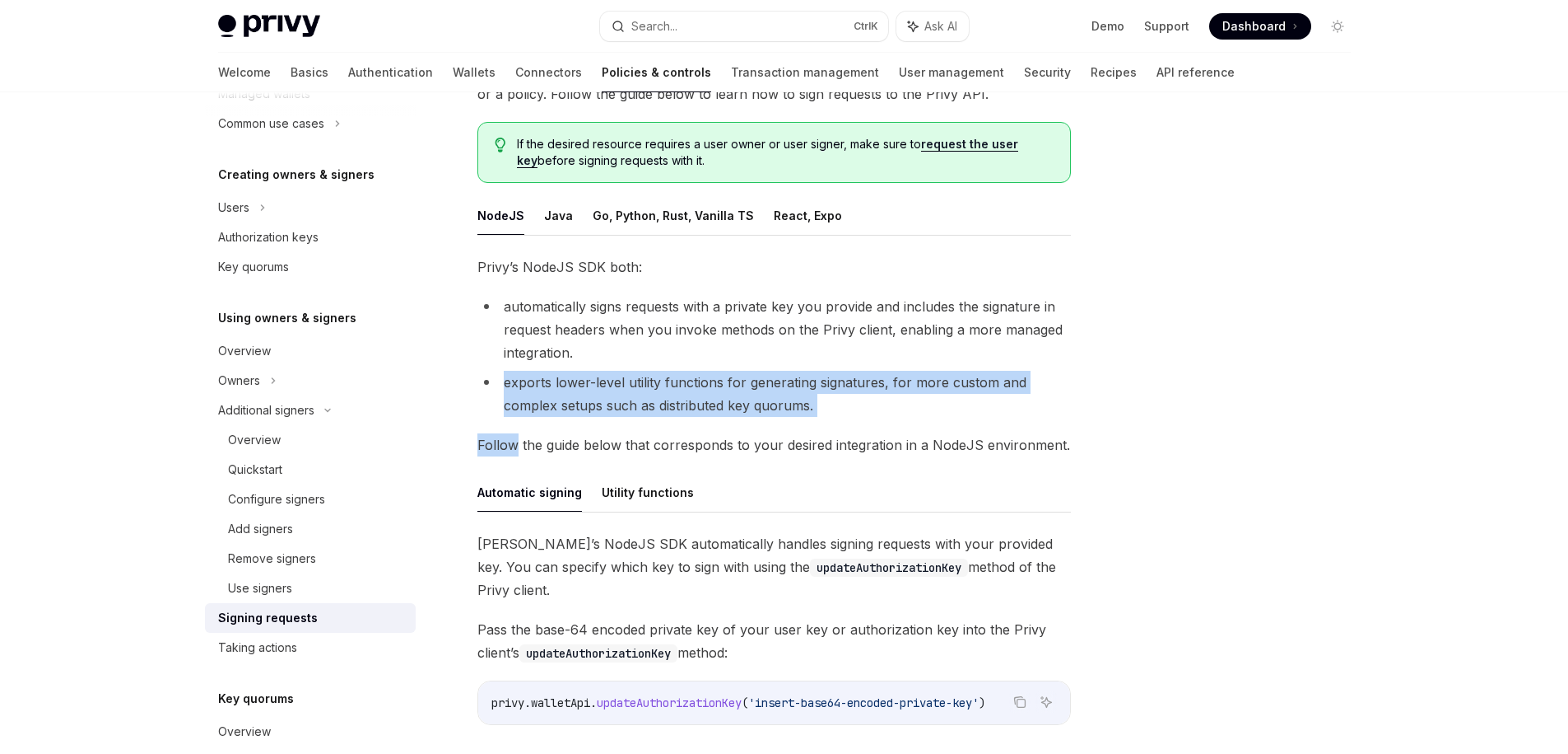
drag, startPoint x: 535, startPoint y: 385, endPoint x: 948, endPoint y: 431, distance: 415.6
click at [948, 431] on div "Privy’s NodeJS SDK both: automatically signs requests with a private key you pr…" at bounding box center [775, 538] width 593 height 565
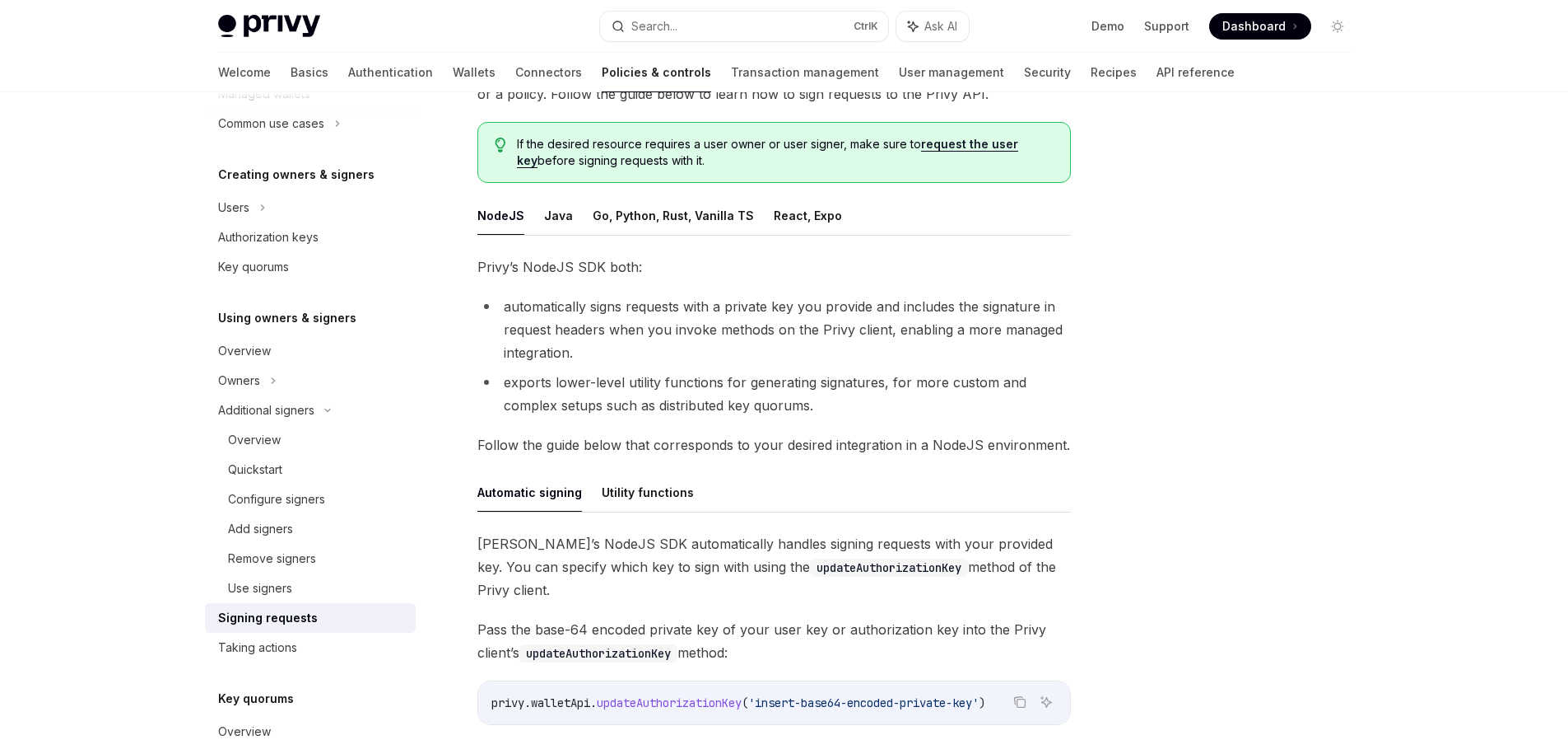
click at [872, 491] on ul "Automatic signing Utility functions" at bounding box center [775, 492] width 593 height 40
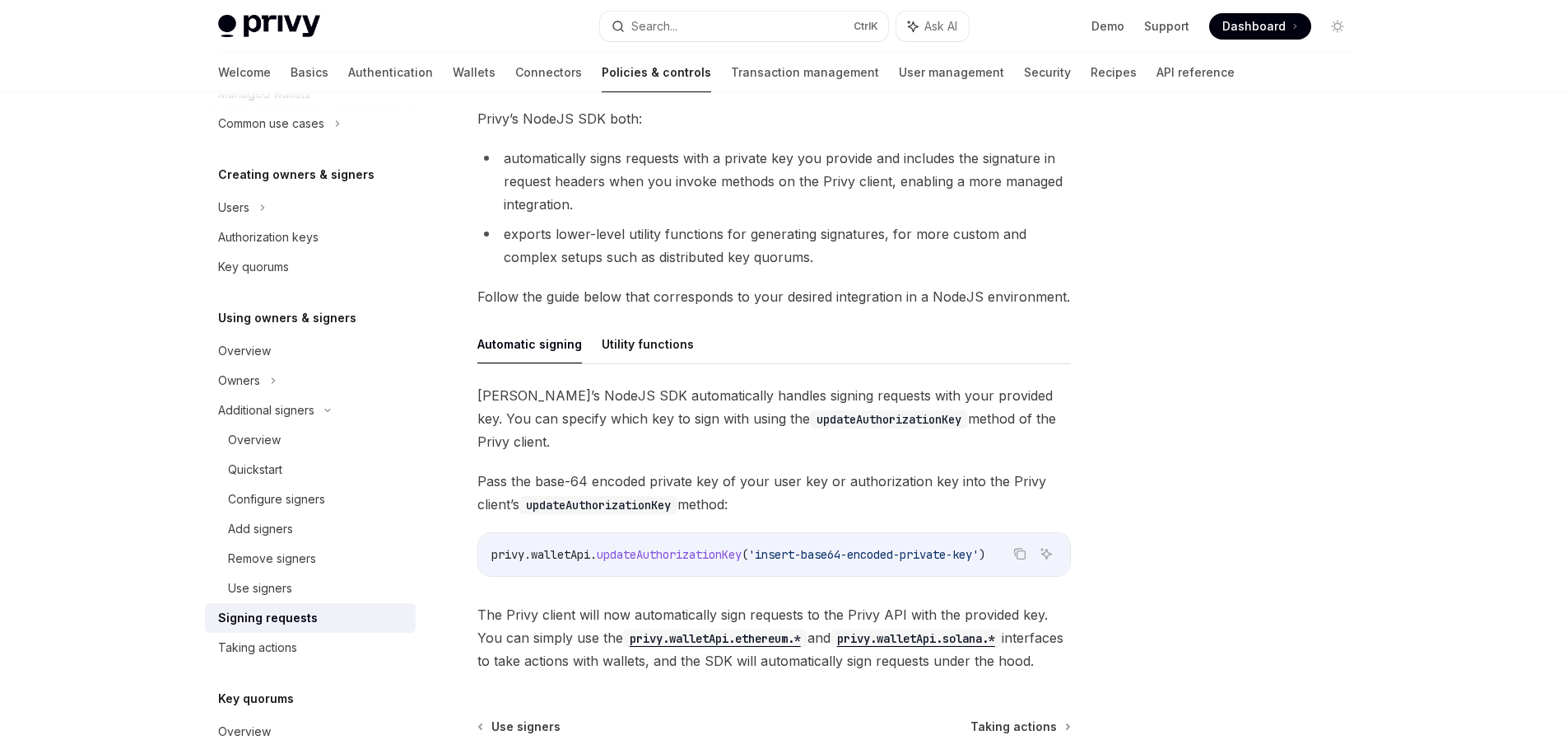
scroll to position [436, 0]
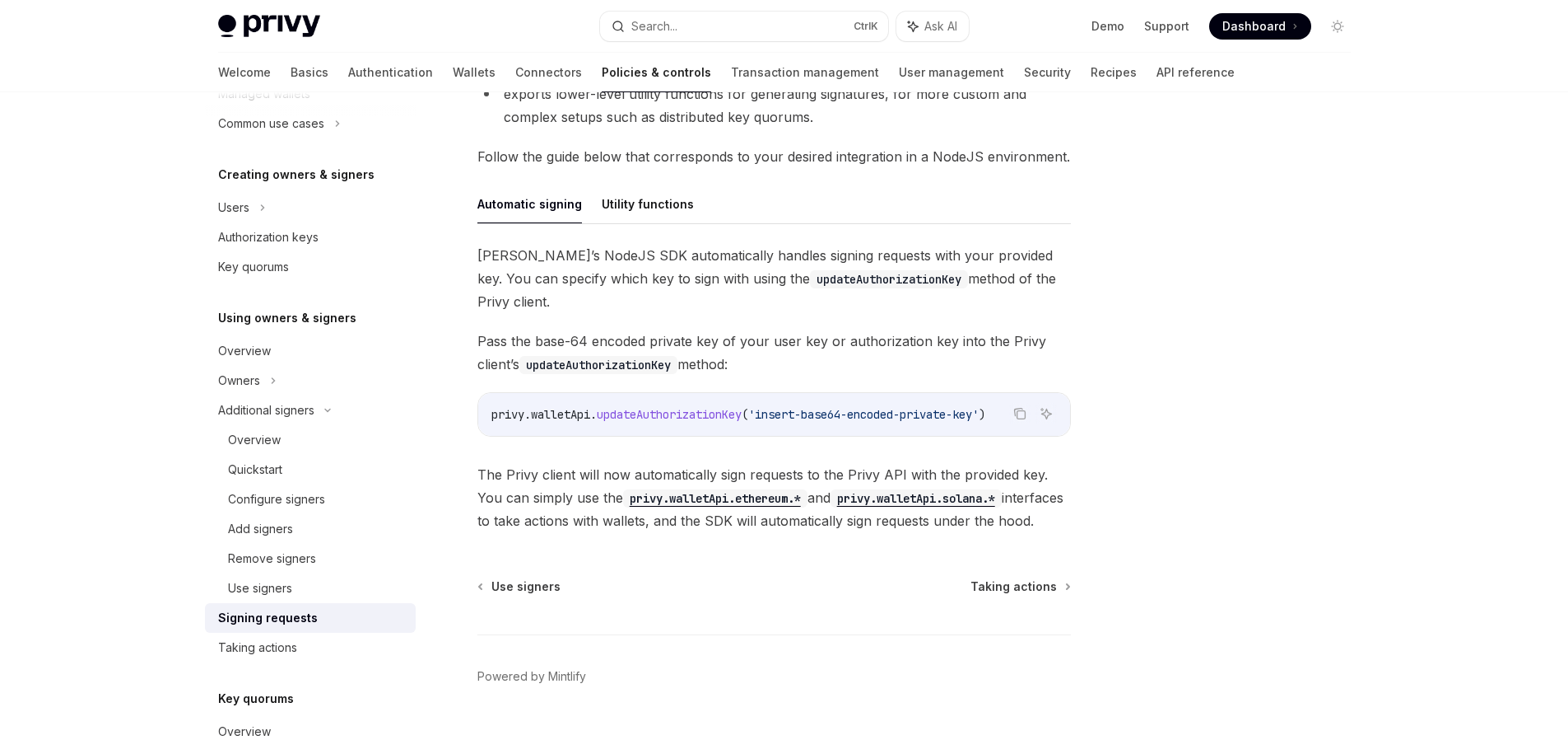
click at [777, 407] on span "'insert-base64-encoded-private-key'" at bounding box center [863, 414] width 230 height 15
drag, startPoint x: 777, startPoint y: 397, endPoint x: 938, endPoint y: 406, distance: 161.3
click at [938, 406] on div "privy . walletApi . updateAuthorizationKey ( 'insert-base64-encoded-private-key…" at bounding box center [775, 414] width 592 height 43
click at [604, 427] on div "[PERSON_NAME]’s NodeJS SDK automatically handles signing requests with your pro…" at bounding box center [775, 388] width 593 height 288
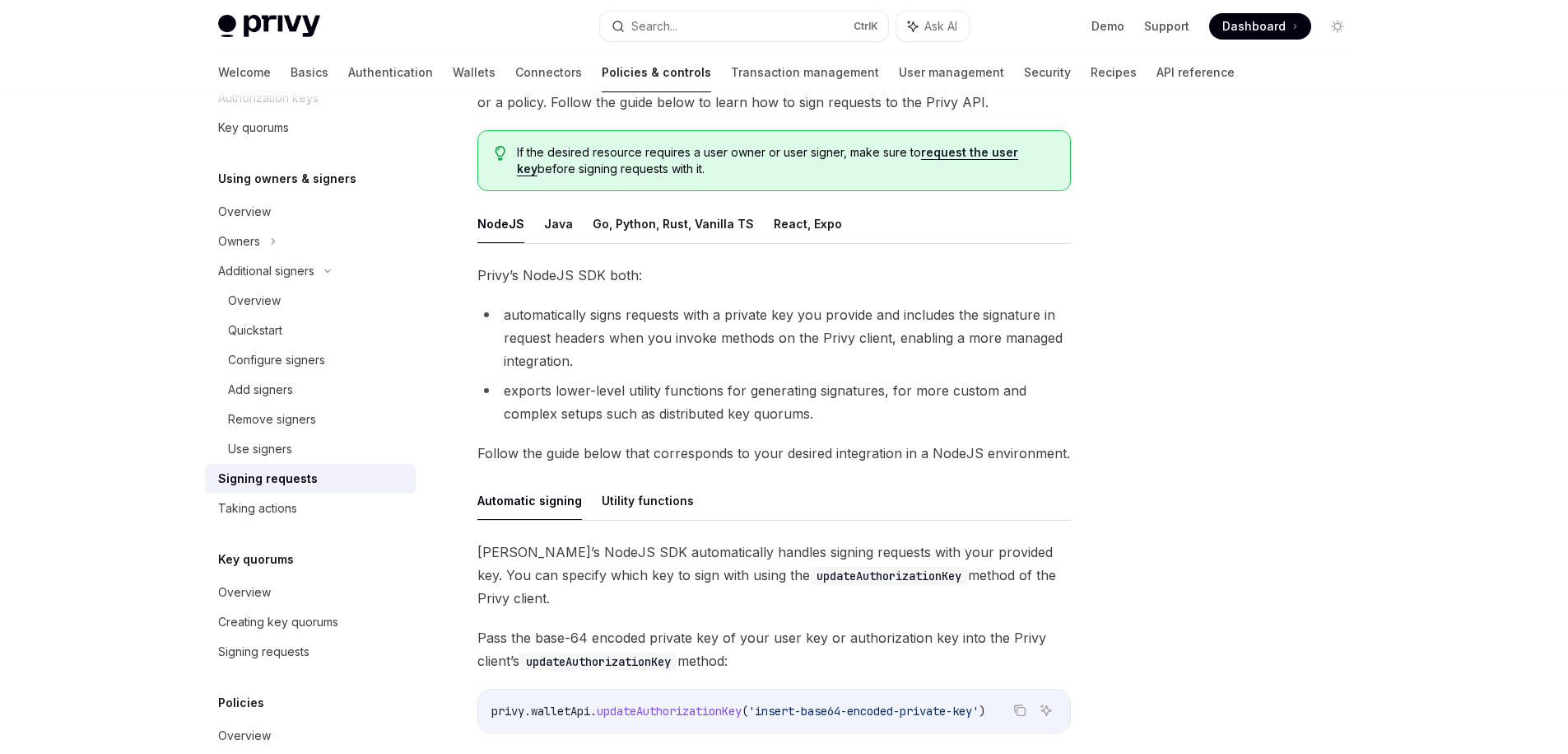
scroll to position [0, 0]
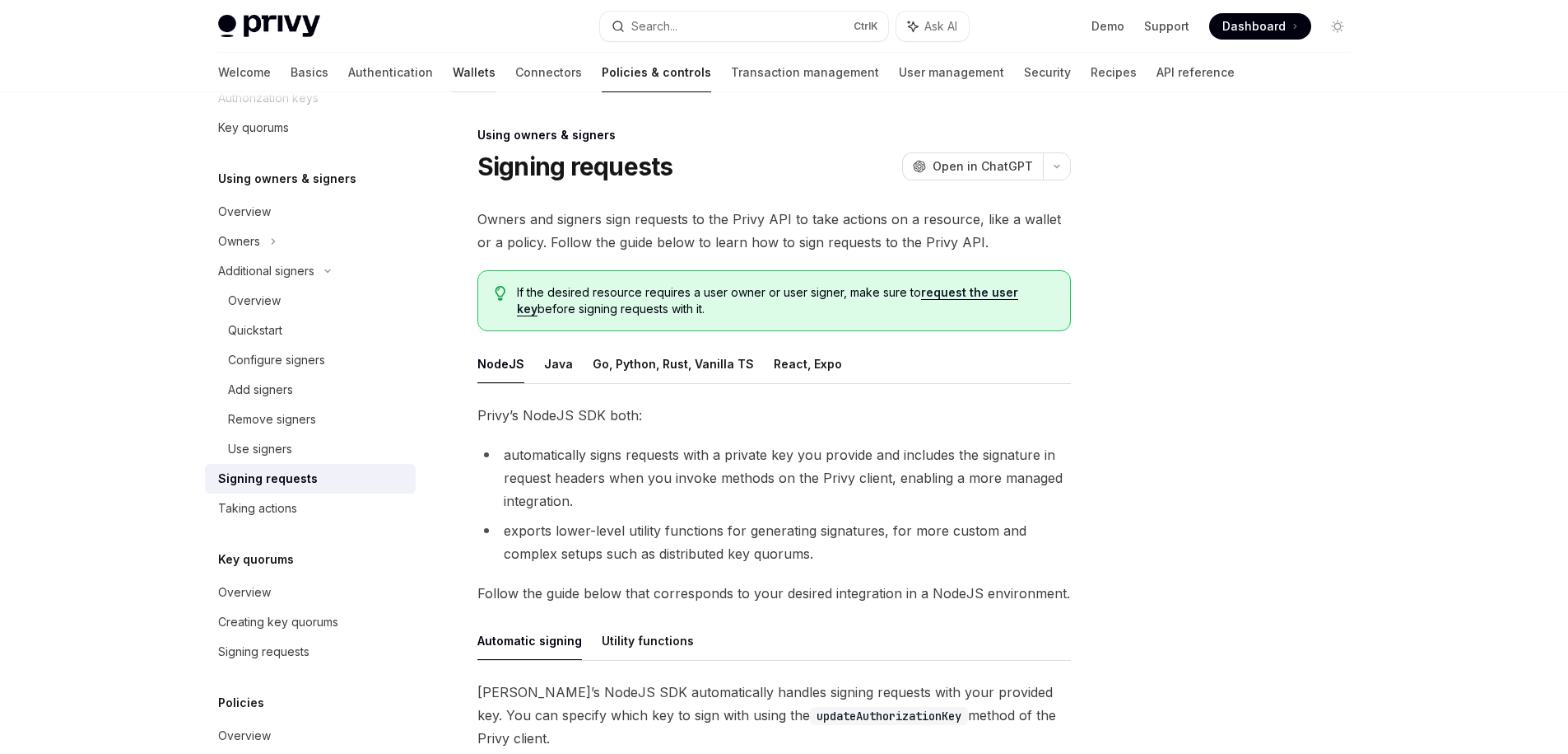
click at [453, 79] on link "Wallets" at bounding box center [474, 73] width 43 height 40
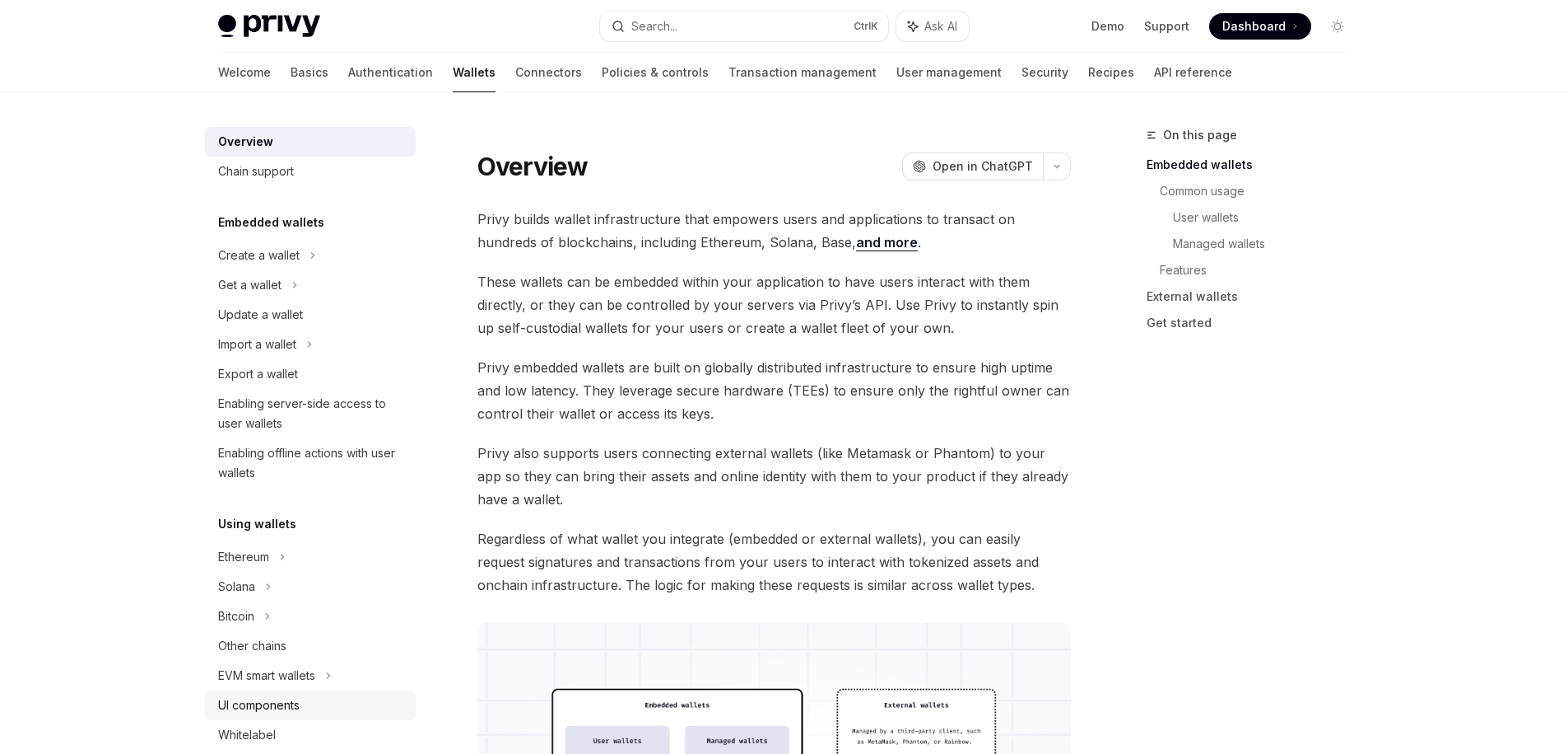
scroll to position [148, 0]
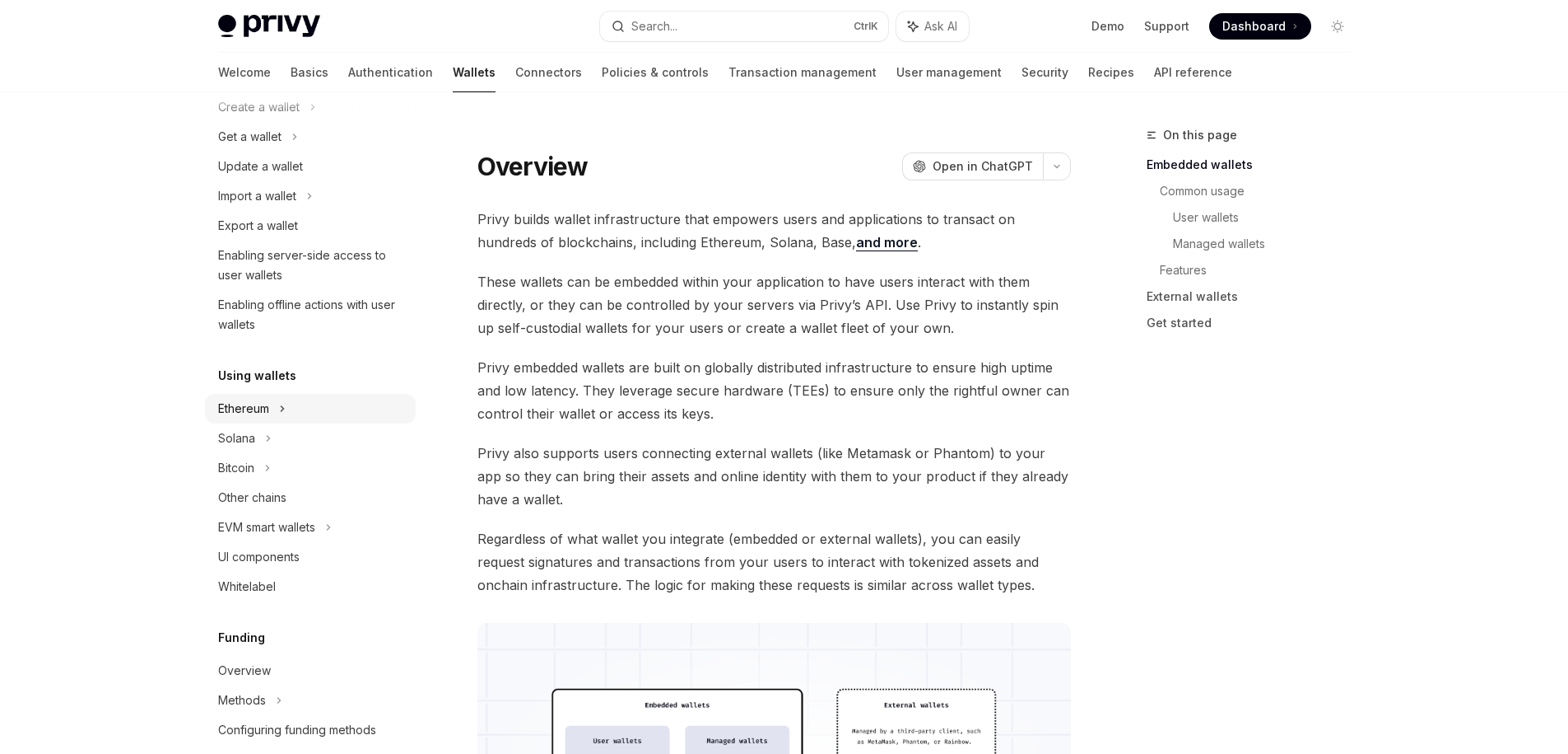
click at [292, 122] on div "Ethereum" at bounding box center [310, 106] width 210 height 29
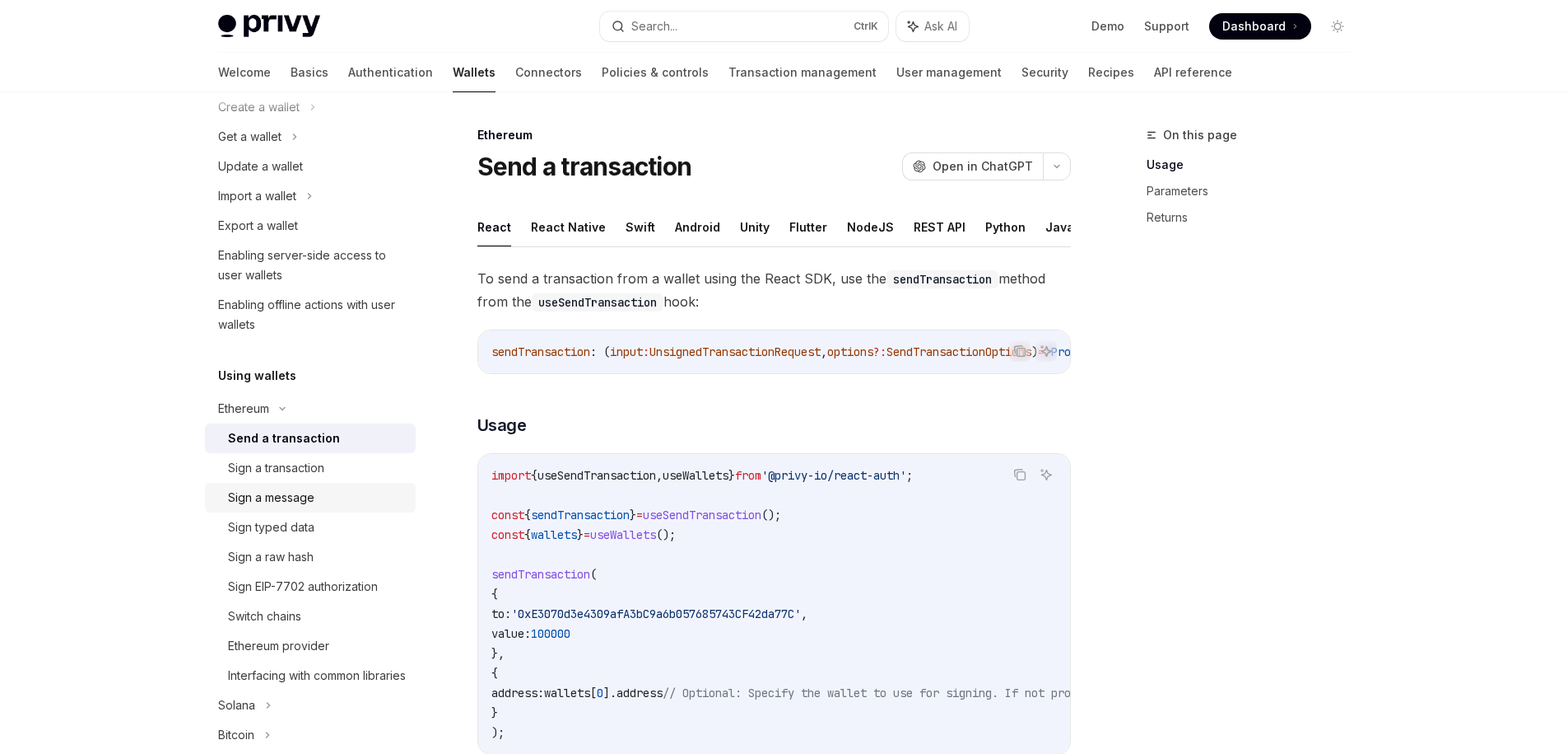
click at [328, 495] on div "Sign a message" at bounding box center [318, 497] width 178 height 20
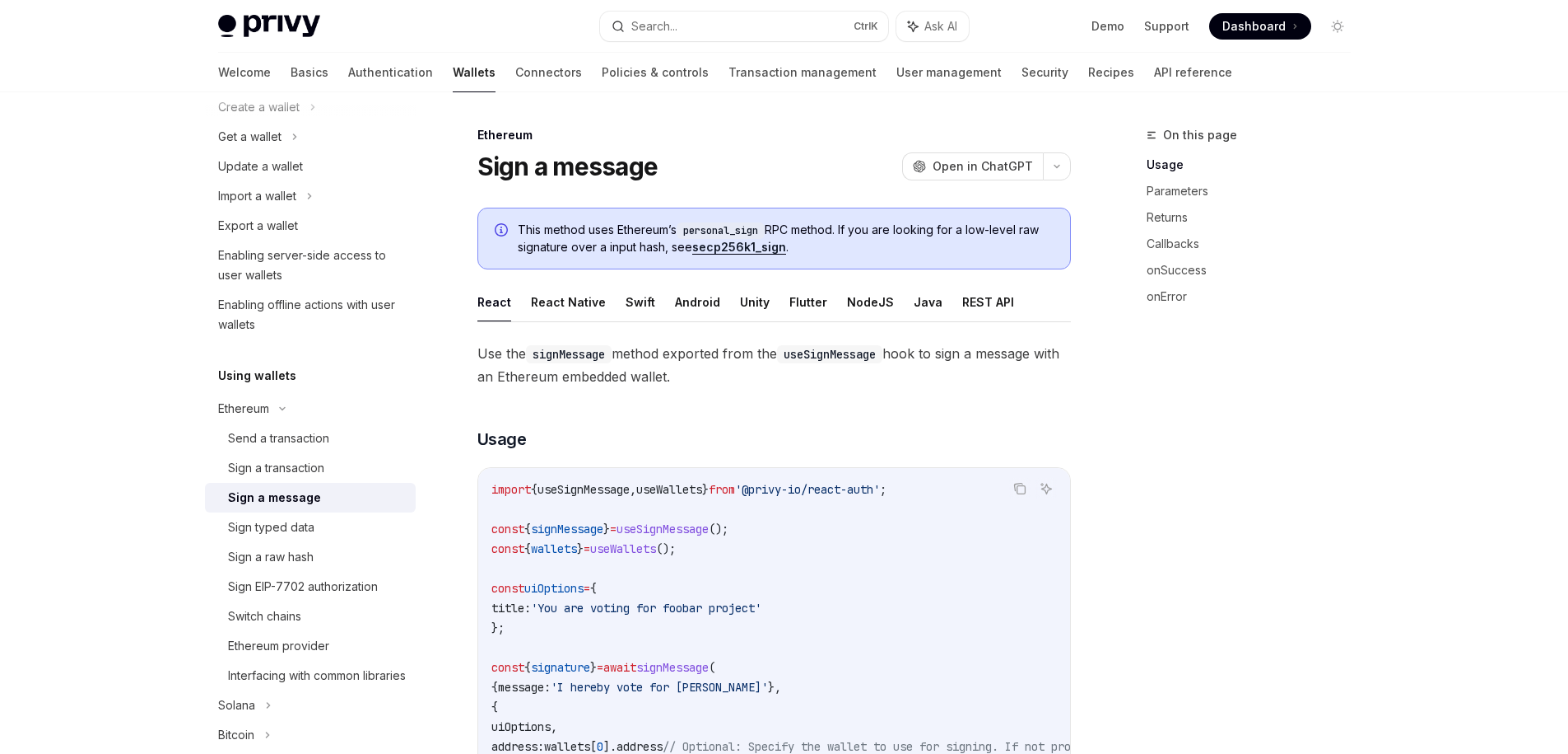
click at [285, 491] on div "Sign a message" at bounding box center [275, 497] width 93 height 20
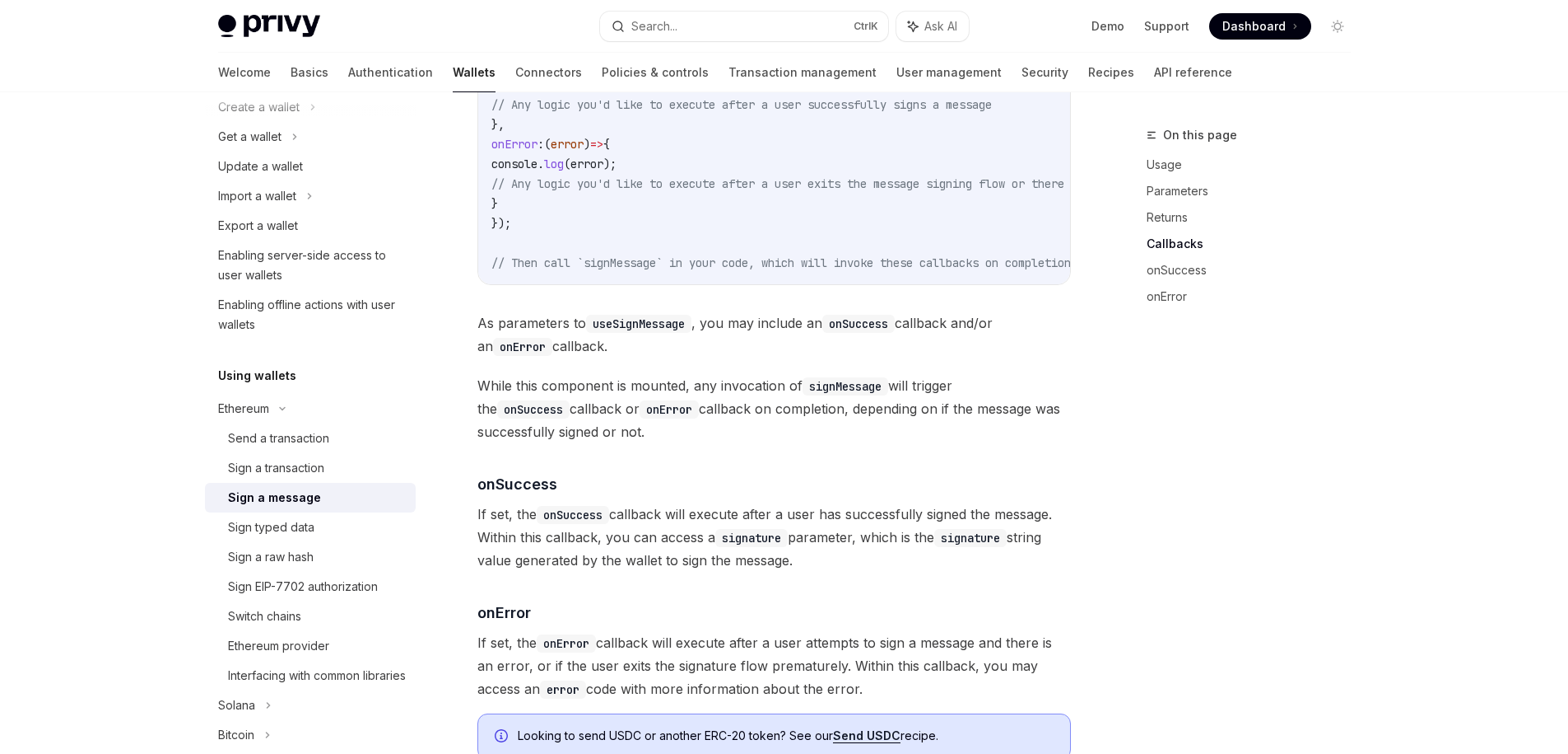
scroll to position [1894, 0]
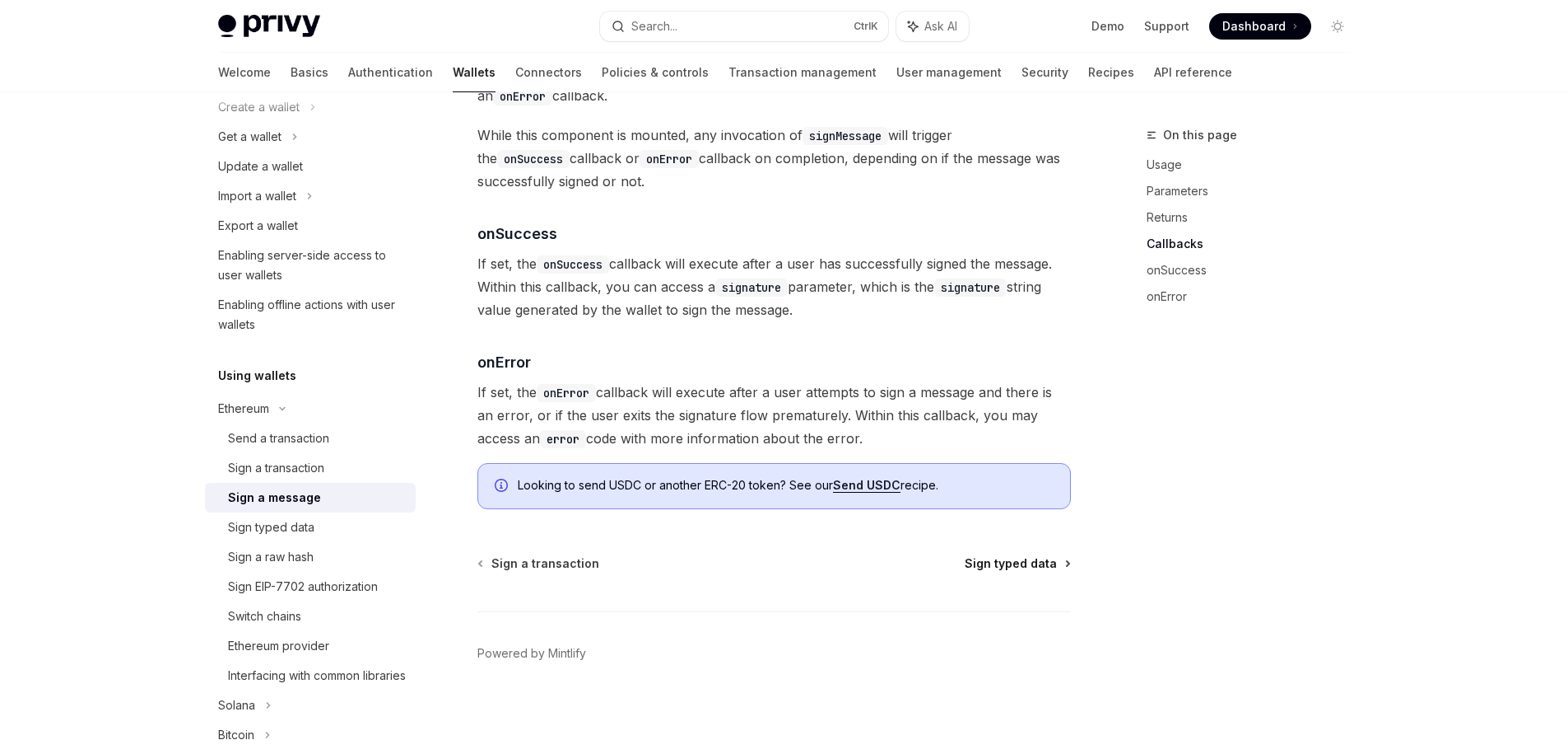
click at [1003, 561] on span "Sign typed data" at bounding box center [1011, 562] width 92 height 16
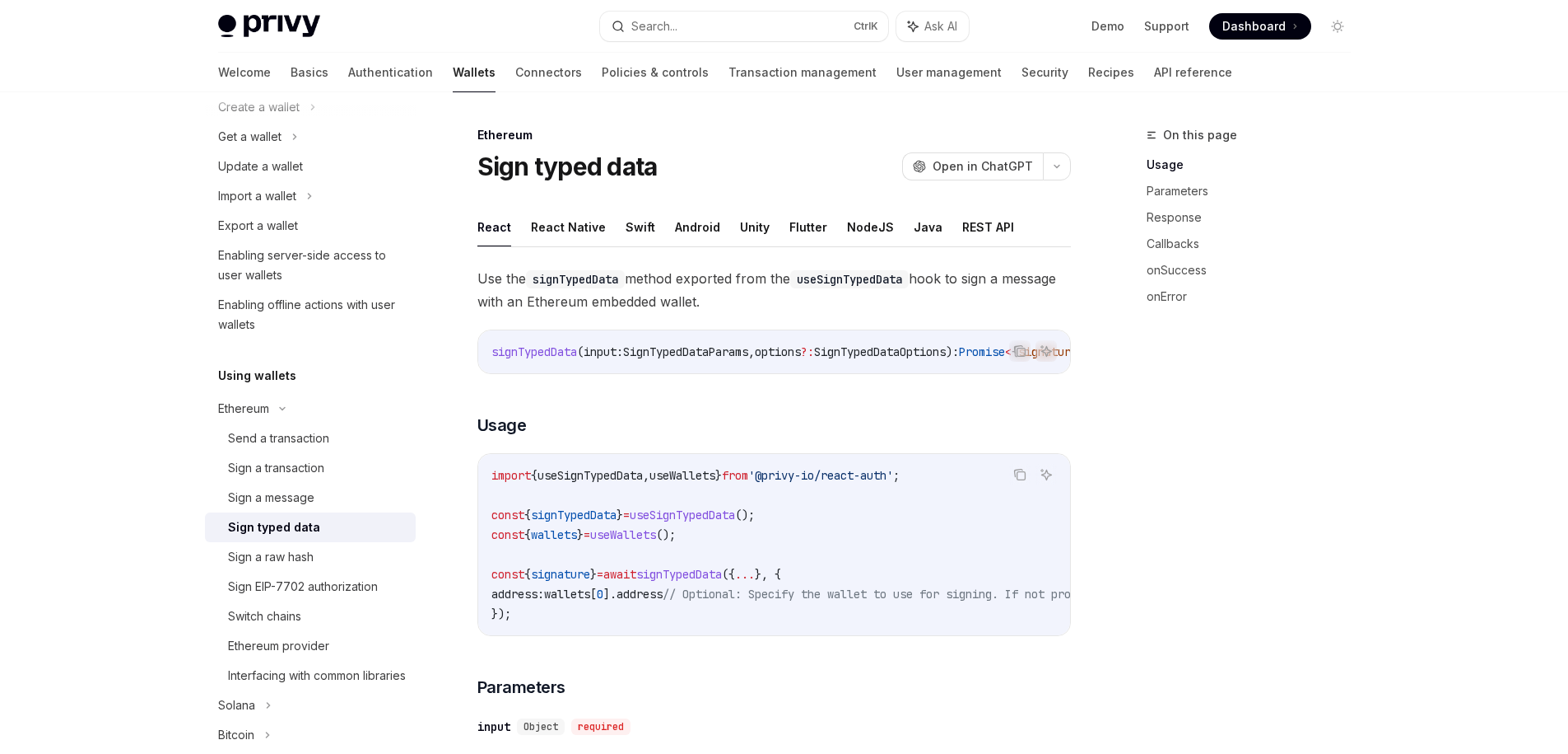
click at [876, 277] on code "useSignTypedData" at bounding box center [849, 279] width 119 height 18
click at [848, 301] on span "Use the signTypedData method exported from the useSignTypedData hook to sign a …" at bounding box center [775, 289] width 593 height 46
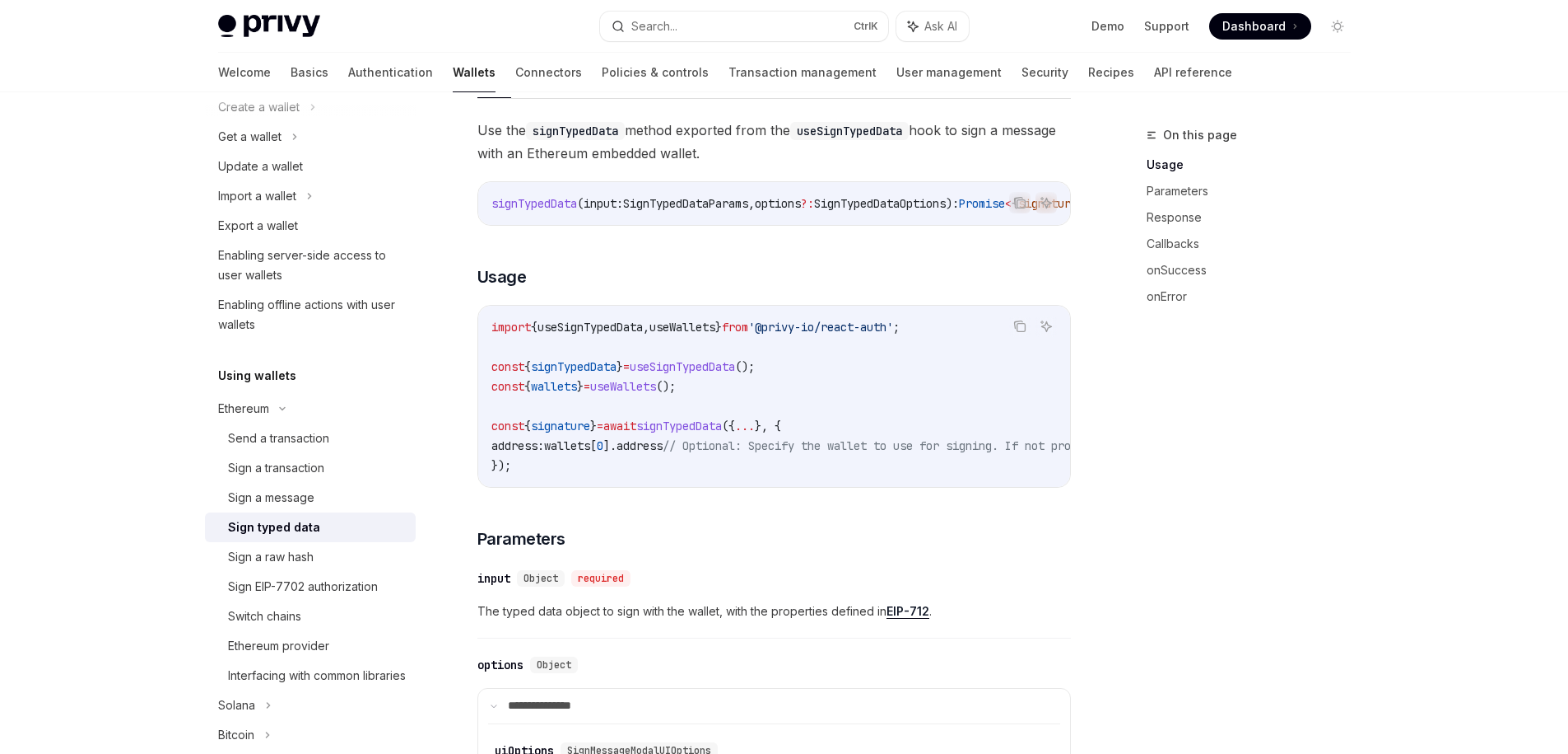
scroll to position [297, 0]
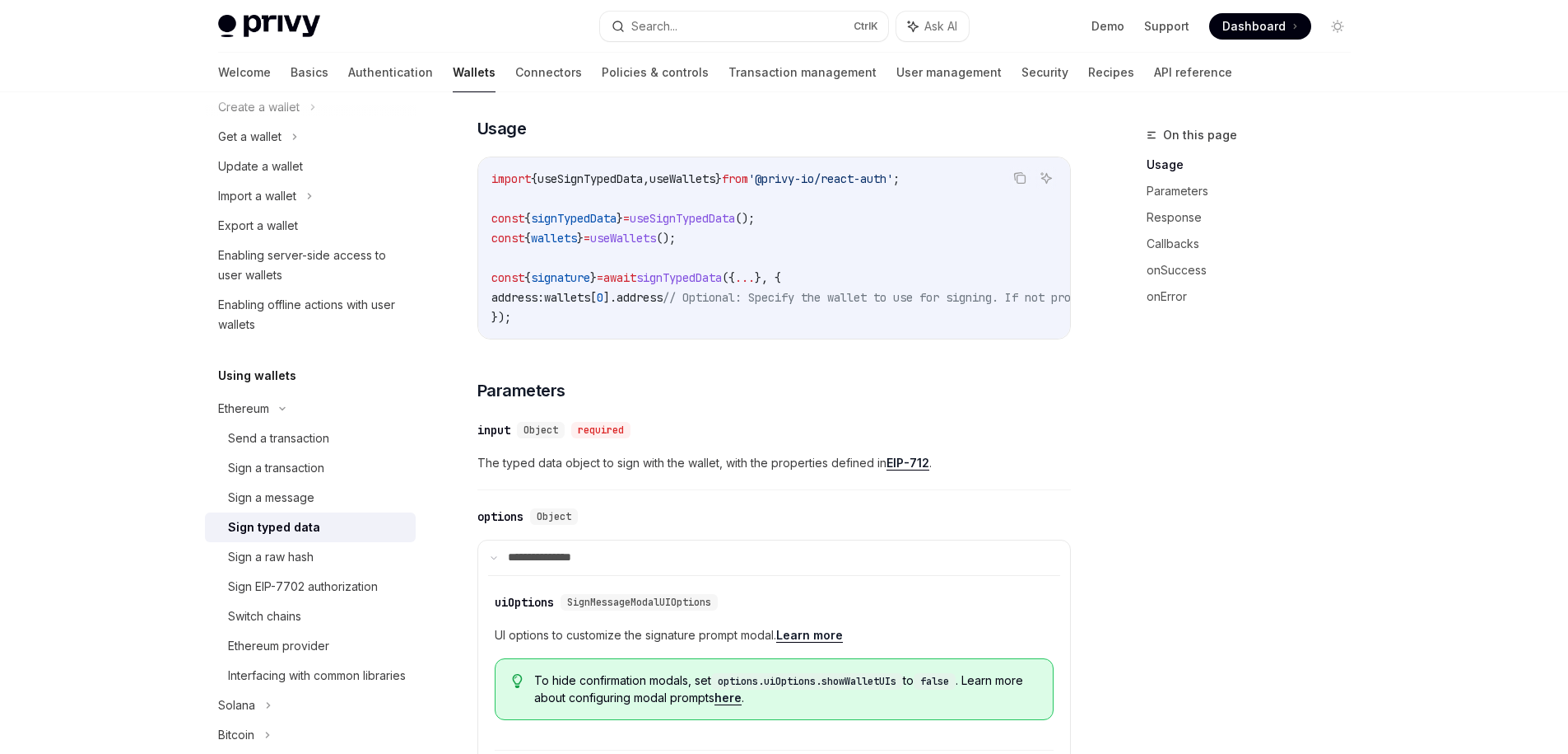
click at [663, 300] on span "address" at bounding box center [639, 298] width 46 height 15
click at [692, 334] on div "import { useSignTypedData , useWallets } from '@privy-io/react-auth' ; const { …" at bounding box center [775, 248] width 592 height 181
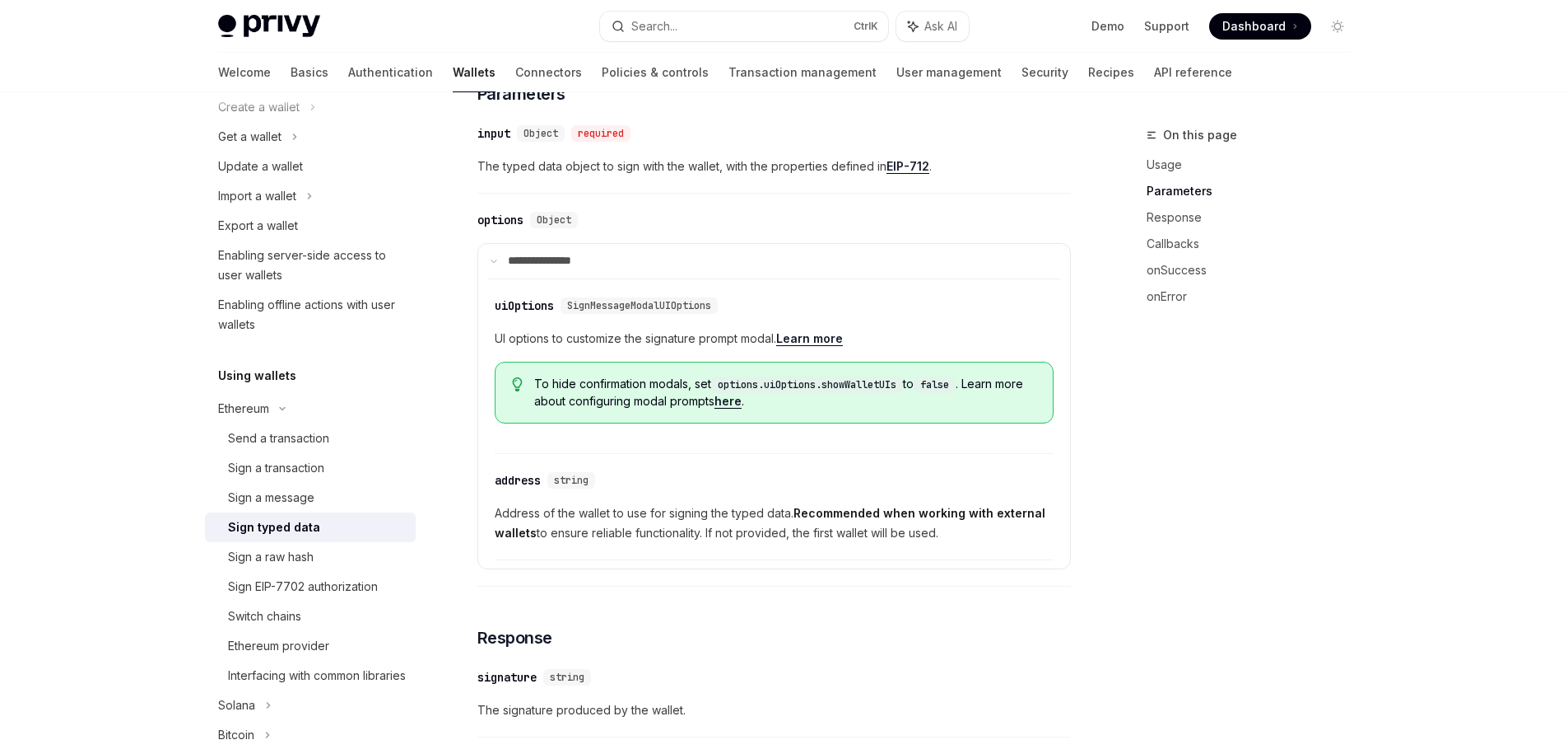
scroll to position [742, 0]
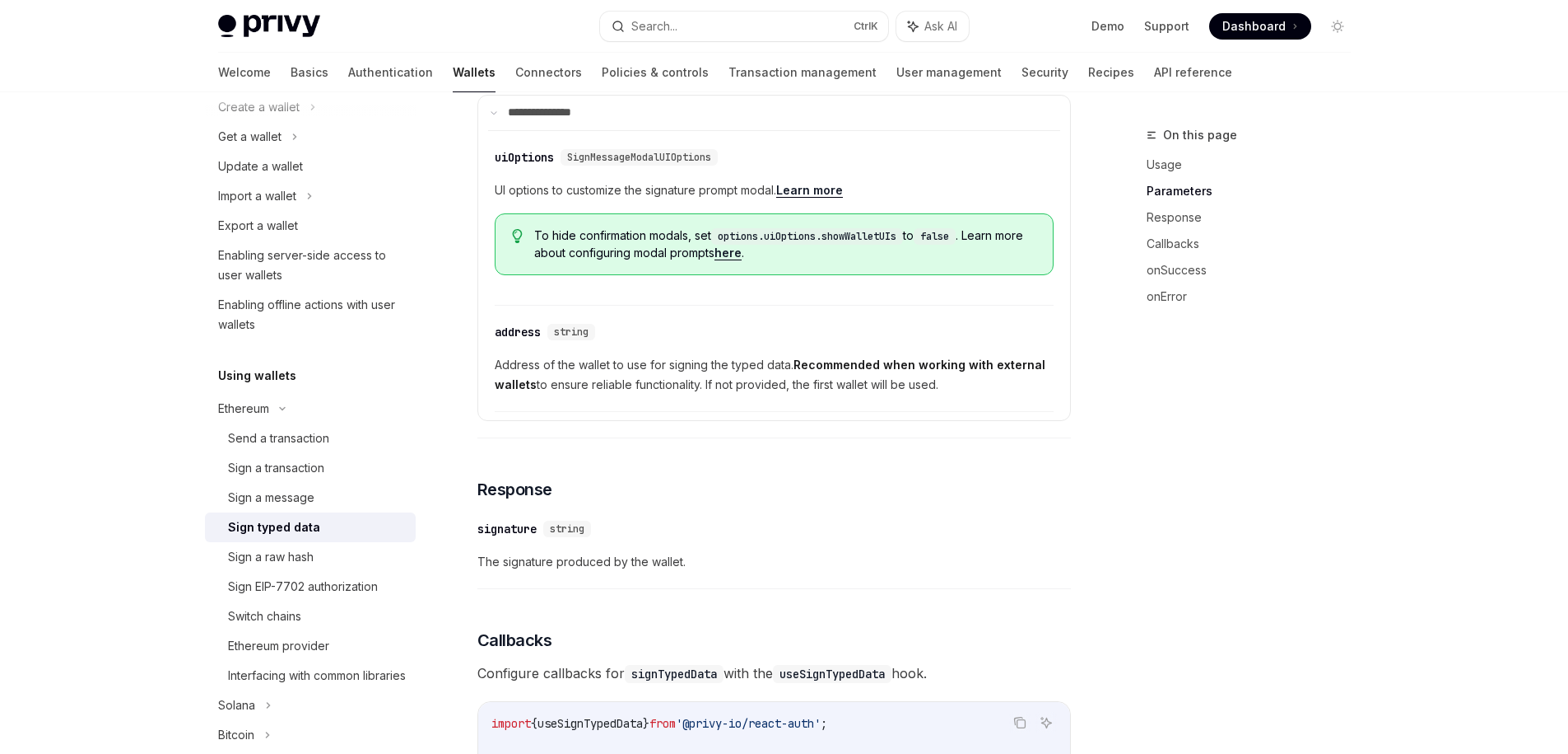
click at [497, 371] on span "Address of the wallet to use for signing the typed data. Recommended when worki…" at bounding box center [775, 375] width 559 height 40
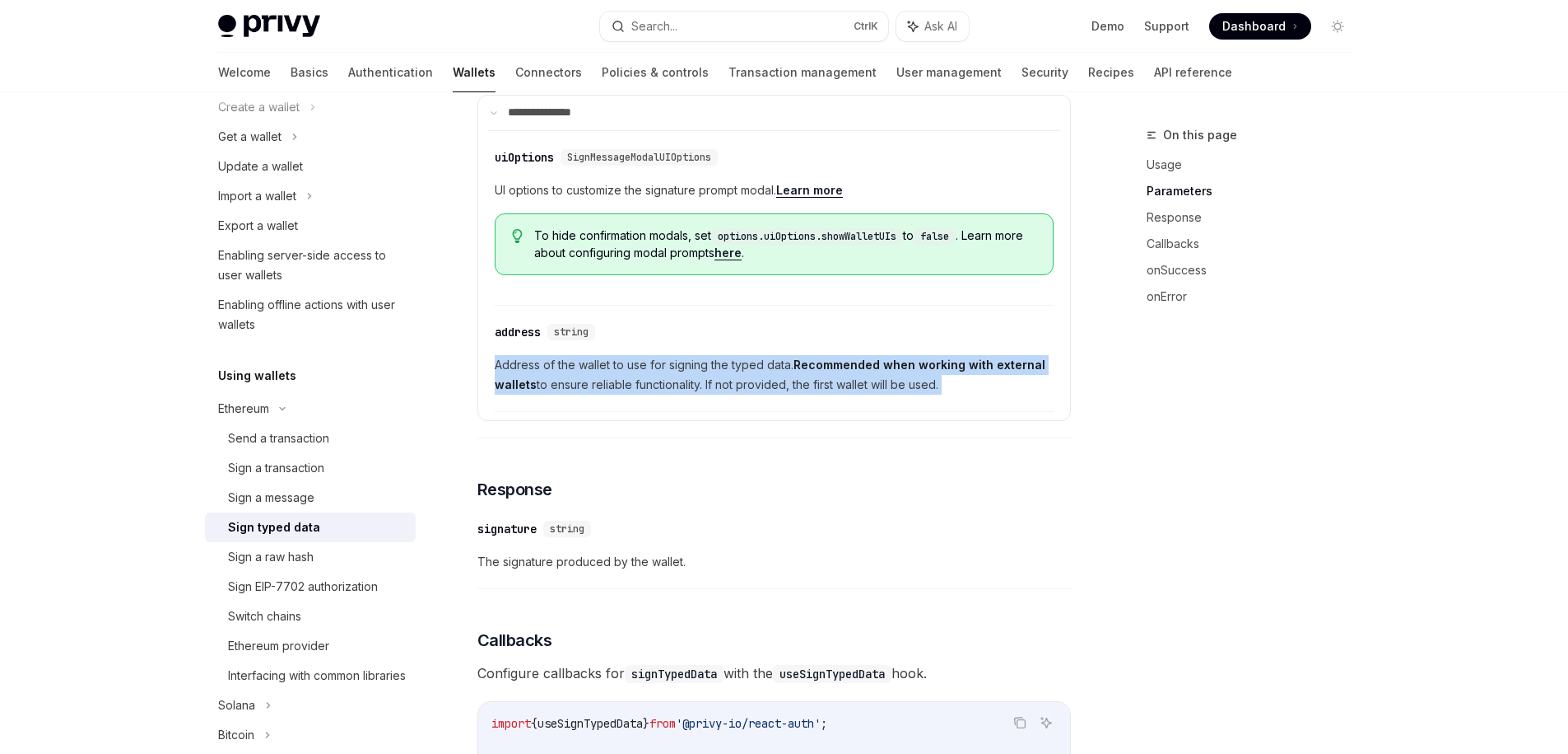
drag, startPoint x: 497, startPoint y: 371, endPoint x: 968, endPoint y: 408, distance: 472.5
click at [968, 408] on div "​ address string Address of the wallet to use for signing the typed data. Recom…" at bounding box center [775, 362] width 559 height 98
click at [957, 405] on div at bounding box center [957, 405] width 0 height 0
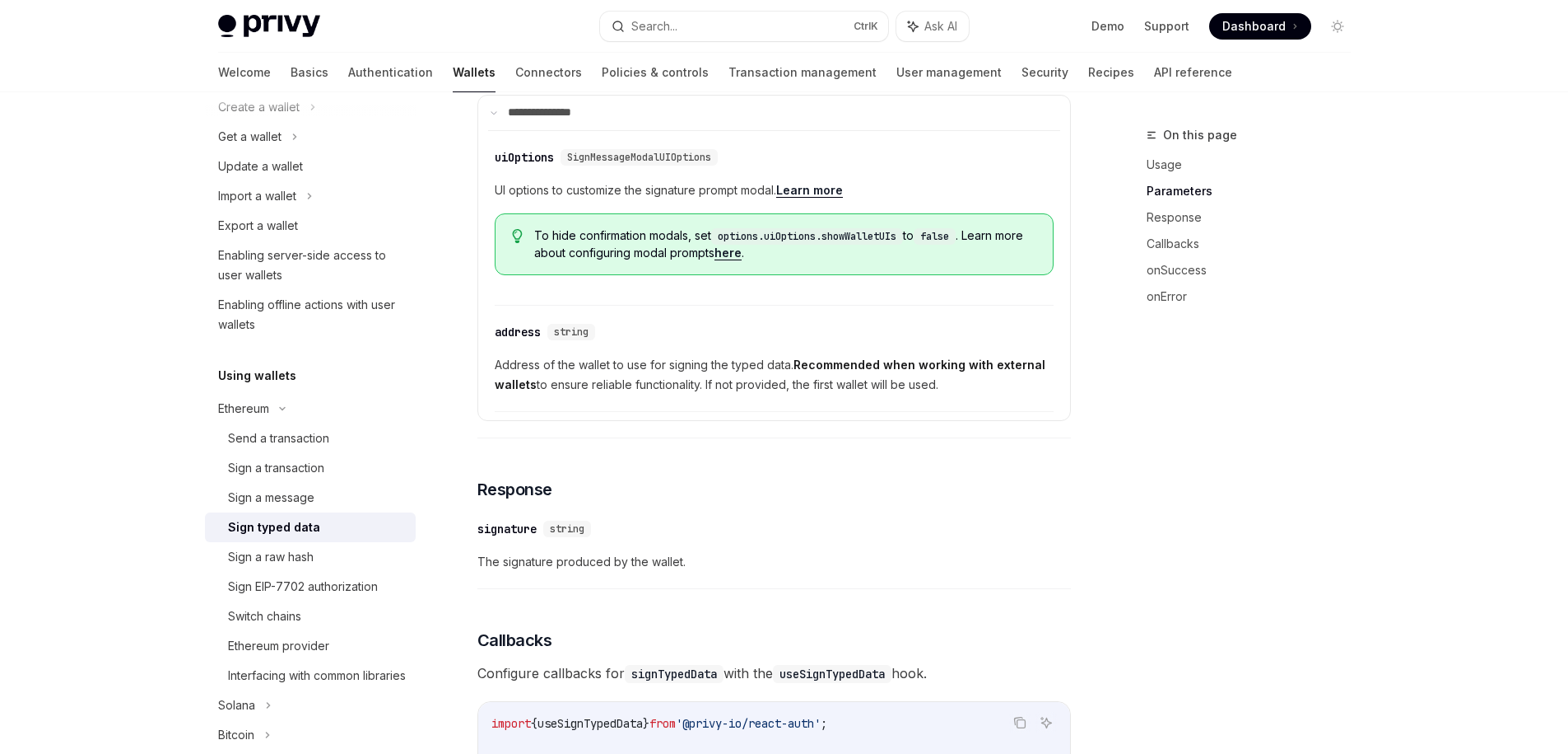
drag, startPoint x: 874, startPoint y: 224, endPoint x: 892, endPoint y: 291, distance: 69.4
click at [885, 412] on div "​ address string Address of the wallet to use for signing the typed data. Recom…" at bounding box center [775, 362] width 559 height 98
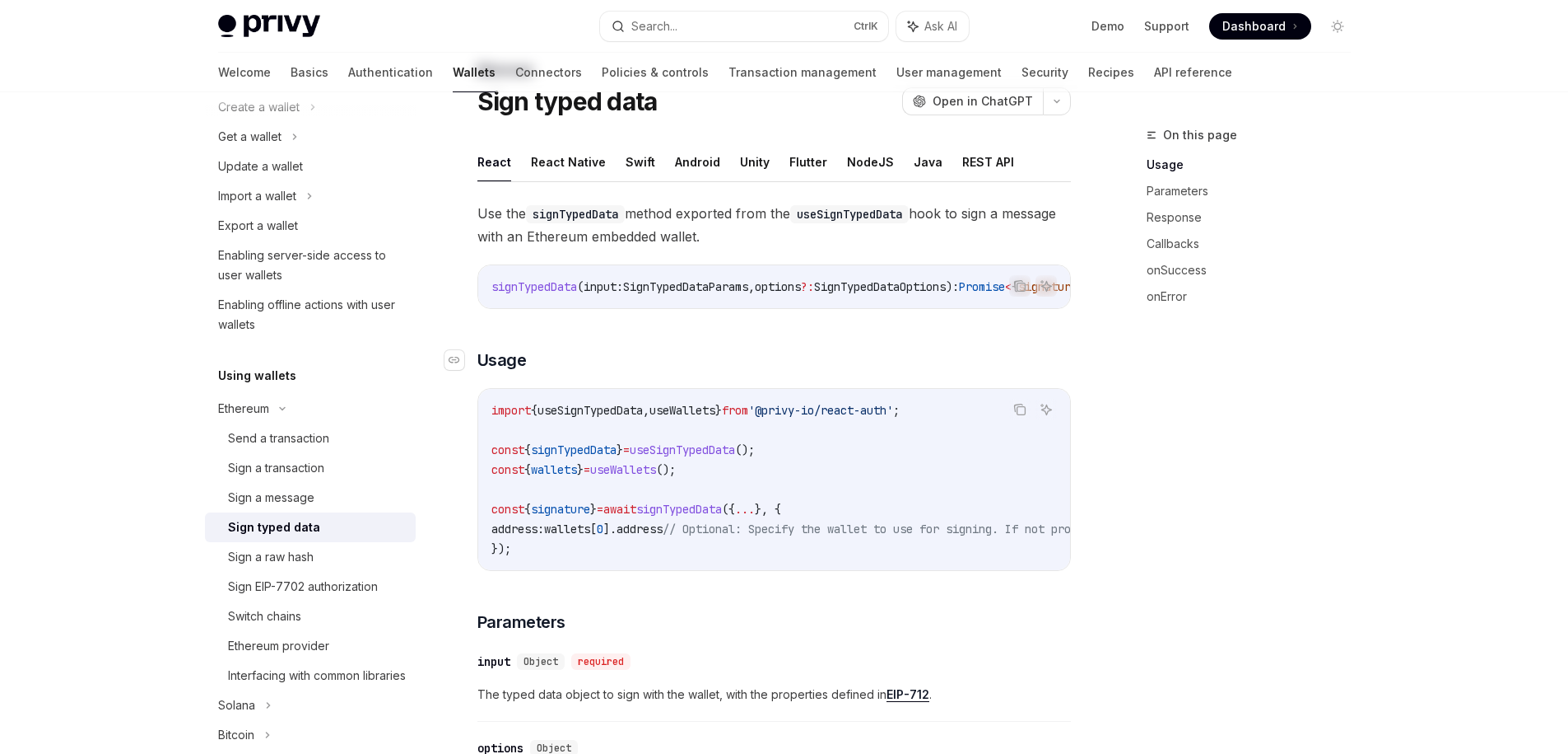
scroll to position [0, 0]
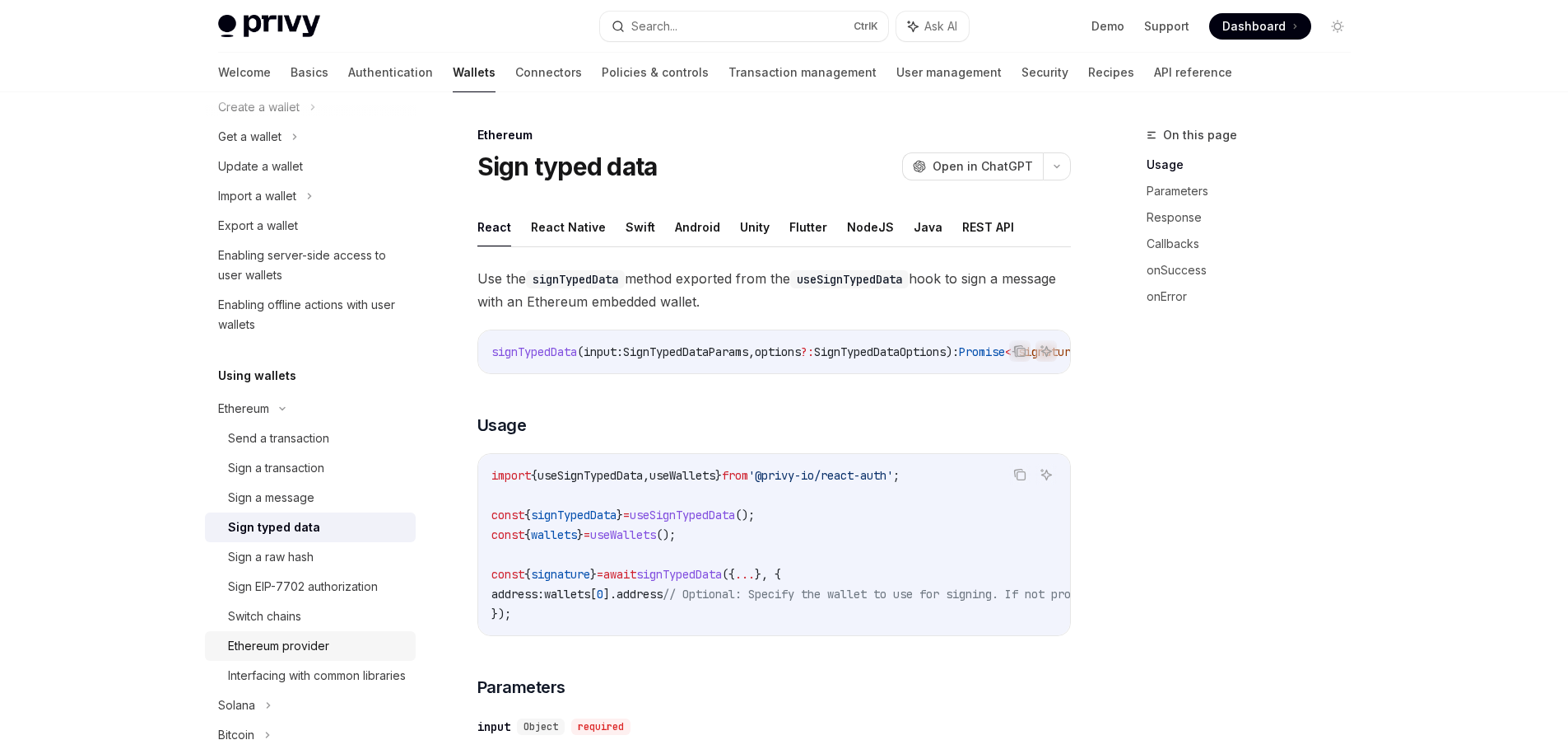
click at [319, 637] on div "Ethereum provider" at bounding box center [279, 645] width 101 height 20
type textarea "*"
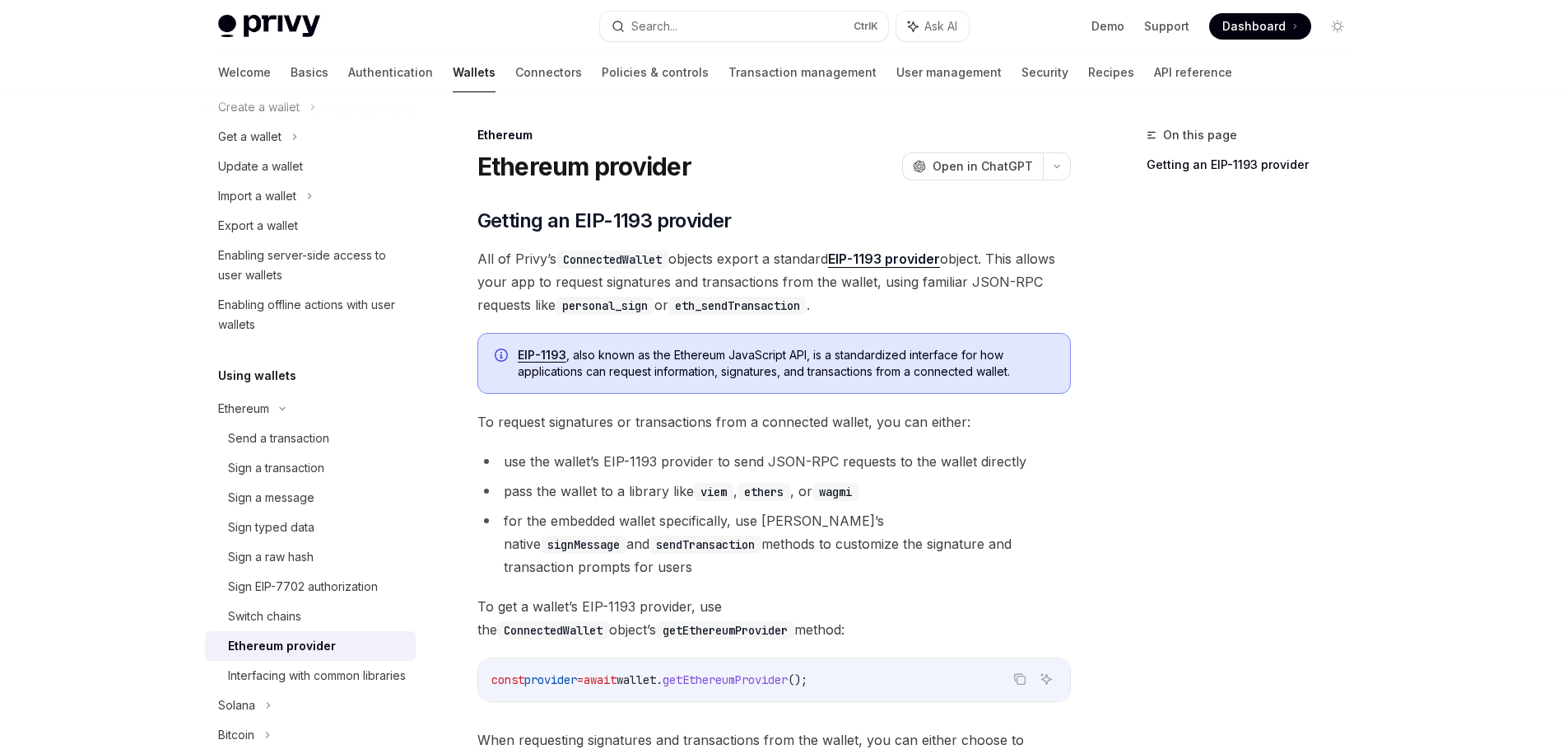
scroll to position [242, 0]
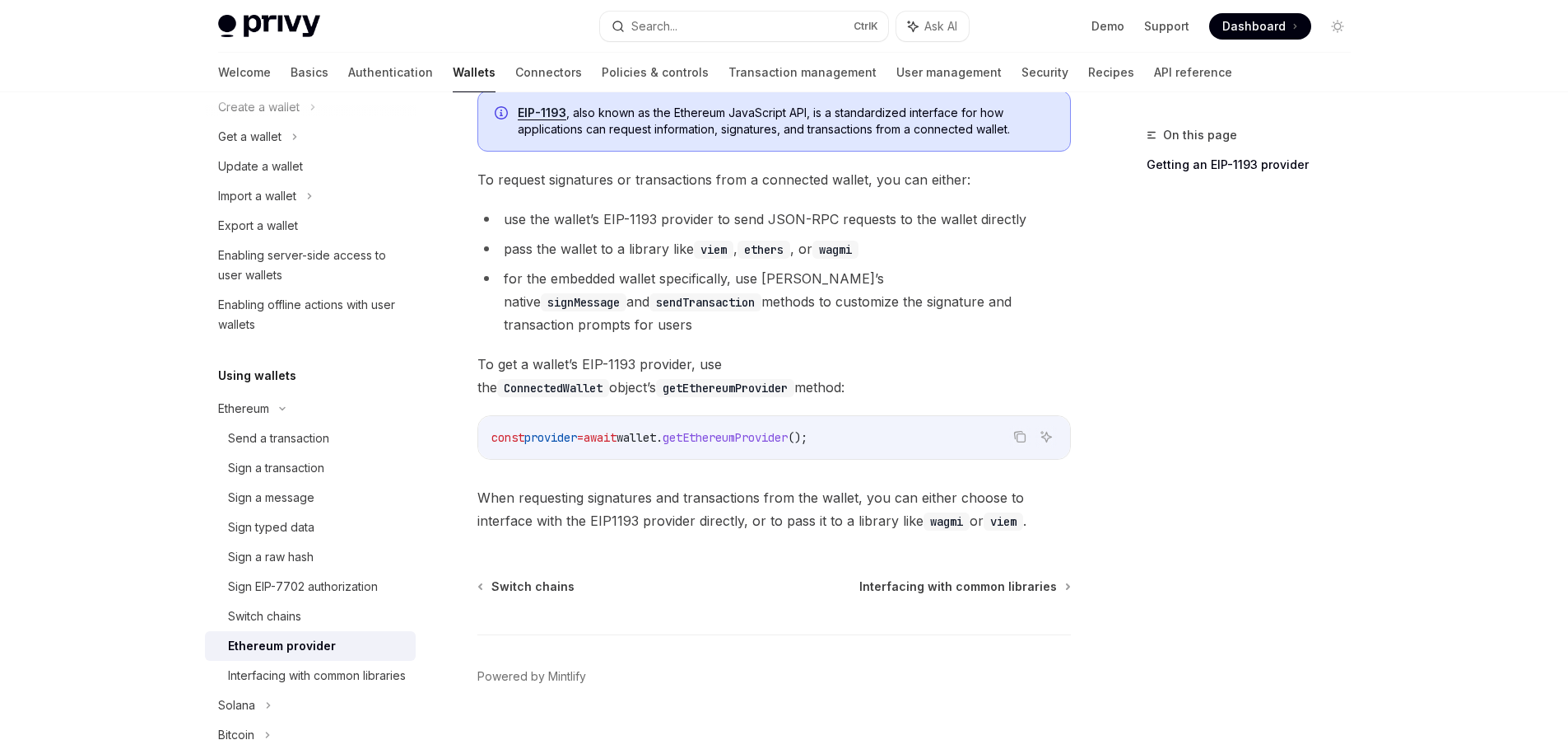
click at [571, 430] on span "provider" at bounding box center [551, 437] width 53 height 15
click at [574, 430] on span "provider" at bounding box center [551, 437] width 53 height 15
click at [616, 430] on span "await" at bounding box center [600, 437] width 33 height 15
click at [656, 430] on span "wallet" at bounding box center [636, 437] width 40 height 15
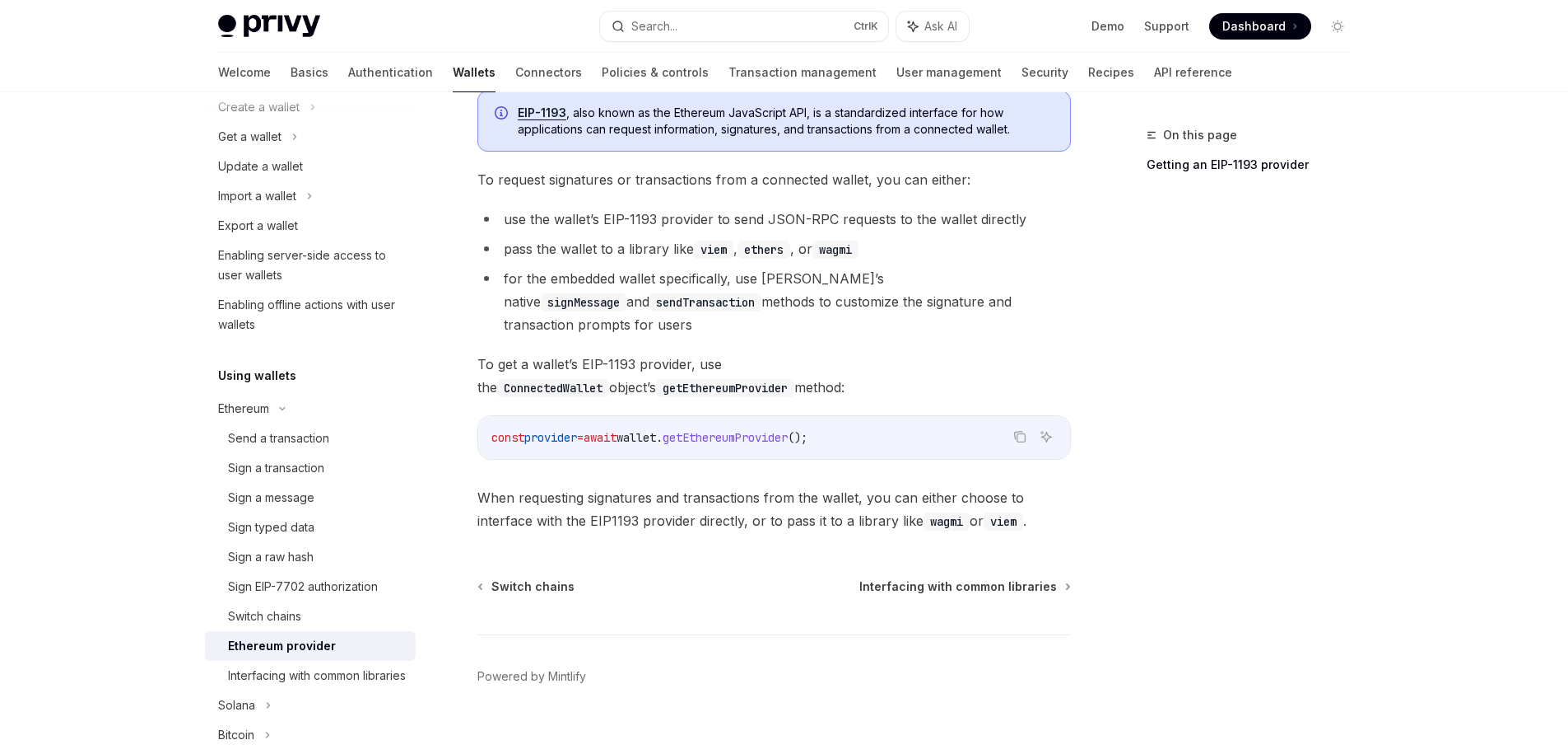
click at [656, 430] on span "wallet" at bounding box center [636, 437] width 40 height 15
drag, startPoint x: 862, startPoint y: 415, endPoint x: 457, endPoint y: 409, distance: 405.0
click at [457, 409] on div "Ethereum Ethereum provider OpenAI Open in ChatGPT OpenAI Open in ChatGPT ​ Gett…" at bounding box center [620, 330] width 909 height 893
copy span "const provider = await wallet . getEthereumProvider ();"
click at [569, 430] on span "provider" at bounding box center [551, 437] width 53 height 15
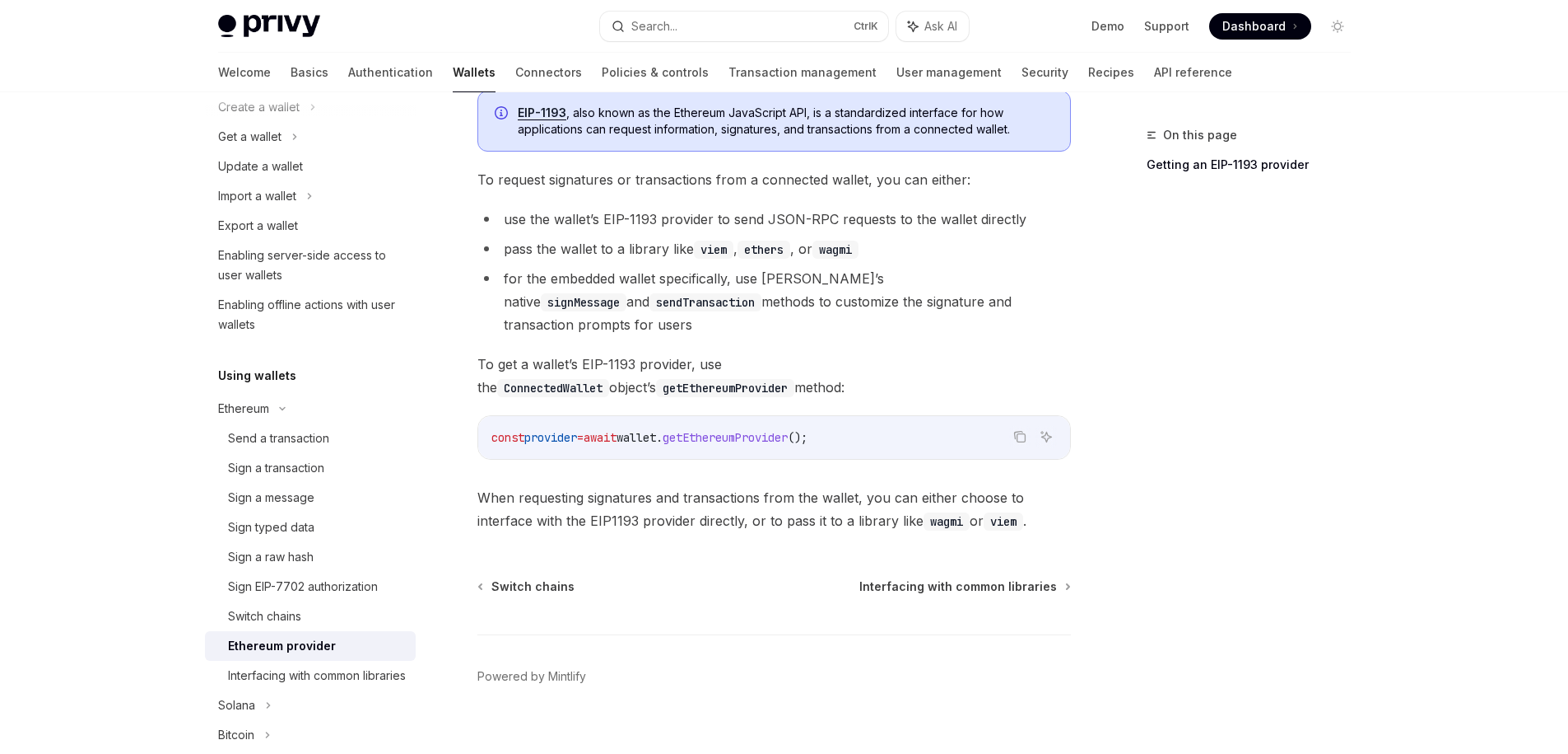
click at [569, 430] on span "provider" at bounding box center [551, 437] width 53 height 15
click at [610, 378] on code "ConnectedWallet" at bounding box center [554, 387] width 112 height 18
click at [794, 378] on code "getEthereumProvider" at bounding box center [725, 387] width 138 height 18
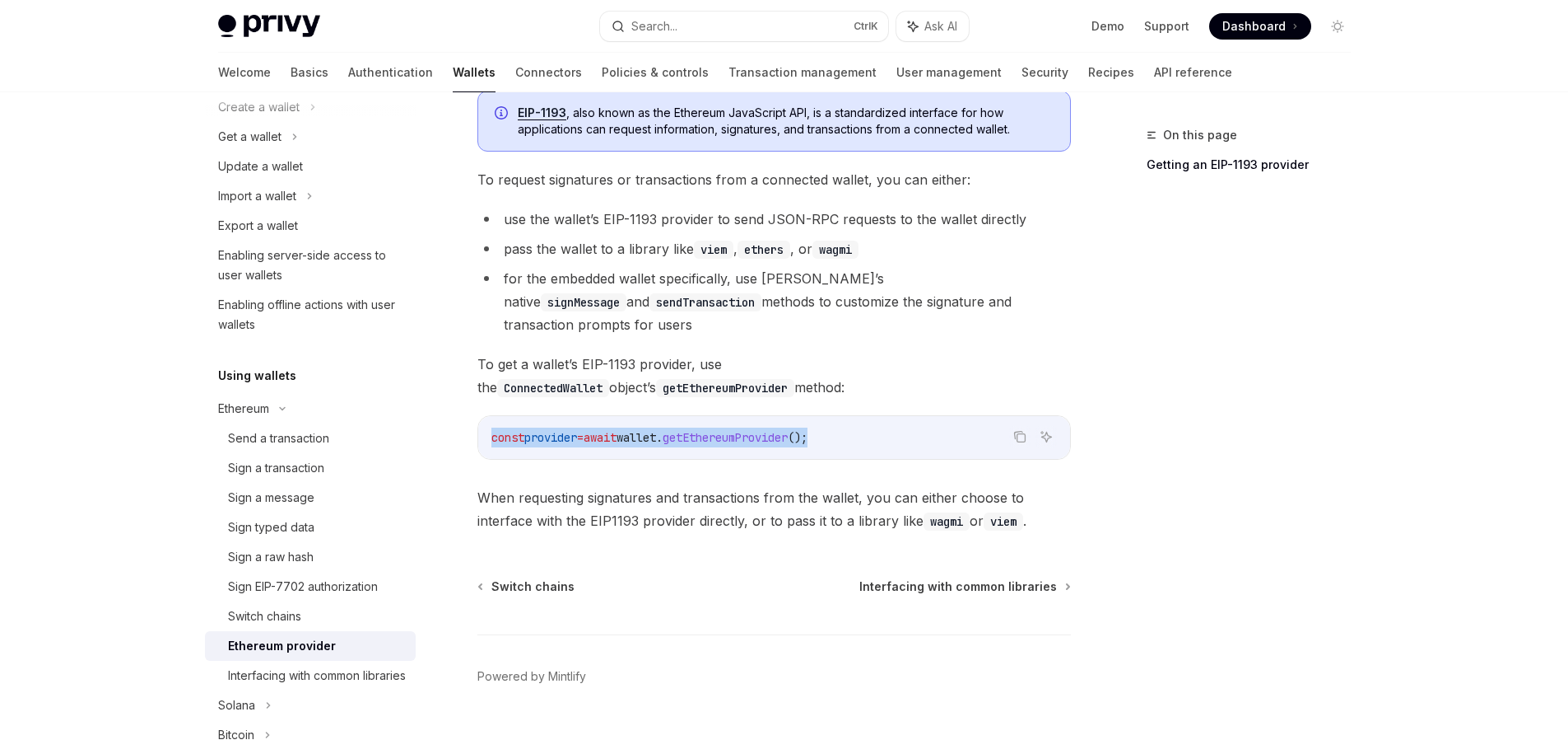
drag, startPoint x: 885, startPoint y: 415, endPoint x: 523, endPoint y: 372, distance: 364.5
click at [462, 397] on div "Ethereum Ethereum provider OpenAI Open in ChatGPT OpenAI Open in ChatGPT ​ Gett…" at bounding box center [620, 330] width 909 height 893
copy span "const provider = await wallet . getEthereumProvider ();"
click at [906, 304] on li "for the embedded wallet specifically, use [PERSON_NAME]’s native signMessage an…" at bounding box center [775, 301] width 593 height 69
